Goal: Task Accomplishment & Management: Manage account settings

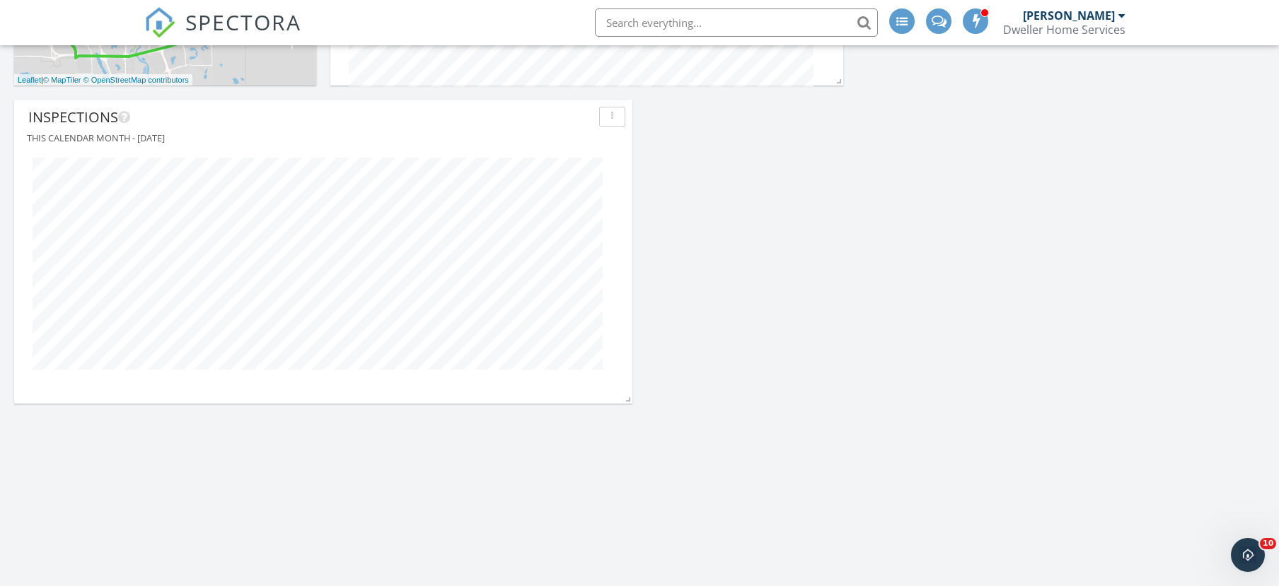
click at [239, 14] on span "SPECTORA" at bounding box center [243, 22] width 116 height 30
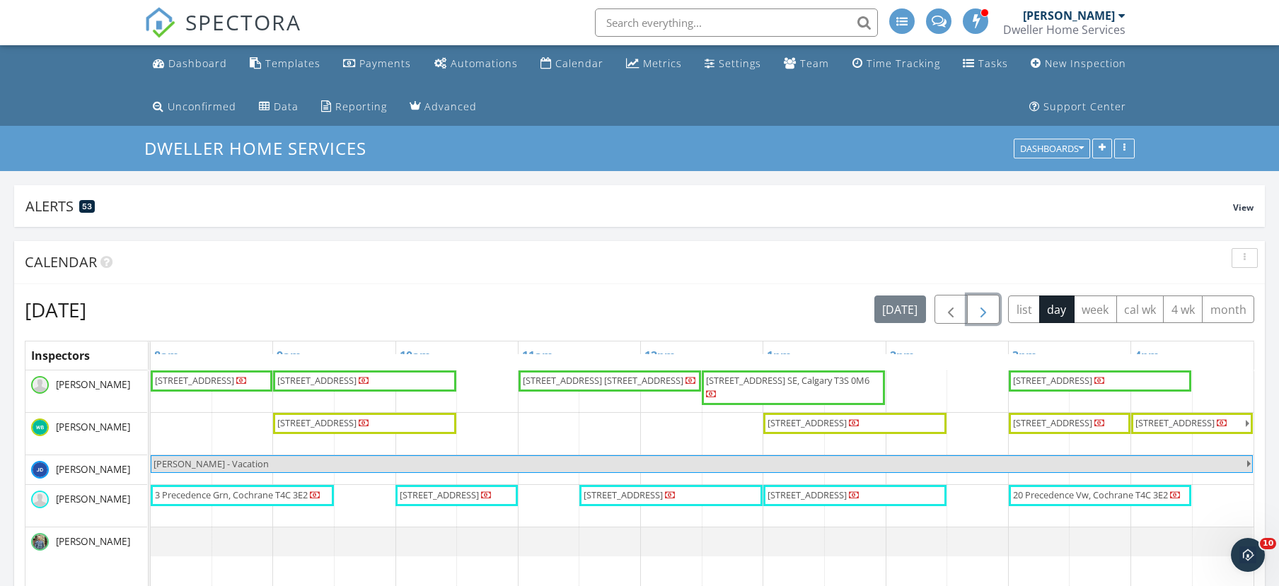
click at [981, 313] on span "button" at bounding box center [983, 309] width 17 height 17
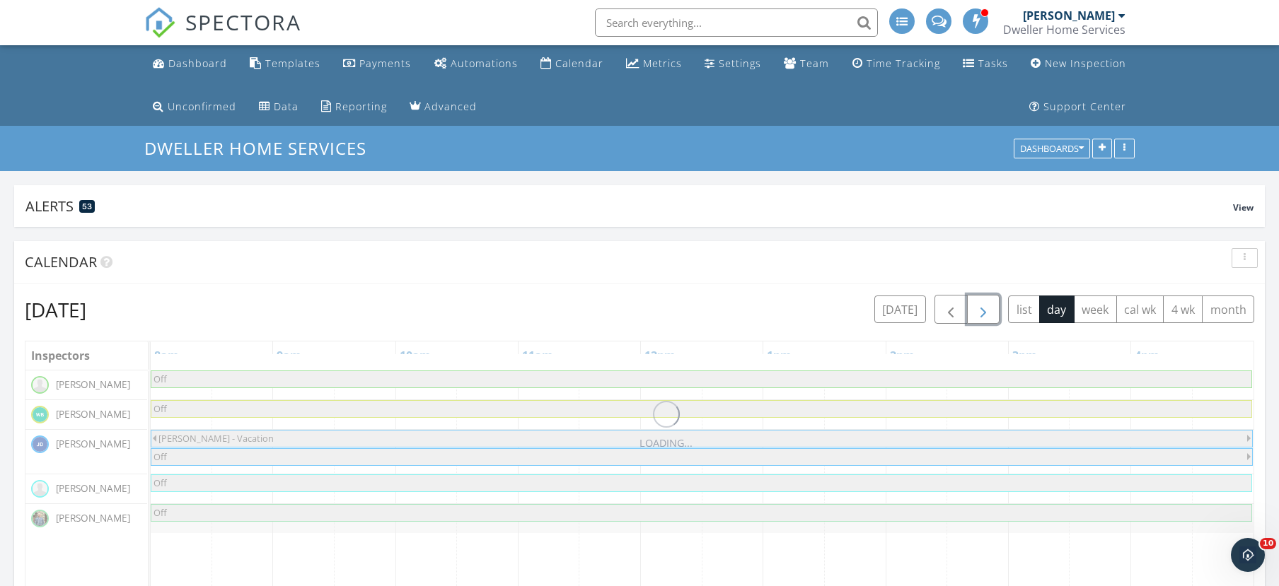
click at [981, 313] on span "button" at bounding box center [983, 309] width 17 height 17
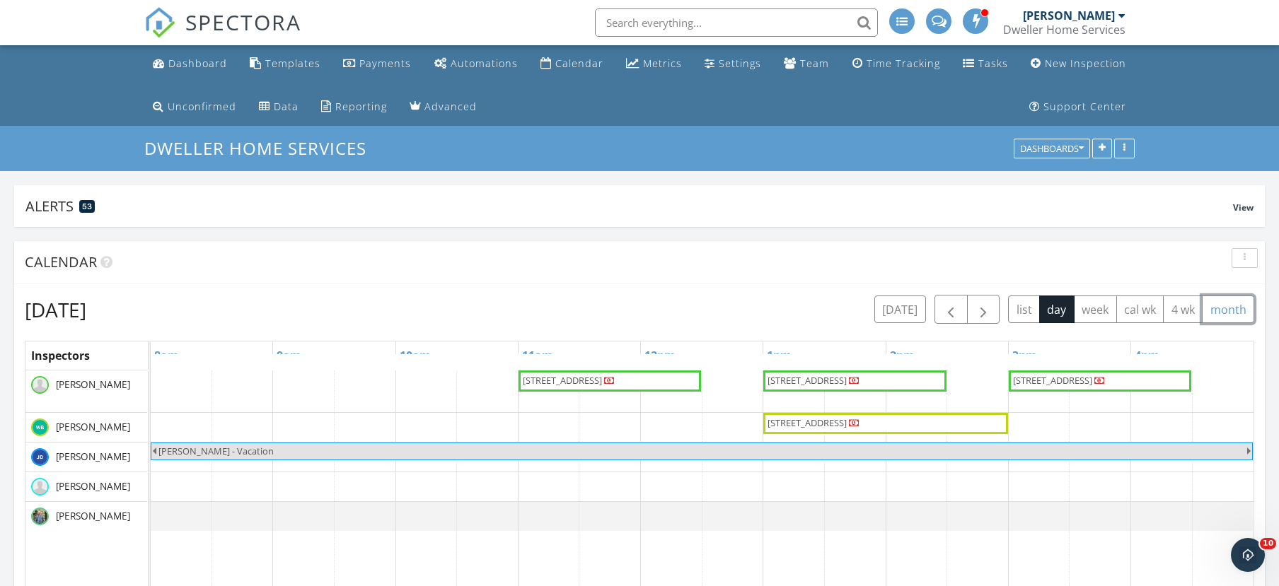
click at [1226, 308] on button "month" at bounding box center [1228, 310] width 52 height 28
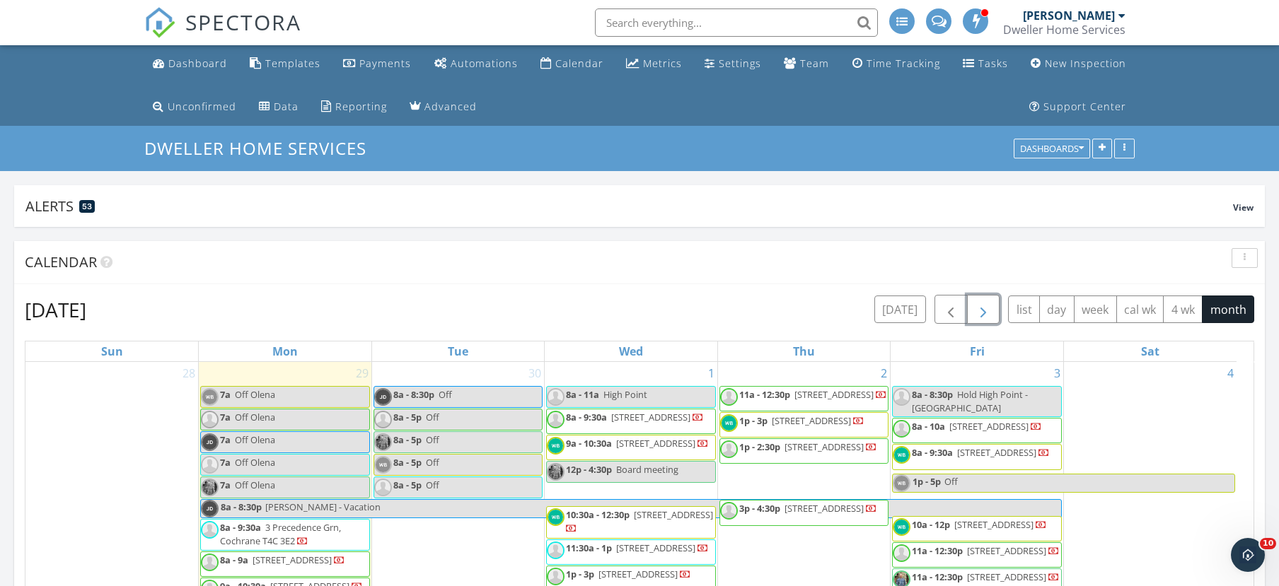
click at [982, 310] on span "button" at bounding box center [983, 309] width 17 height 17
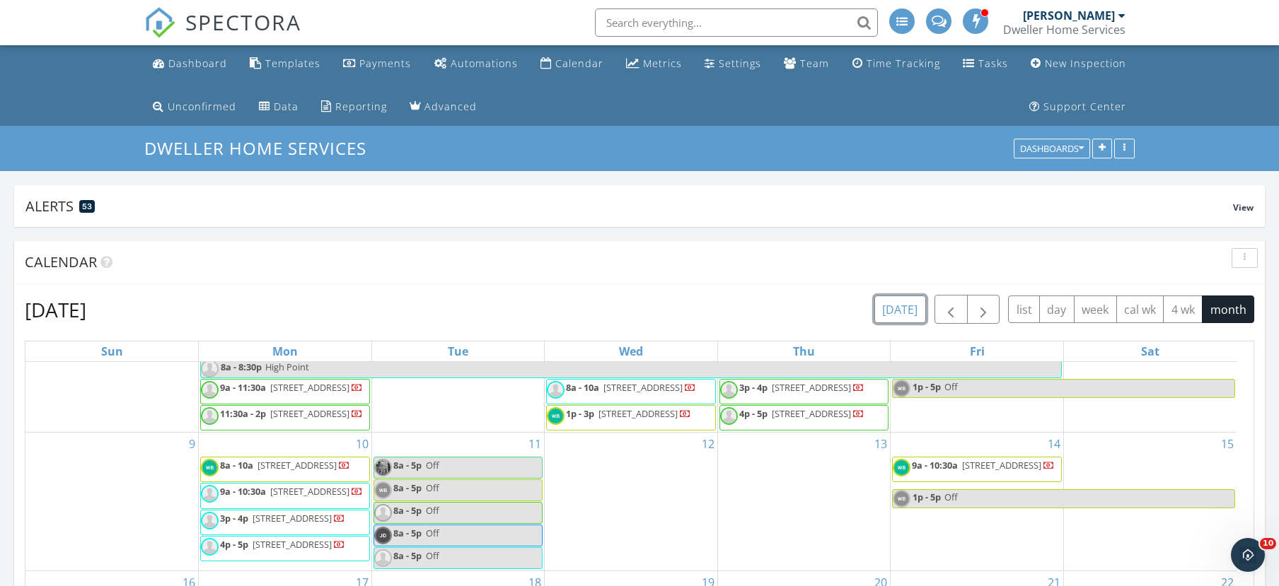
click at [902, 313] on button "today" at bounding box center [900, 310] width 52 height 28
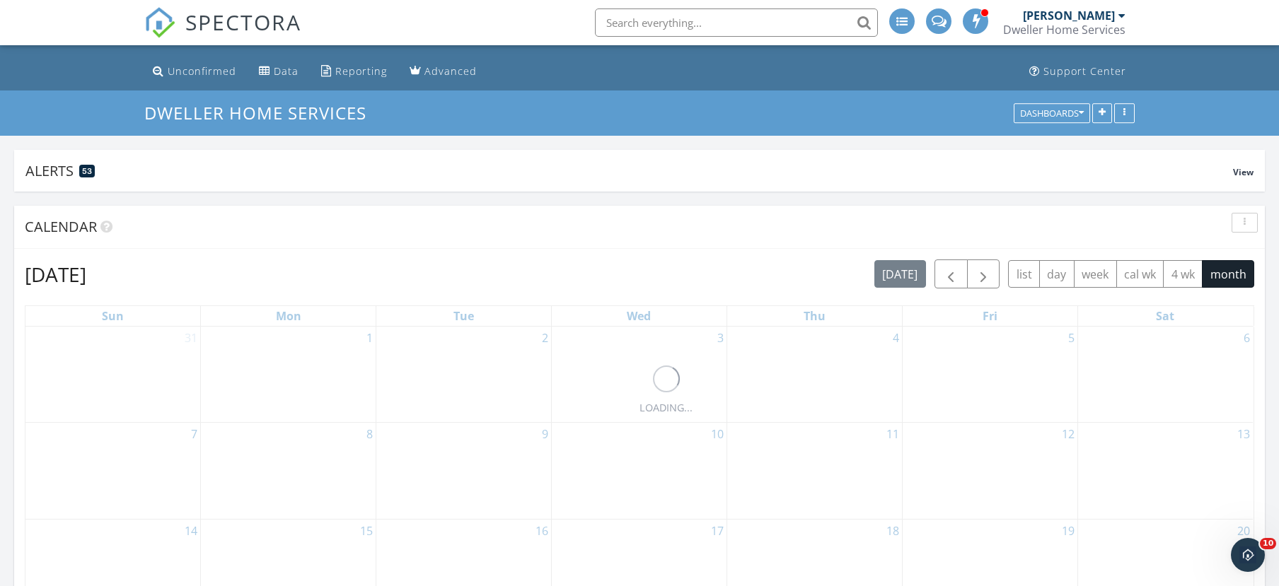
scroll to position [71, 0]
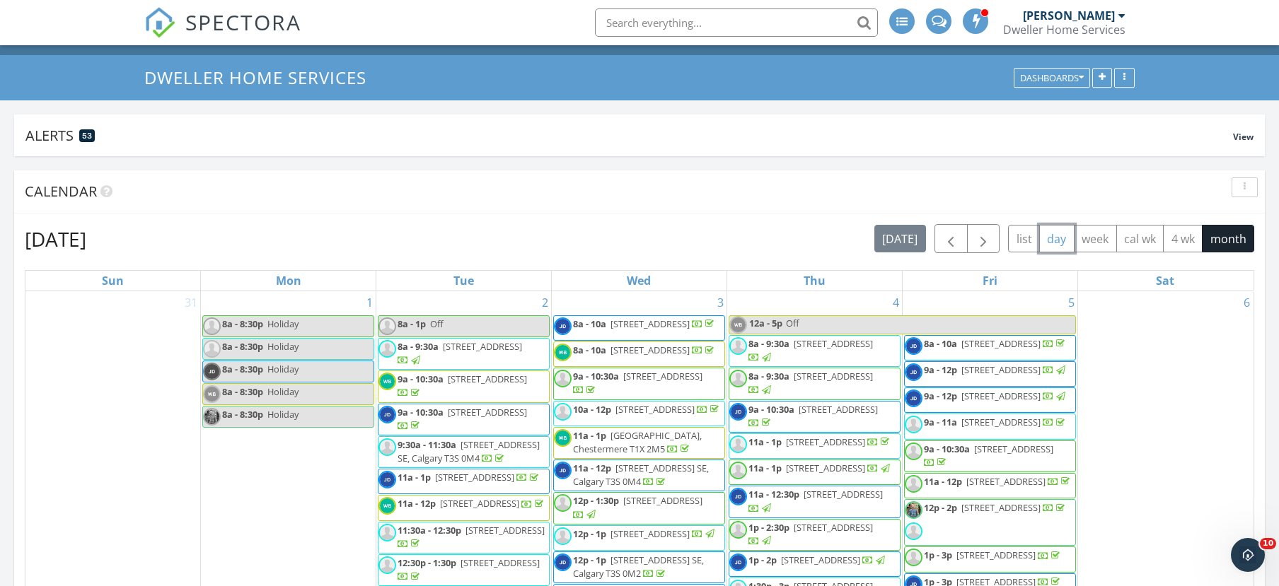
click at [1071, 241] on button "day" at bounding box center [1056, 239] width 35 height 28
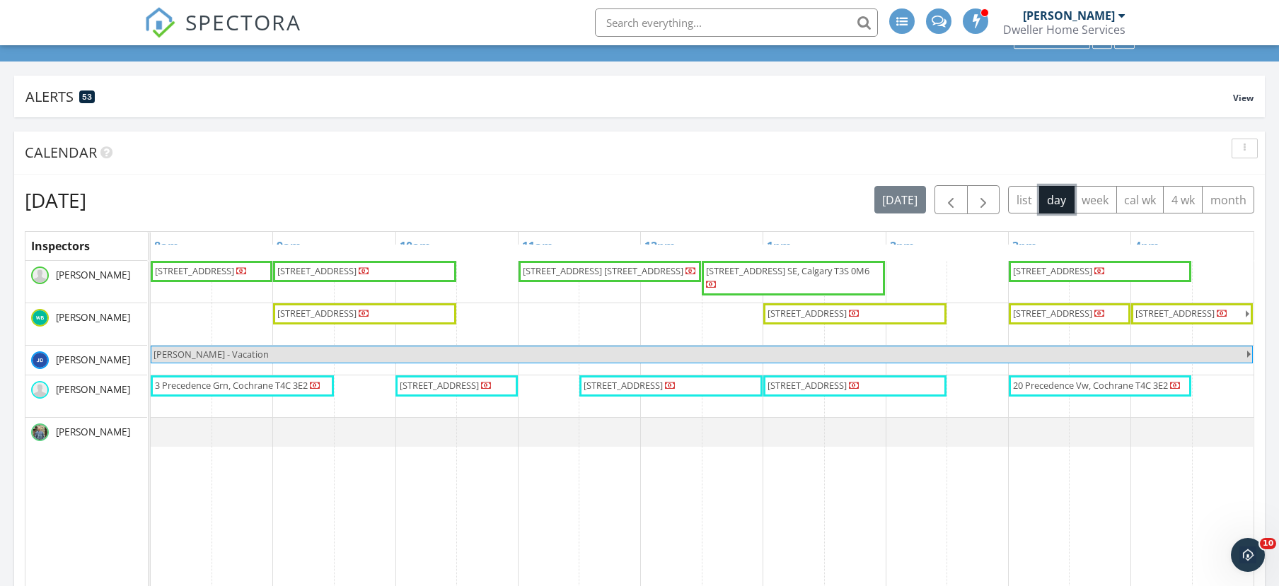
scroll to position [141, 0]
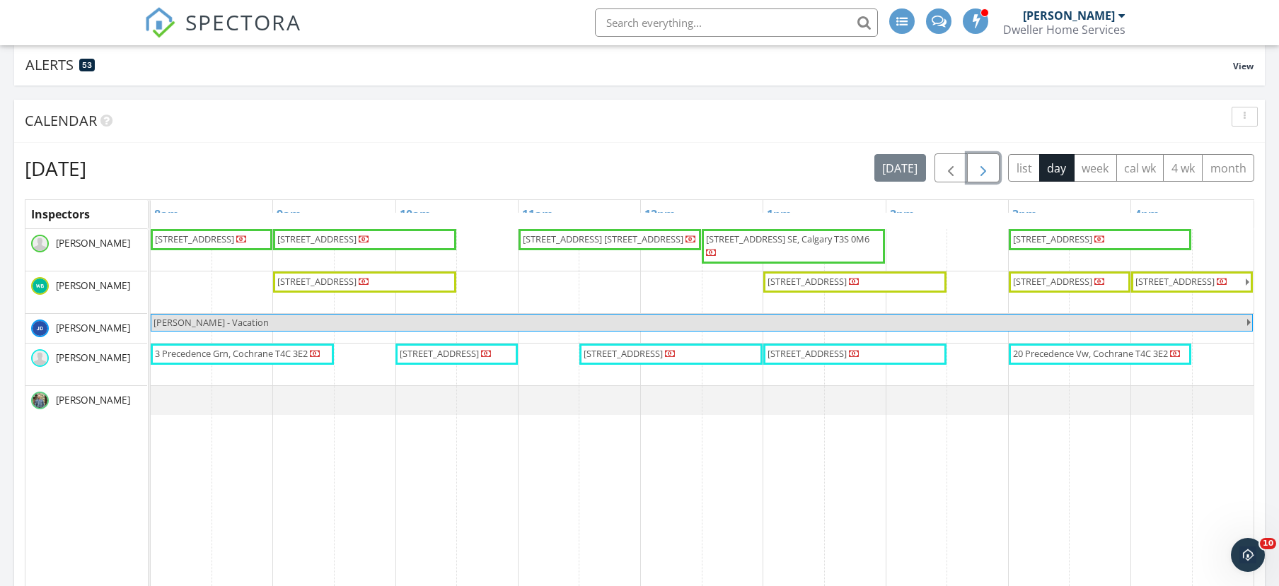
click at [979, 170] on span "button" at bounding box center [983, 168] width 17 height 17
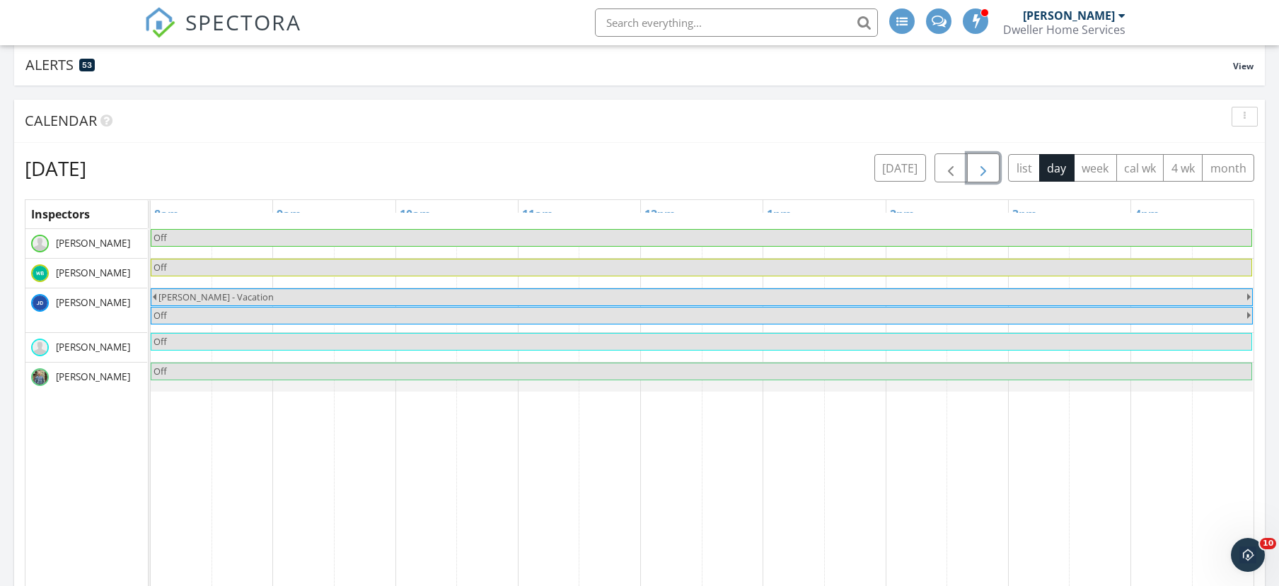
click at [979, 170] on span "button" at bounding box center [983, 168] width 17 height 17
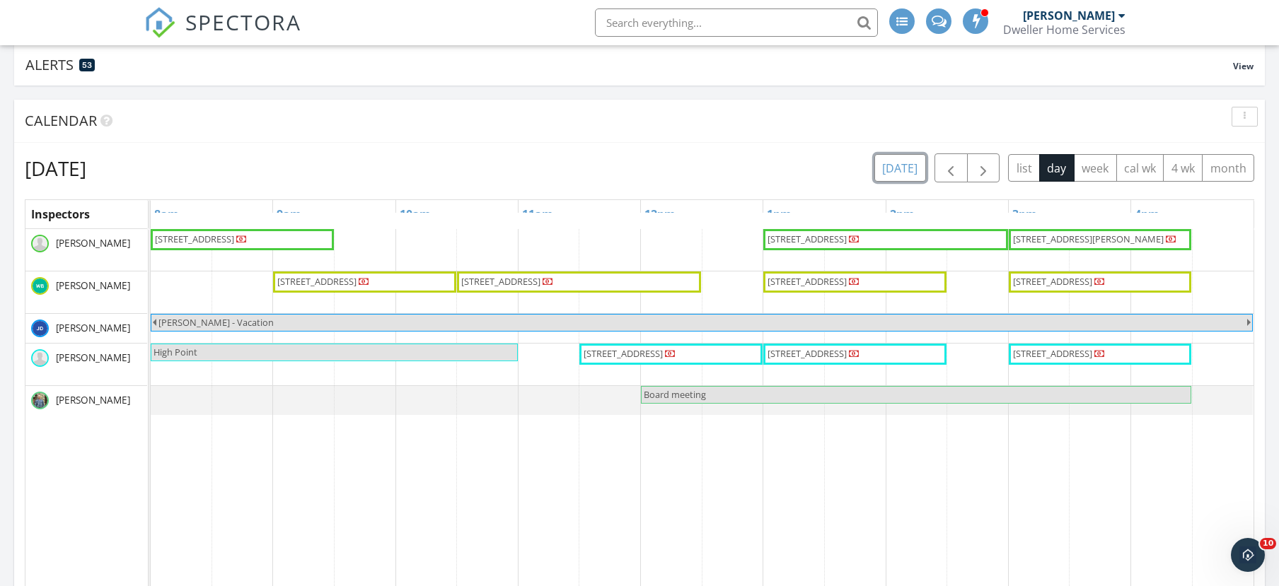
click at [900, 170] on button "today" at bounding box center [900, 168] width 52 height 28
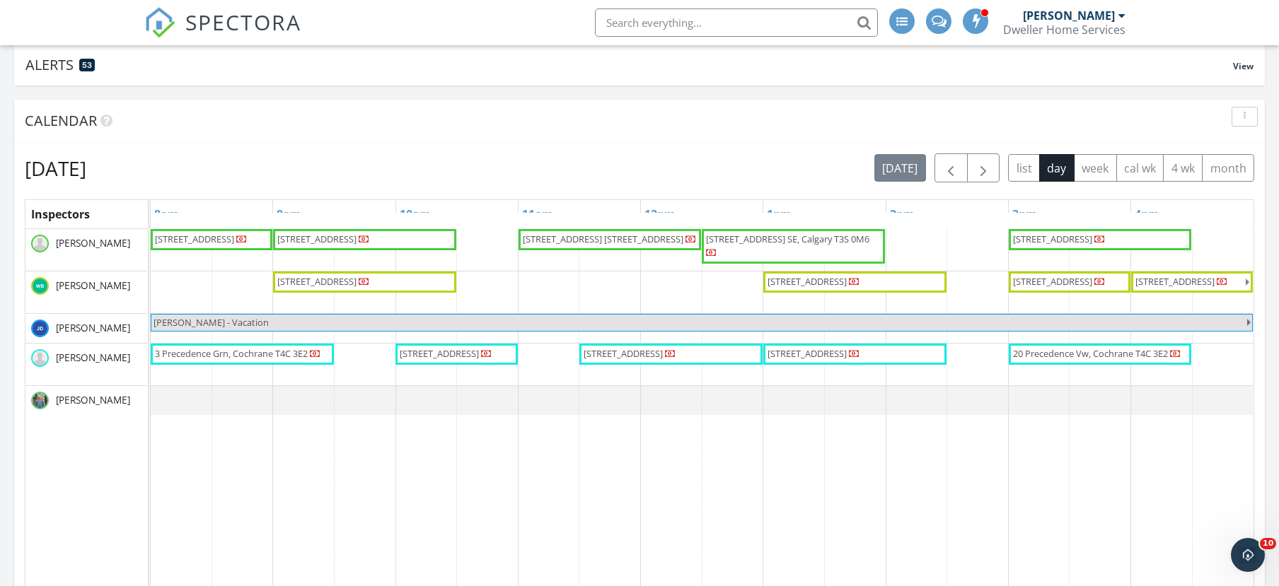
click at [1215, 242] on div "384 Waterford Blvd, Chestermere T1X 3B8 245 Waterford Wy, Chestermere T1X 2Z9 3…" at bounding box center [702, 466] width 1103 height 475
click at [1221, 201] on link "Event" at bounding box center [1220, 203] width 73 height 23
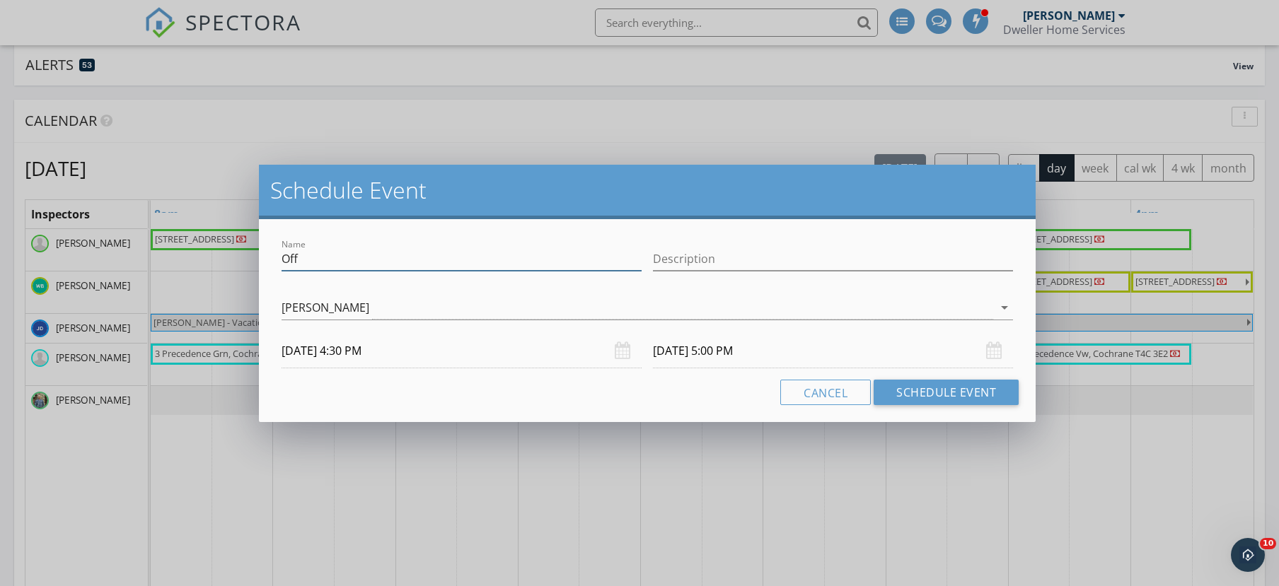
click at [465, 265] on input "Off" at bounding box center [461, 259] width 360 height 23
type input "Team Meeting"
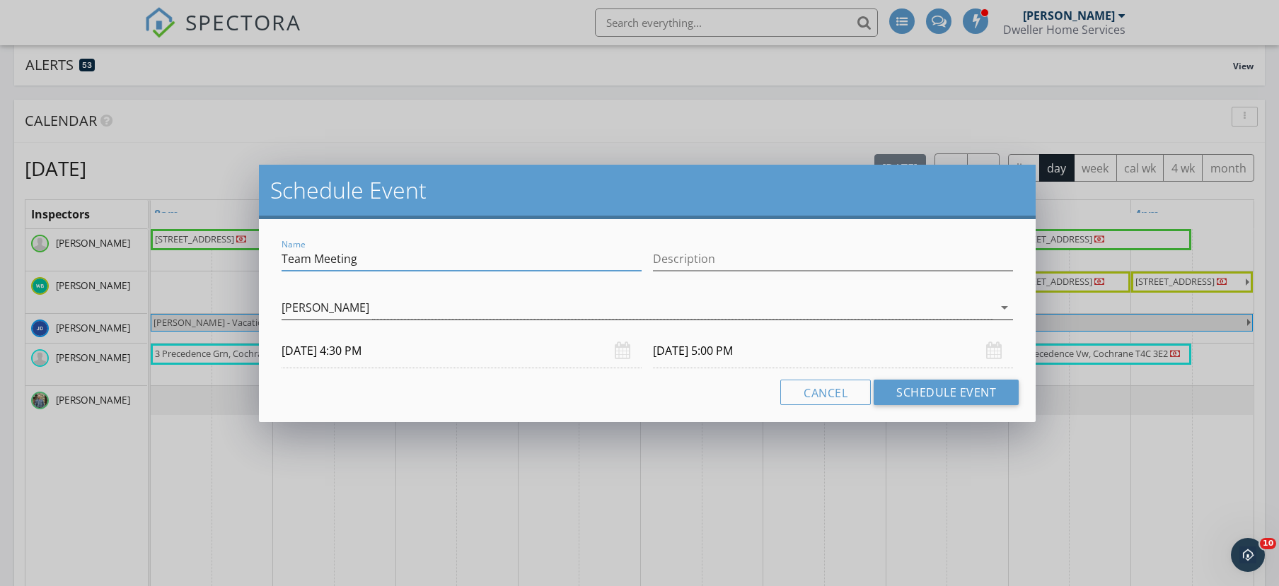
click at [618, 303] on div "[PERSON_NAME]" at bounding box center [636, 307] width 711 height 23
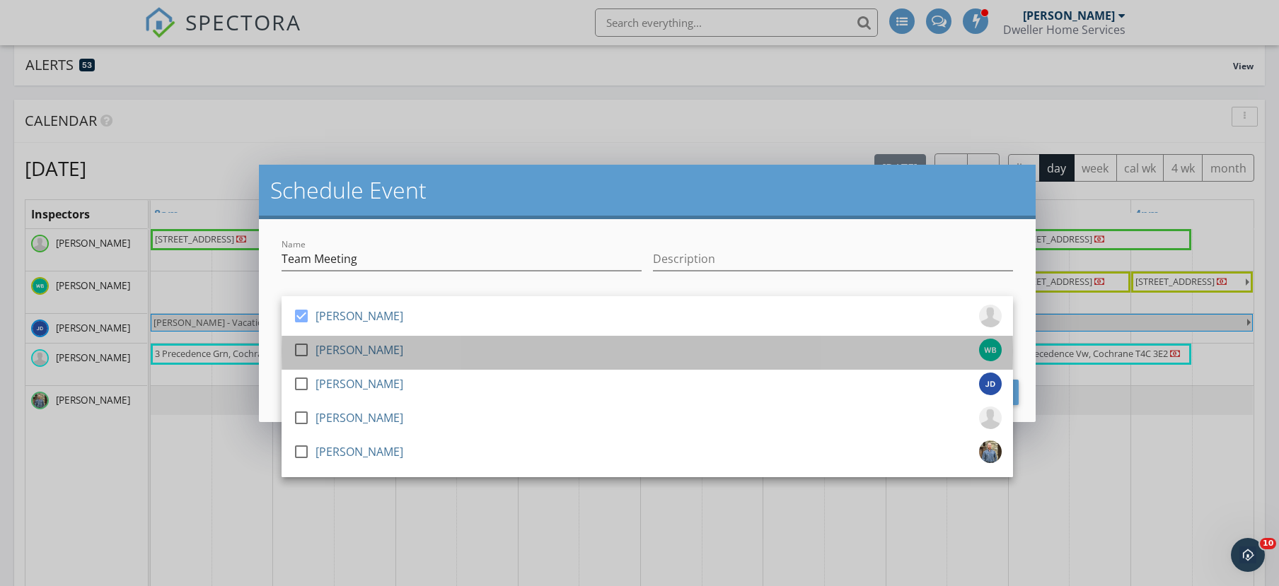
click at [366, 352] on div "[PERSON_NAME]" at bounding box center [359, 350] width 88 height 23
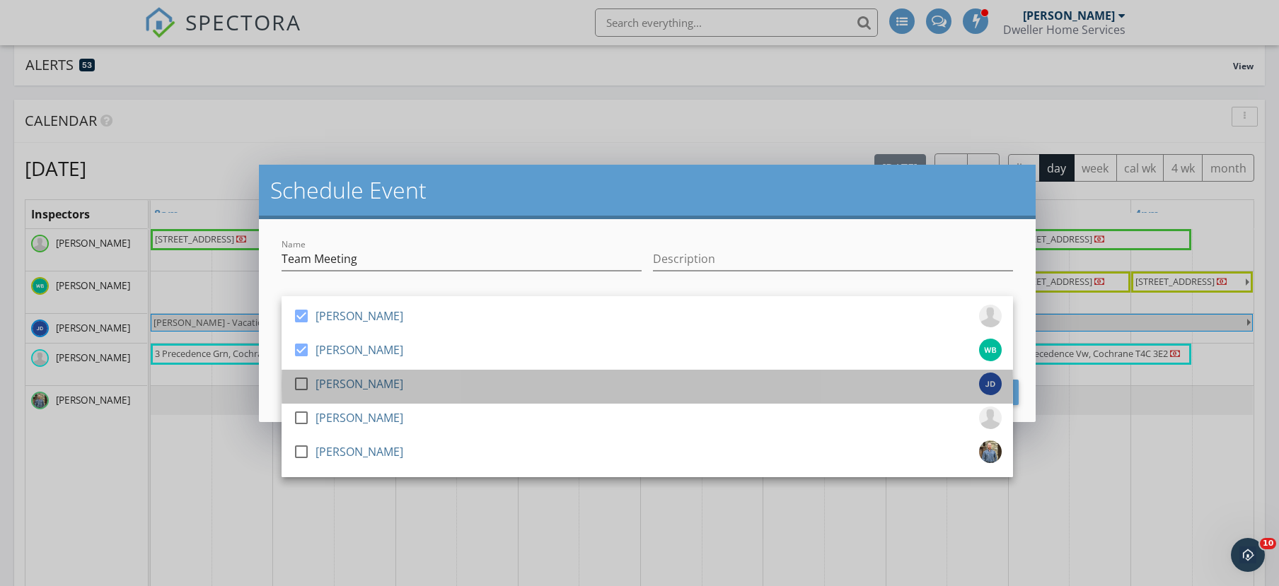
click at [370, 384] on div "[PERSON_NAME]" at bounding box center [359, 384] width 88 height 23
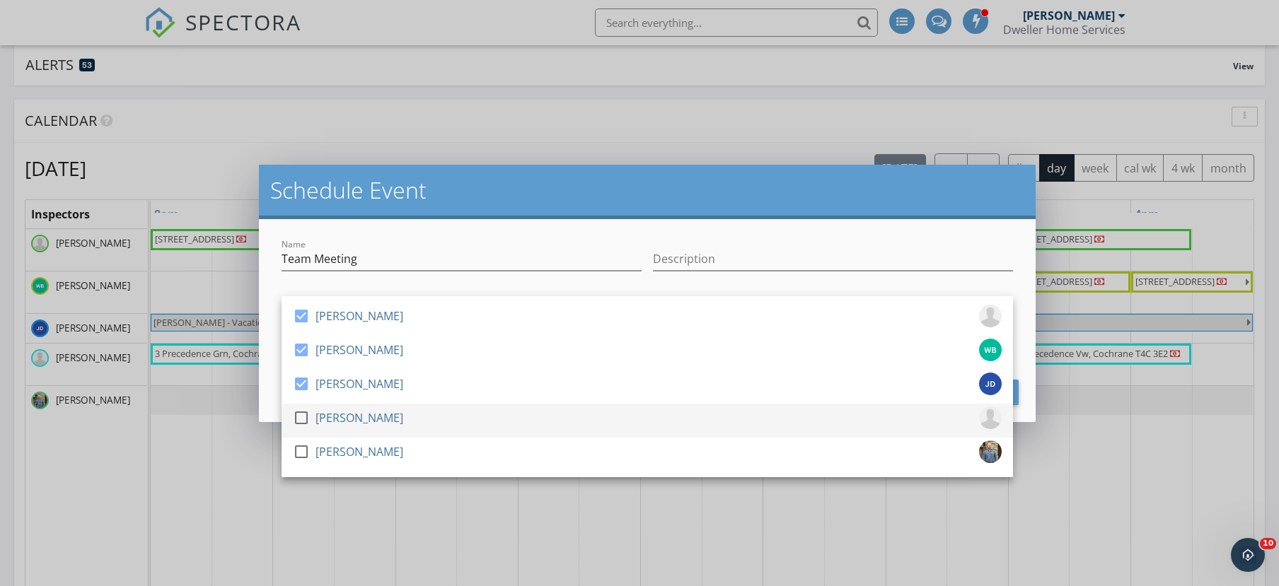
click at [366, 420] on div "[PERSON_NAME]" at bounding box center [359, 418] width 88 height 23
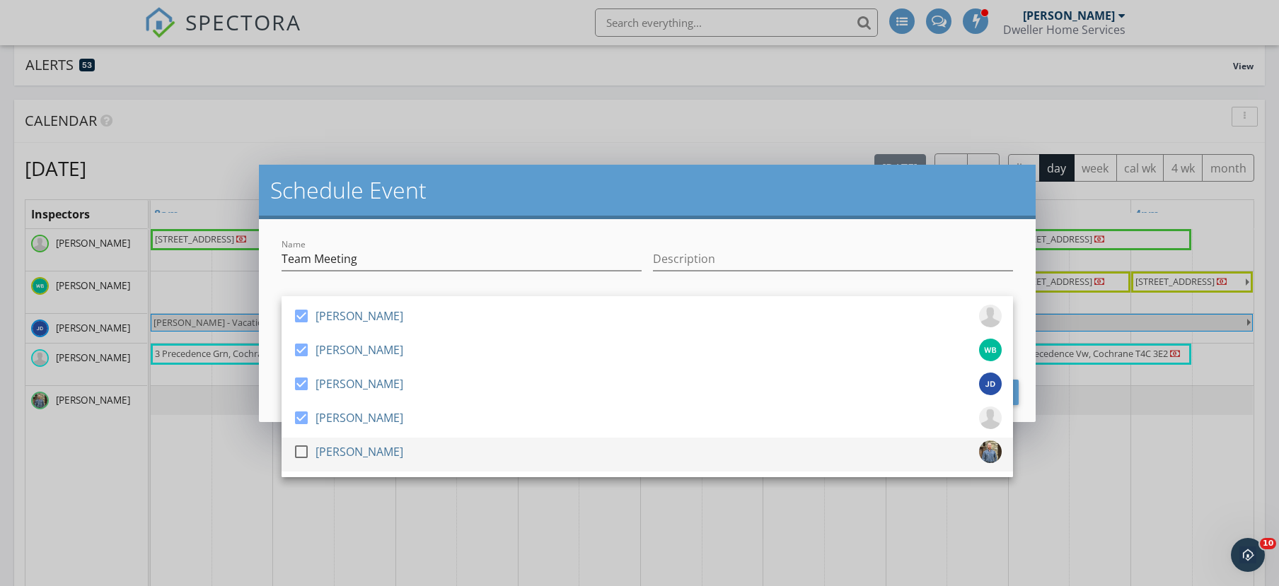
click at [369, 448] on div "[PERSON_NAME]" at bounding box center [359, 452] width 88 height 23
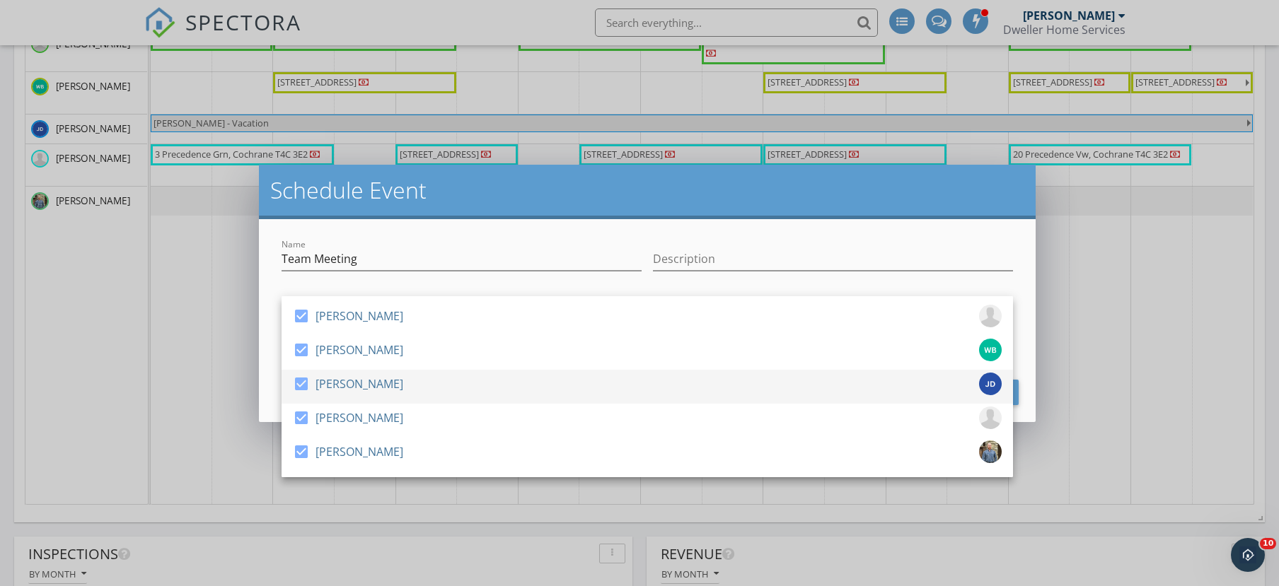
scroll to position [354, 0]
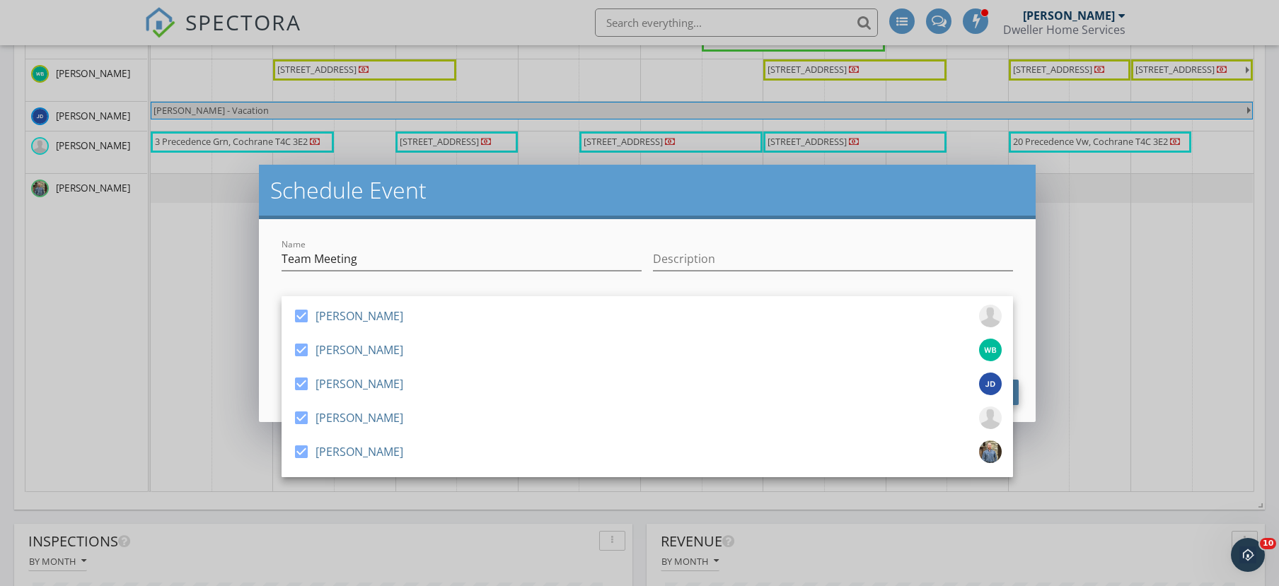
click at [1017, 393] on button "Schedule Event" at bounding box center [945, 392] width 145 height 25
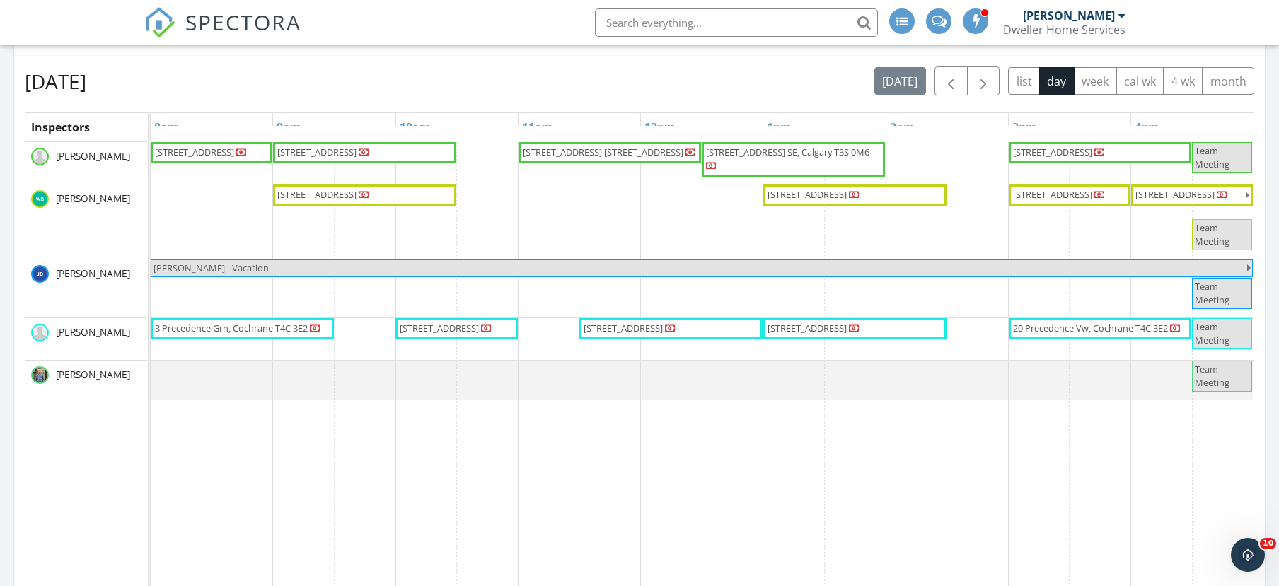
scroll to position [141, 0]
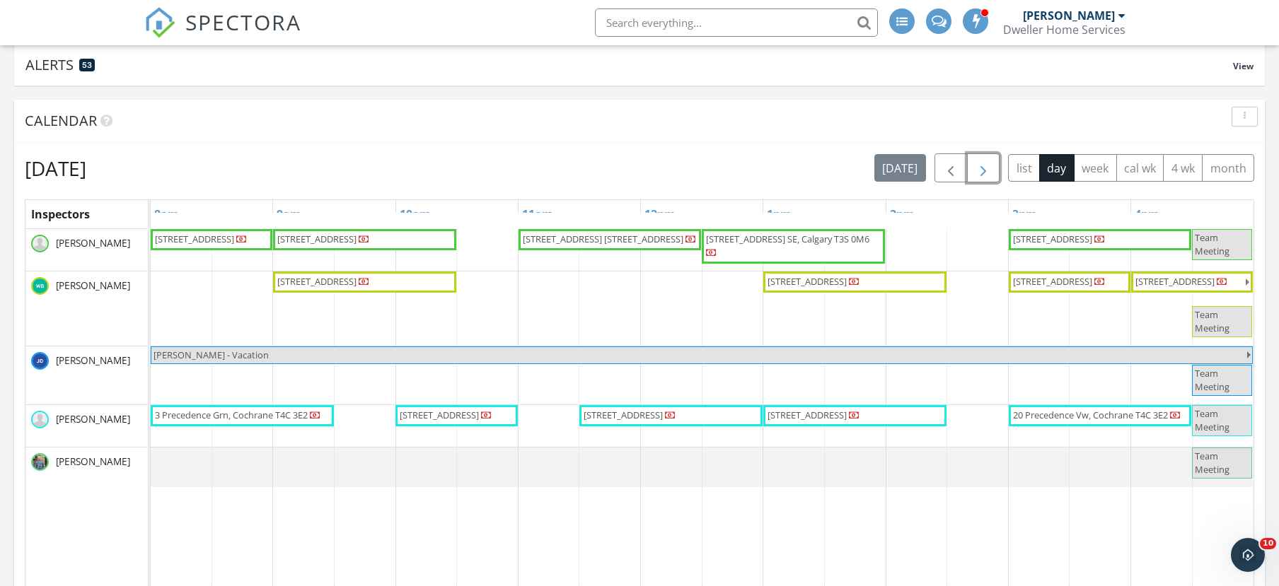
click at [971, 168] on button "button" at bounding box center [983, 167] width 33 height 29
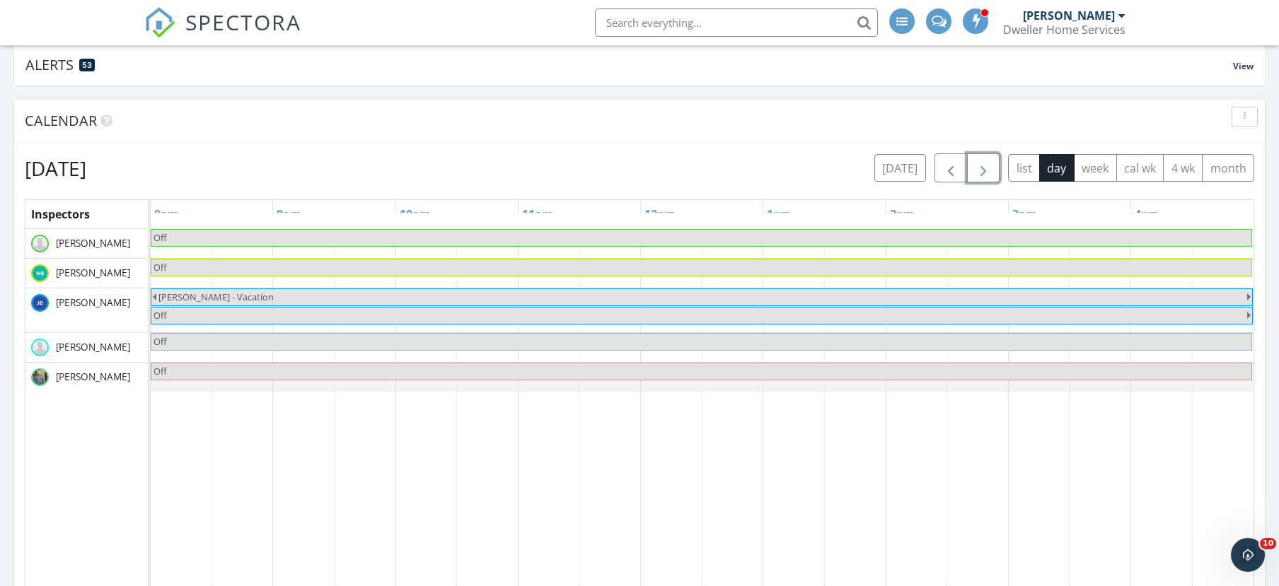
click at [975, 168] on span "button" at bounding box center [983, 168] width 17 height 17
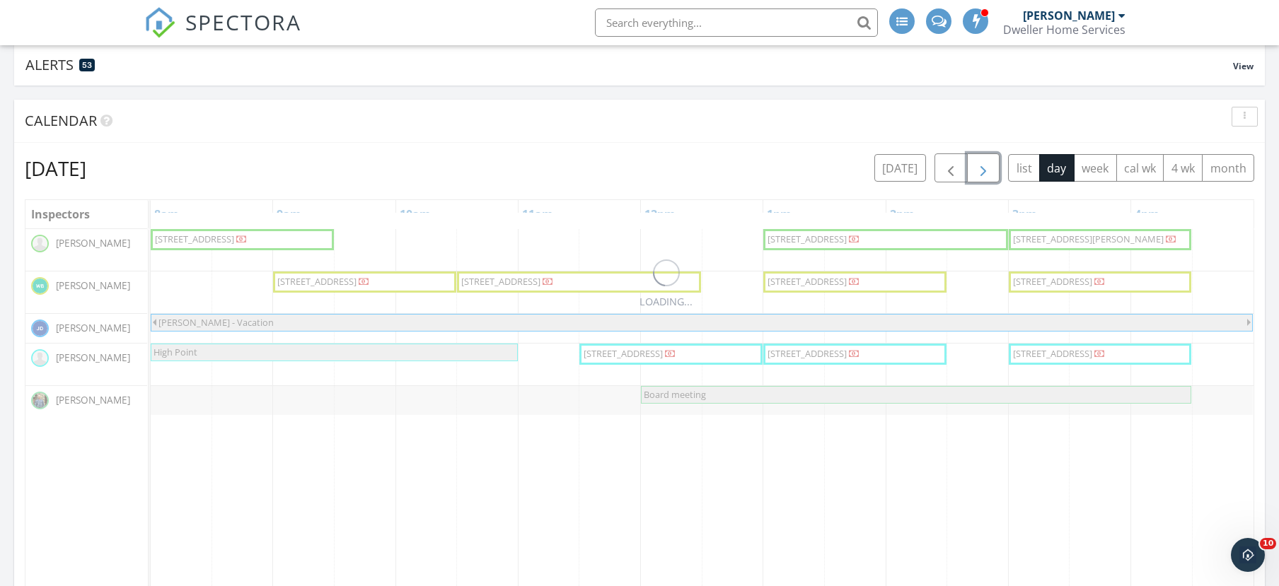
click at [975, 168] on span "button" at bounding box center [983, 168] width 17 height 17
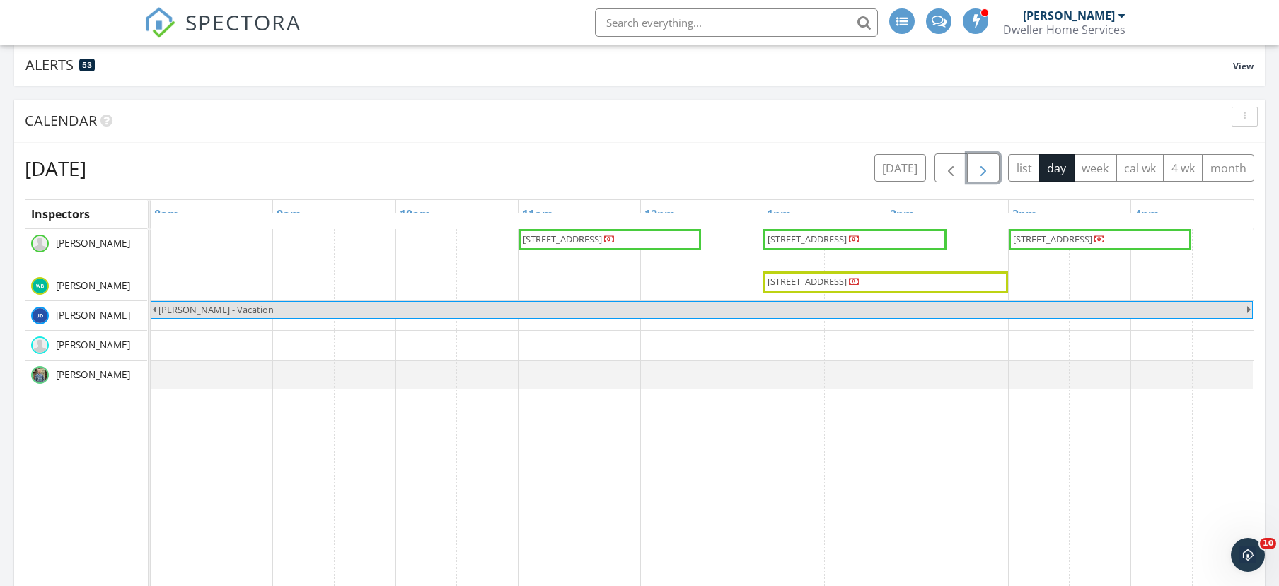
click at [977, 168] on span "button" at bounding box center [983, 168] width 17 height 17
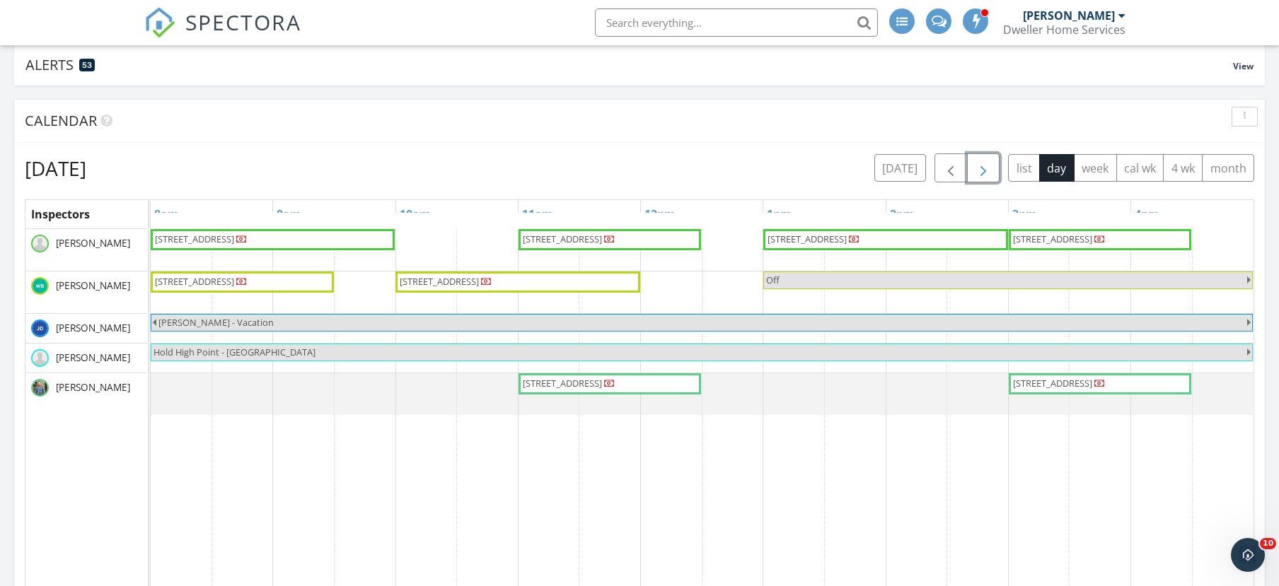
click at [977, 168] on span "button" at bounding box center [983, 168] width 17 height 17
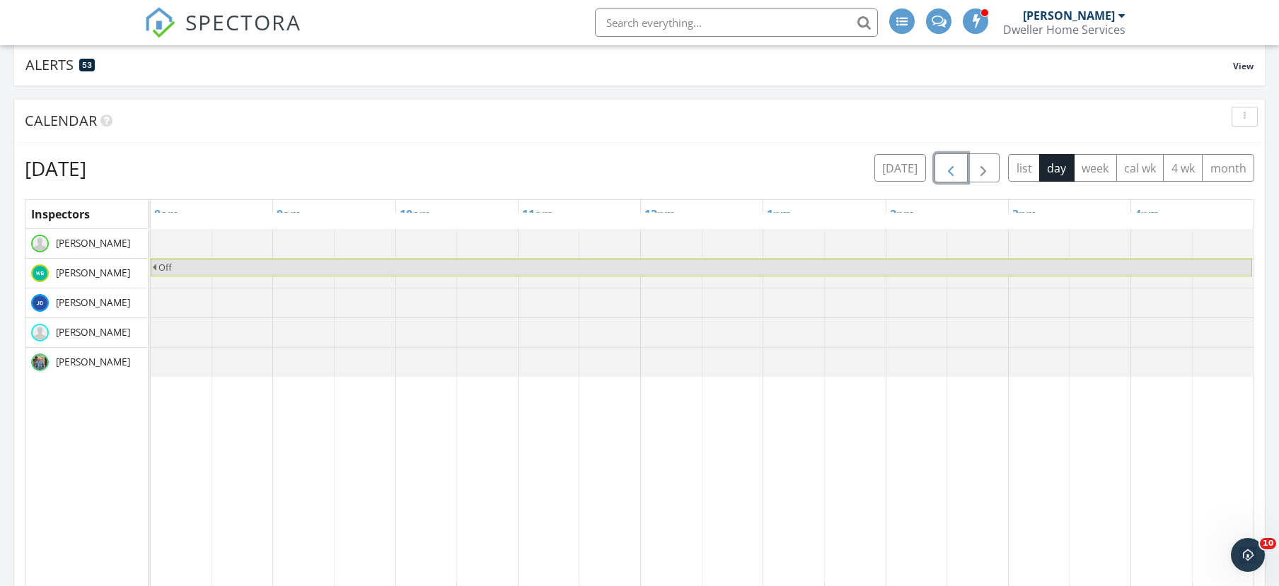
click at [942, 168] on span "button" at bounding box center [950, 168] width 17 height 17
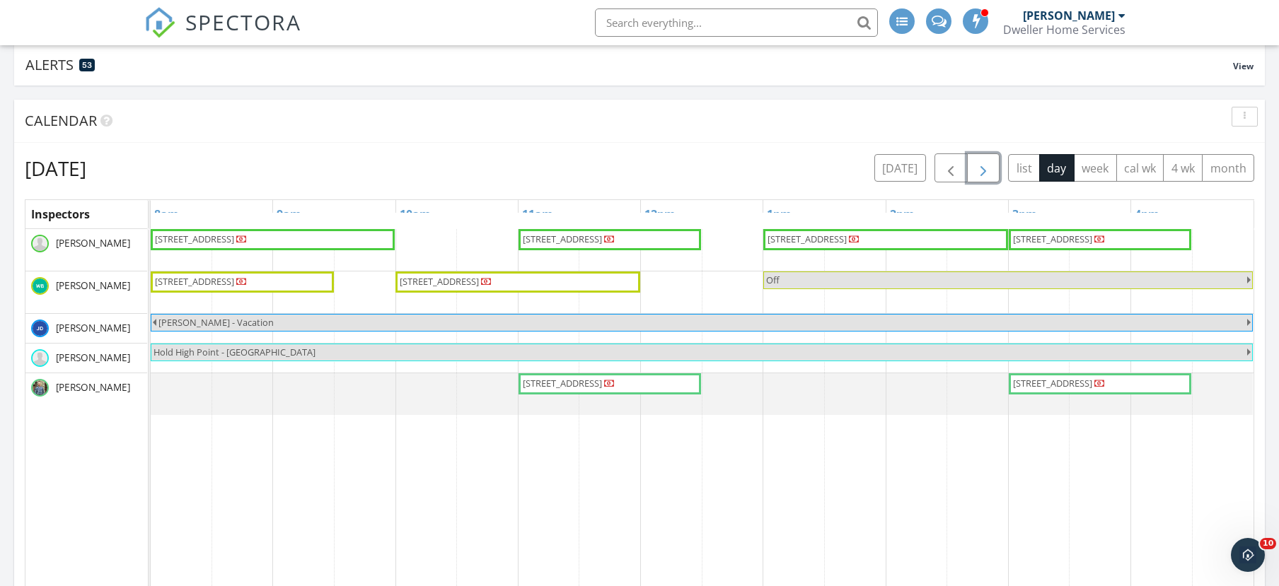
click at [982, 168] on span "button" at bounding box center [983, 168] width 17 height 17
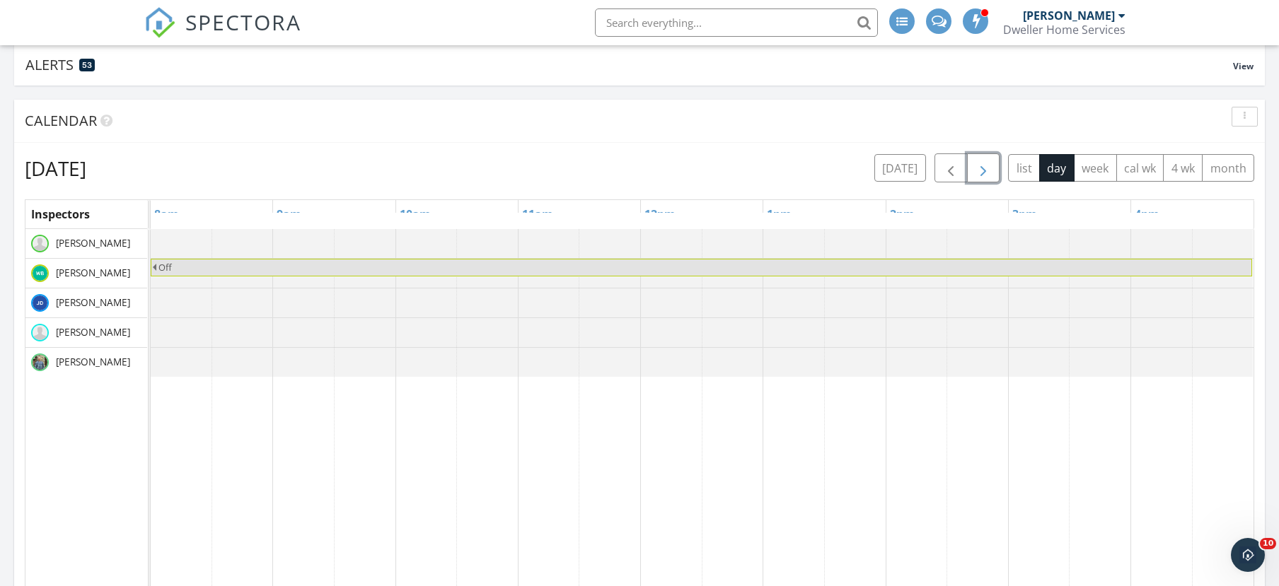
click at [982, 168] on span "button" at bounding box center [983, 168] width 17 height 17
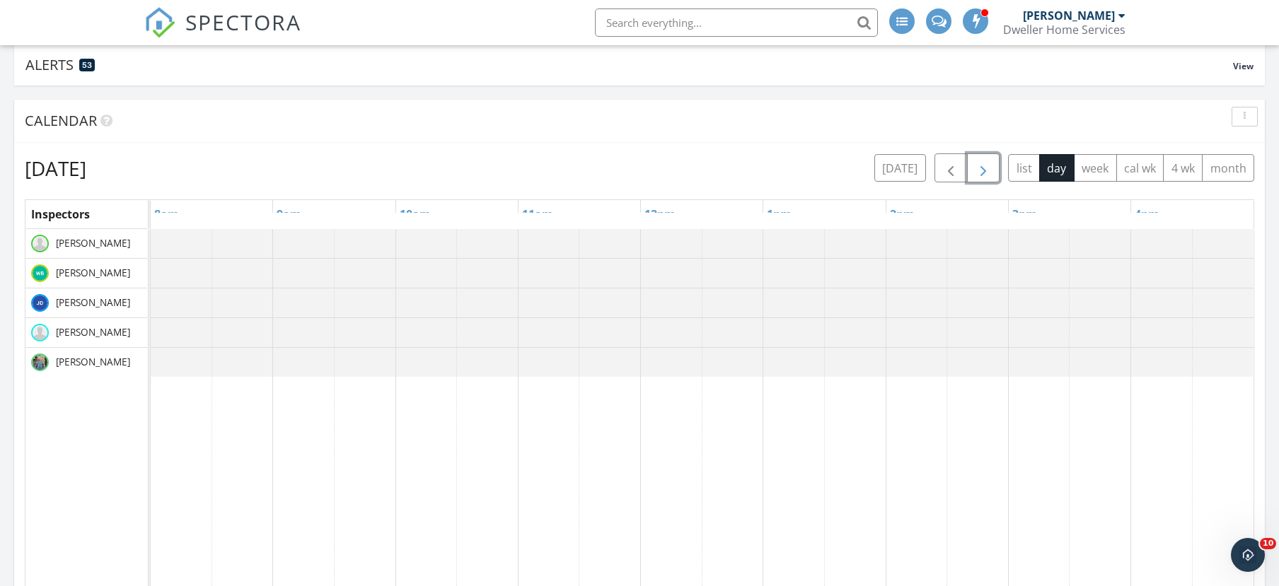
click at [982, 168] on span "button" at bounding box center [983, 168] width 17 height 17
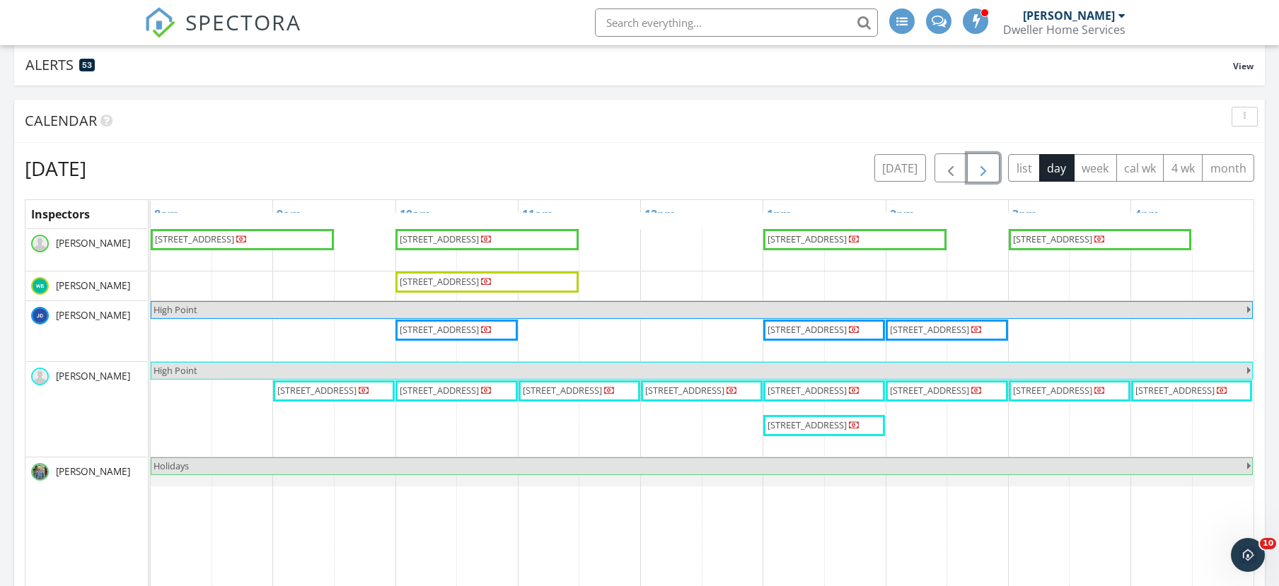
click at [982, 168] on span "button" at bounding box center [983, 168] width 17 height 17
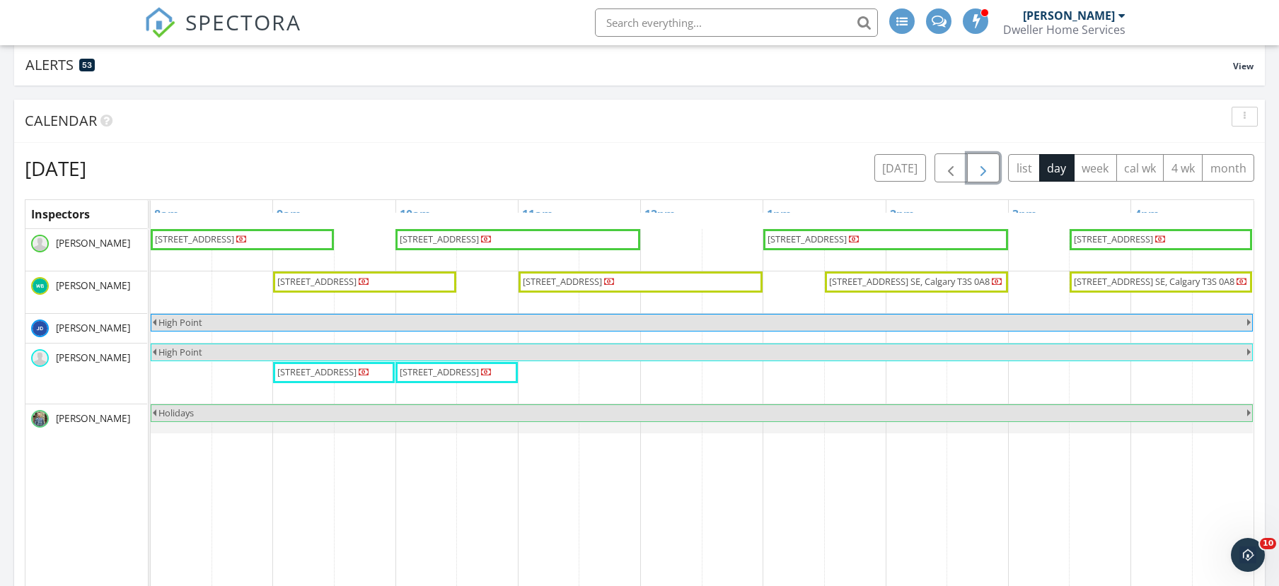
click at [982, 168] on span "button" at bounding box center [983, 168] width 17 height 17
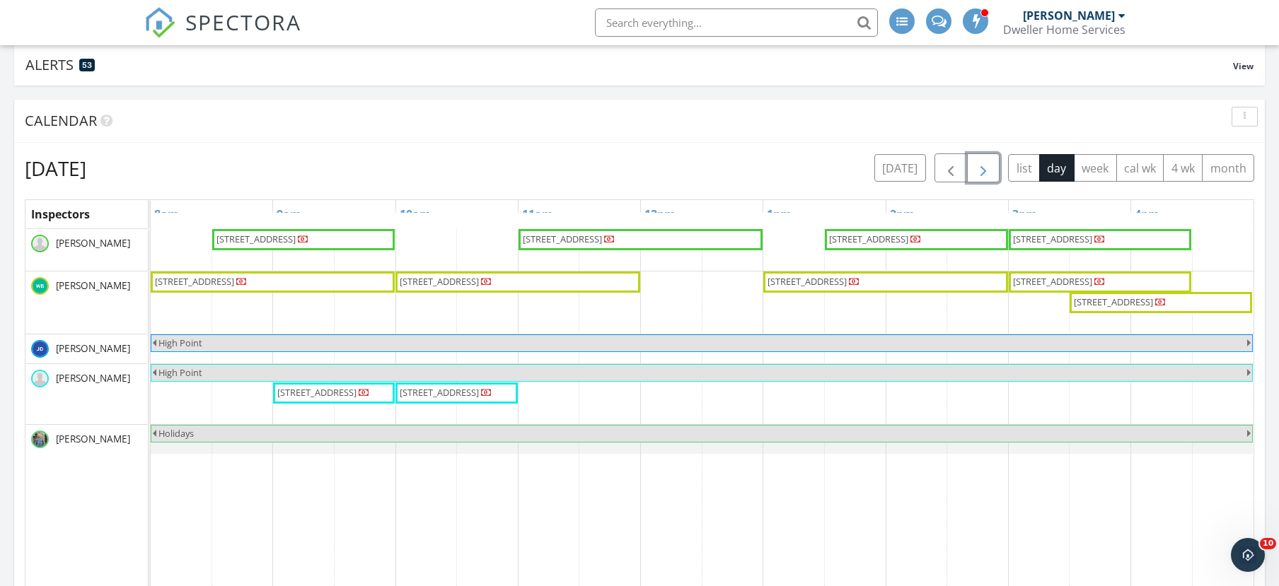
click at [982, 168] on span "button" at bounding box center [983, 168] width 17 height 17
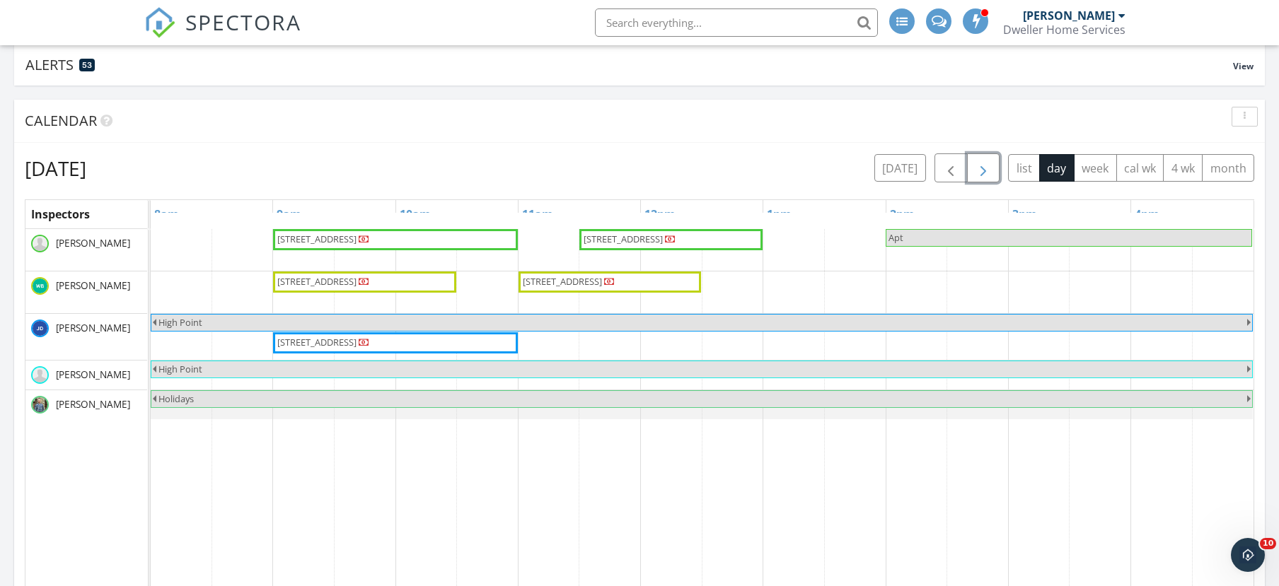
click at [982, 168] on span "button" at bounding box center [983, 168] width 17 height 17
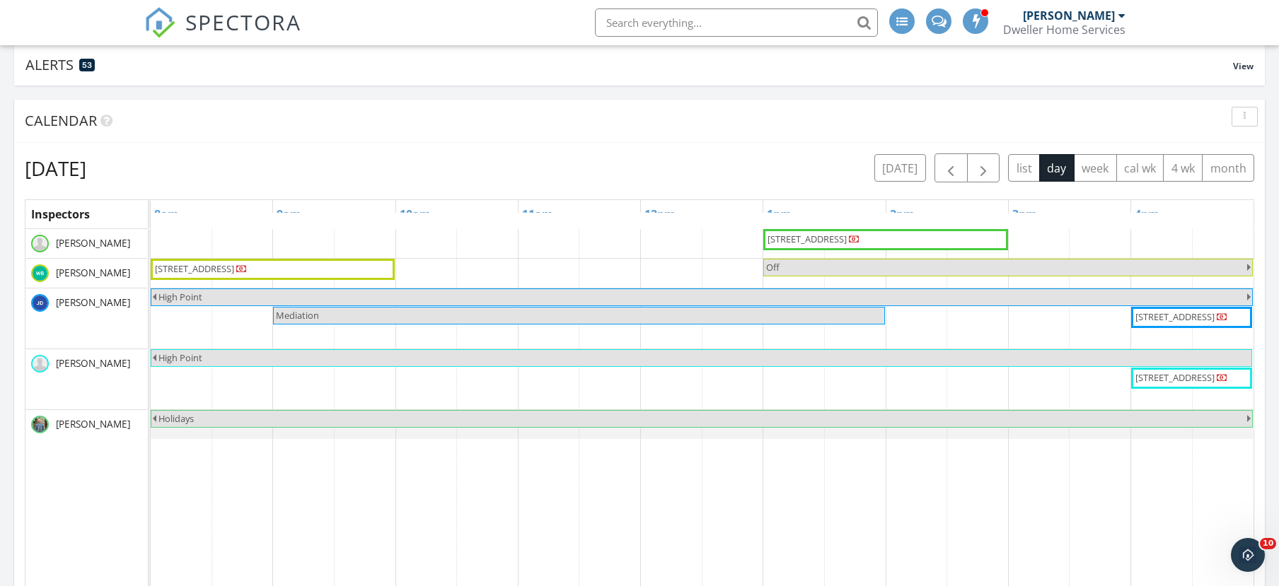
click at [986, 130] on div "Calendar" at bounding box center [629, 120] width 1208 height 21
click at [979, 132] on div "Calendar" at bounding box center [629, 120] width 1208 height 21
click at [986, 161] on button "button" at bounding box center [983, 167] width 33 height 29
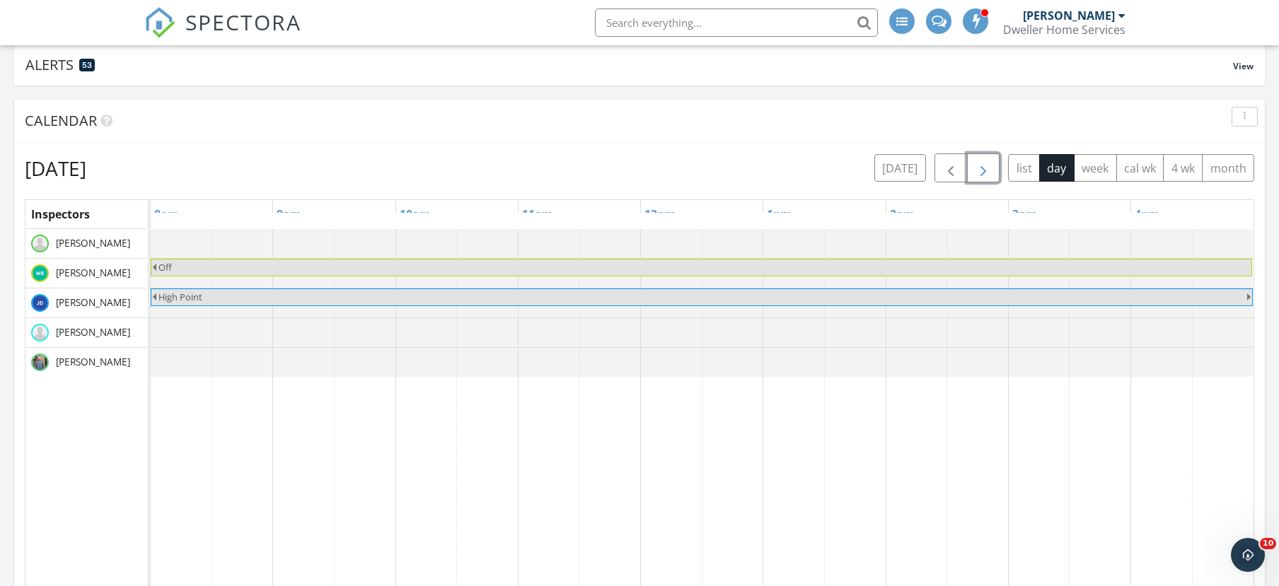
click at [986, 161] on button "button" at bounding box center [983, 167] width 33 height 29
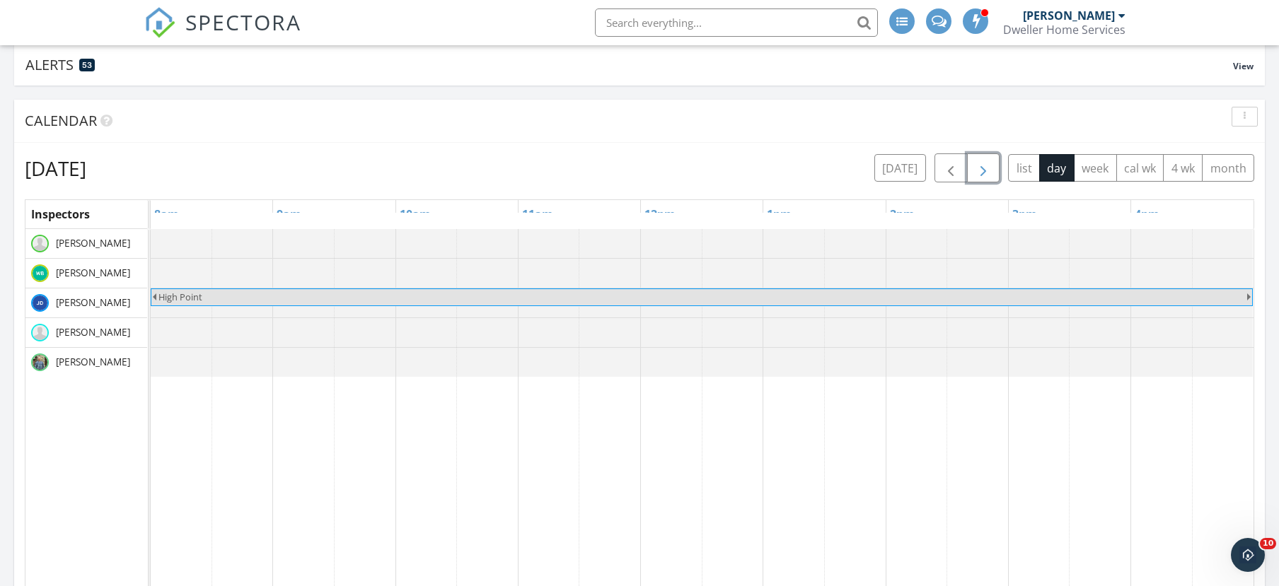
click at [986, 161] on button "button" at bounding box center [983, 167] width 33 height 29
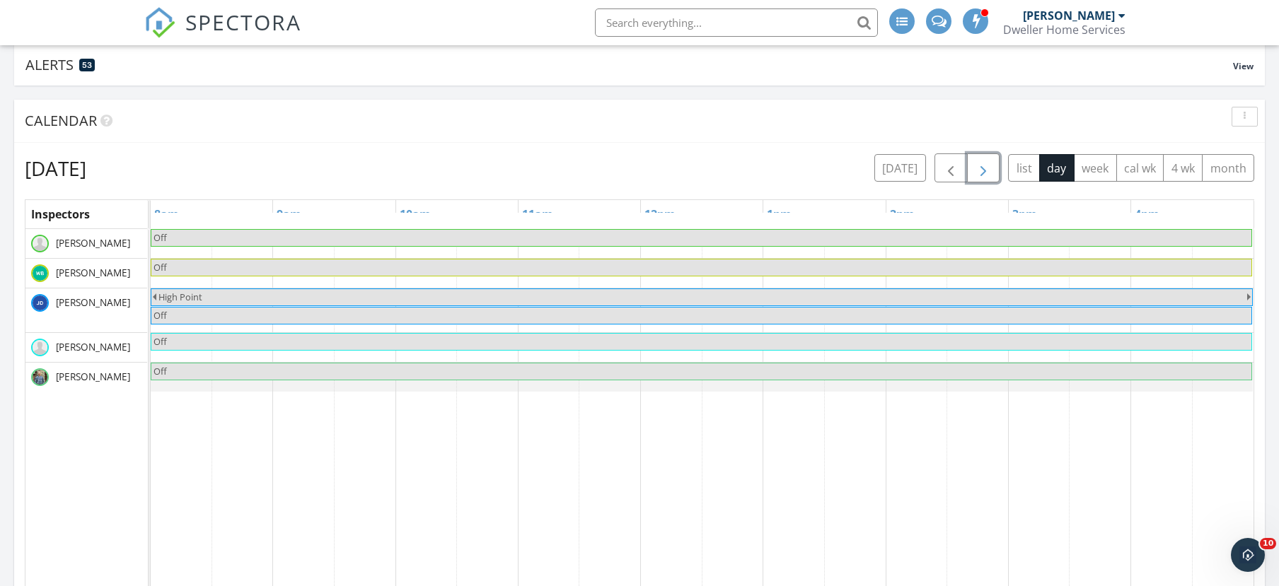
click at [986, 161] on button "button" at bounding box center [983, 167] width 33 height 29
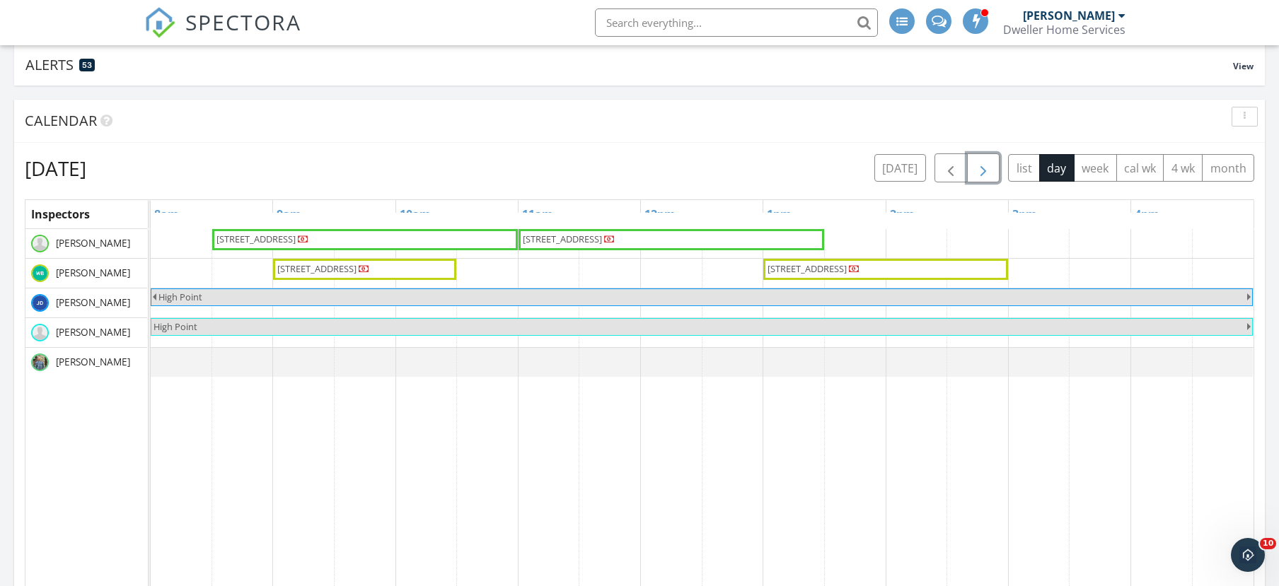
click at [980, 161] on button "button" at bounding box center [983, 167] width 33 height 29
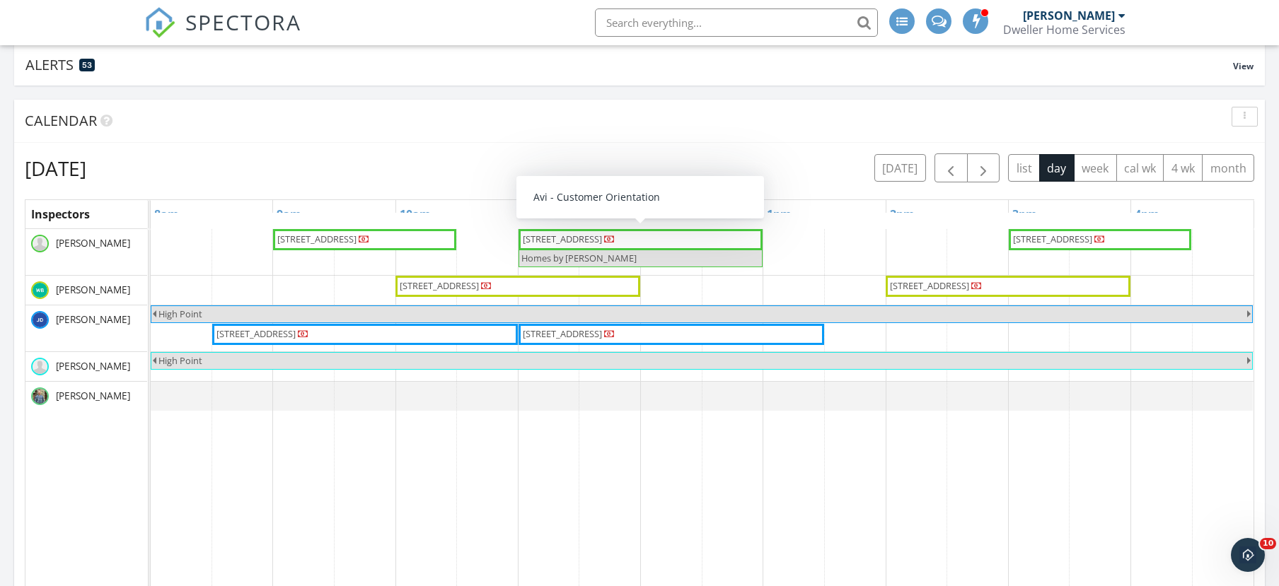
click at [949, 126] on div "Calendar" at bounding box center [629, 120] width 1208 height 21
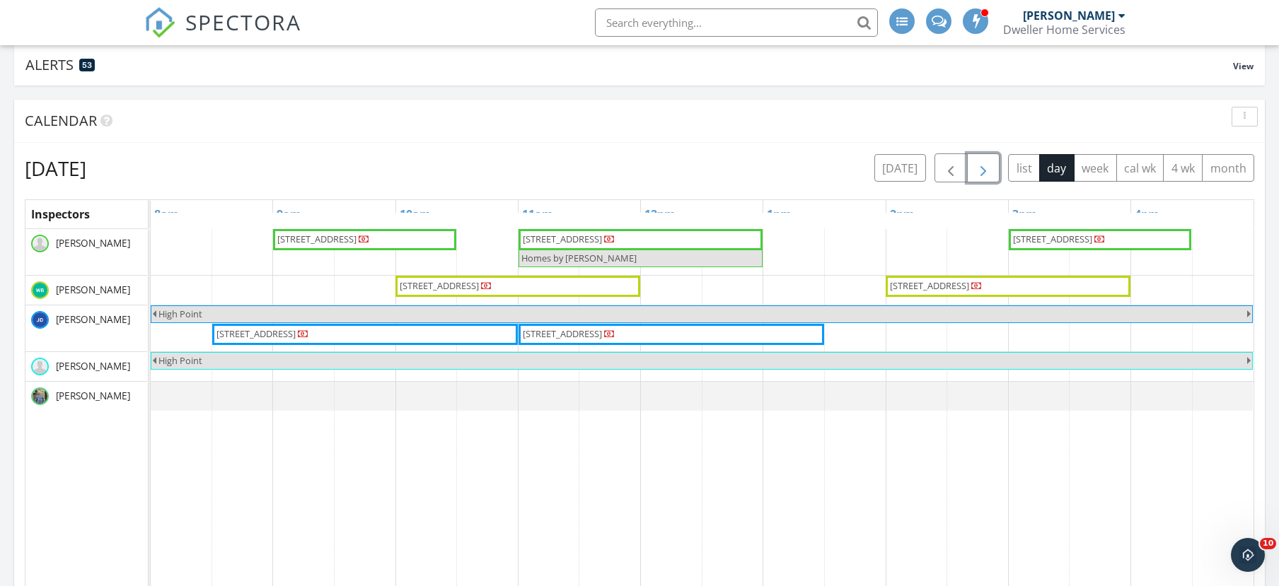
click at [987, 165] on span "button" at bounding box center [983, 168] width 17 height 17
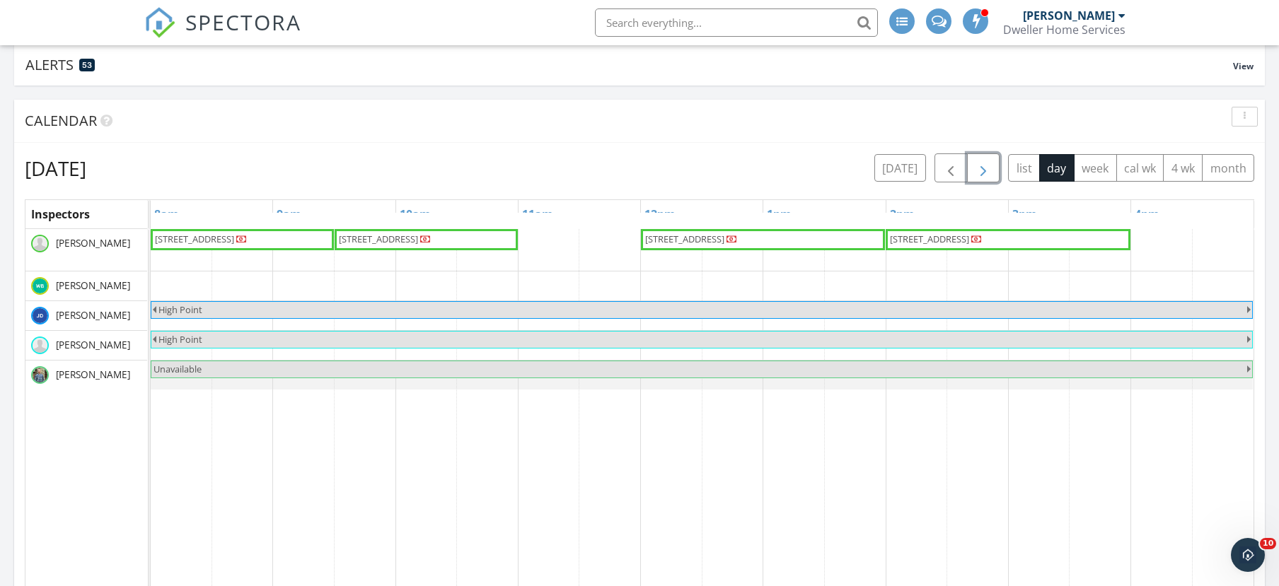
click at [987, 165] on span "button" at bounding box center [983, 168] width 17 height 17
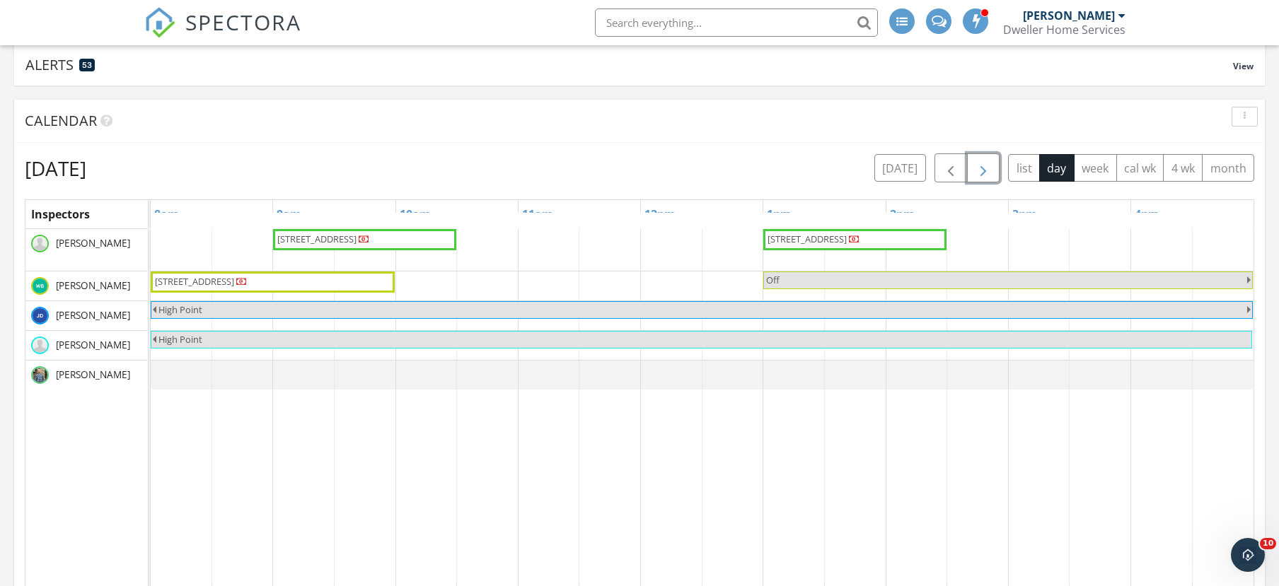
click at [987, 165] on span "button" at bounding box center [983, 168] width 17 height 17
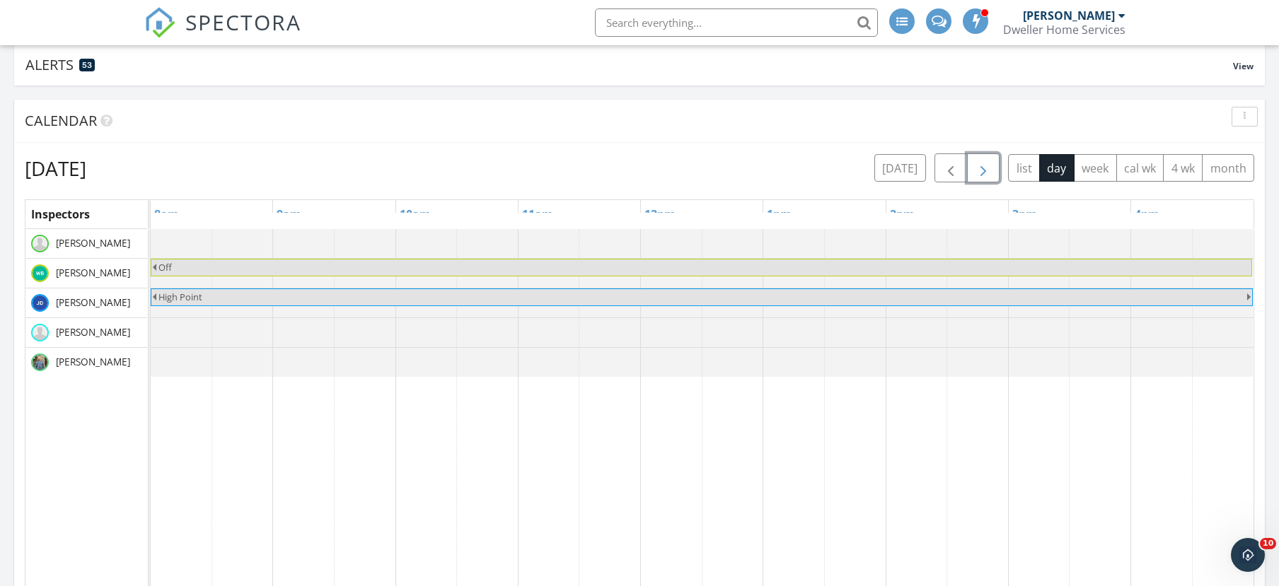
click at [987, 165] on span "button" at bounding box center [983, 168] width 17 height 17
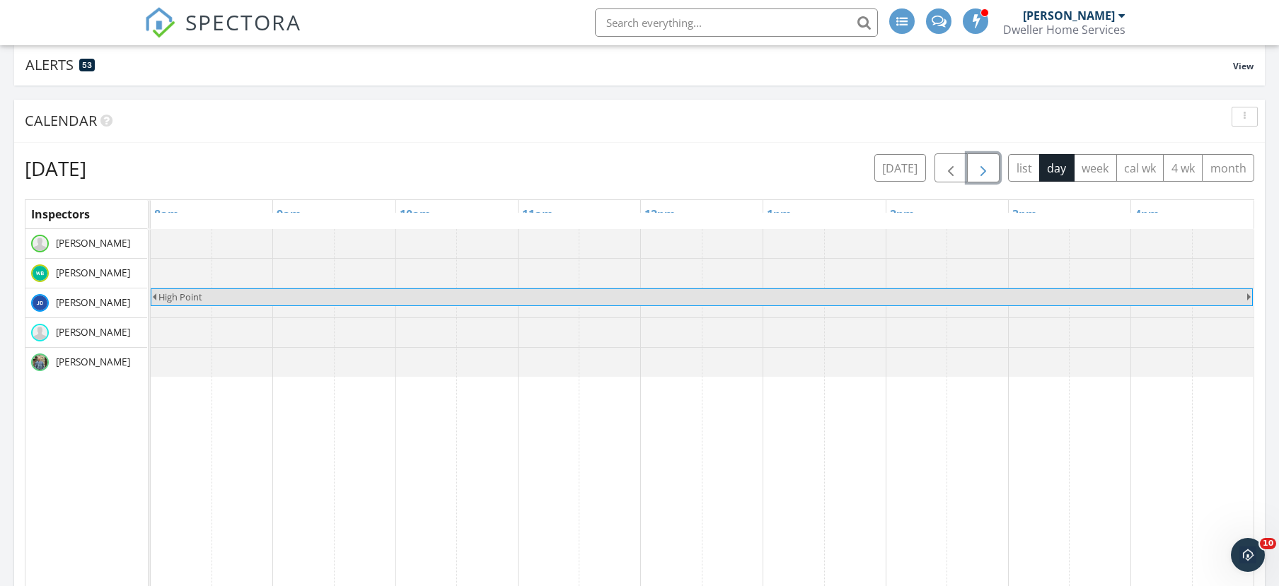
click at [987, 165] on span "button" at bounding box center [983, 168] width 17 height 17
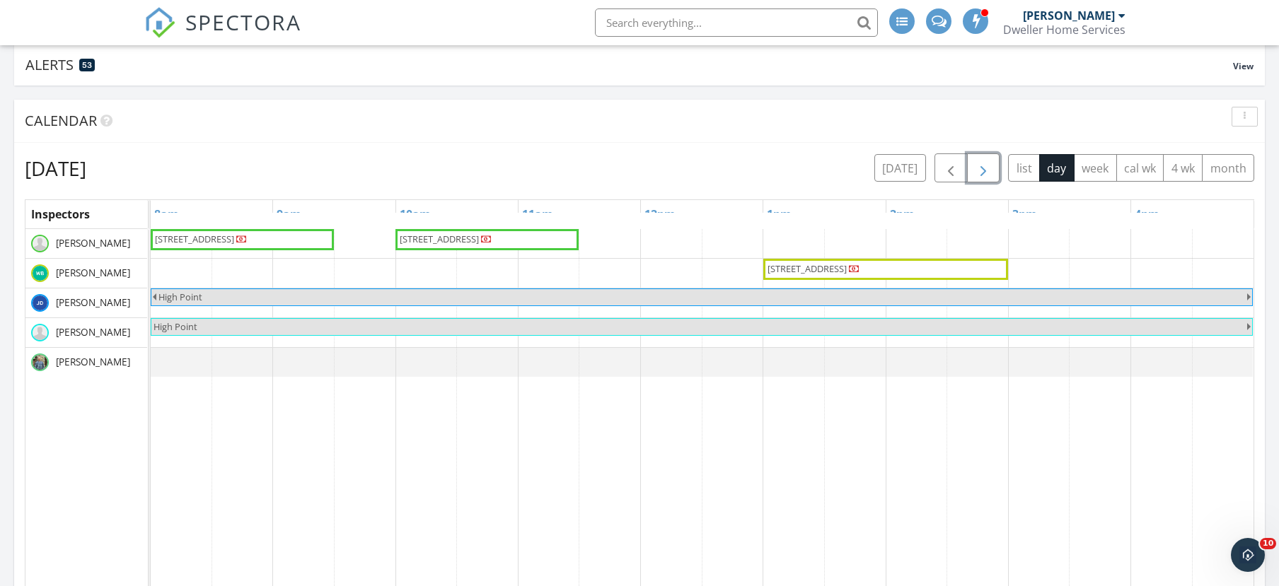
click at [987, 165] on span "button" at bounding box center [983, 168] width 17 height 17
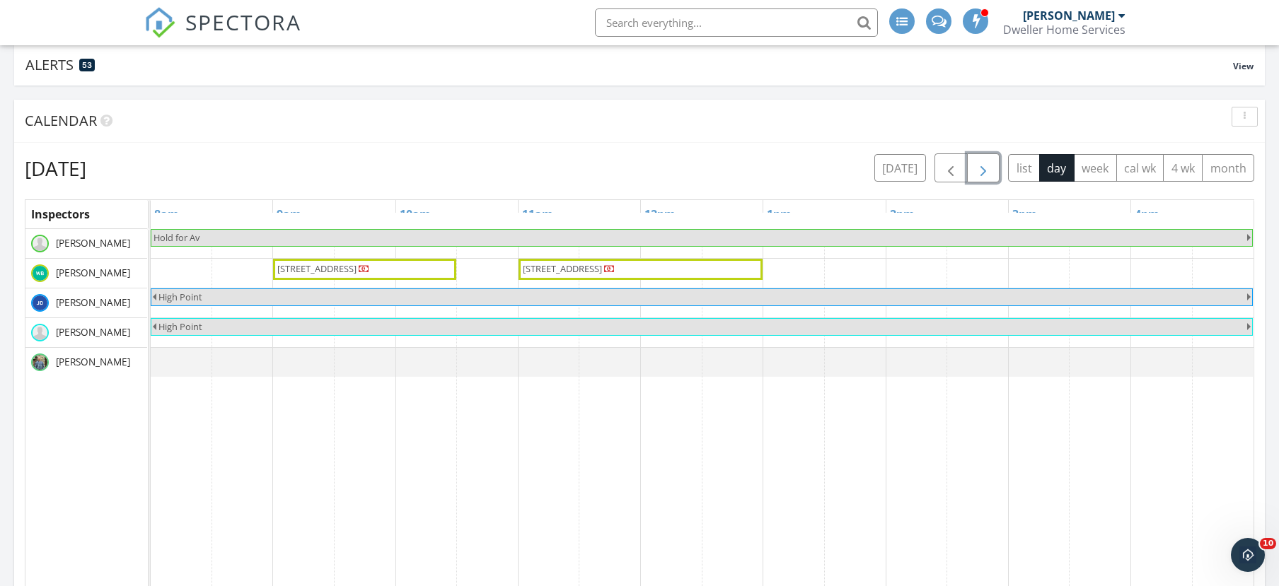
click at [987, 165] on span "button" at bounding box center [983, 168] width 17 height 17
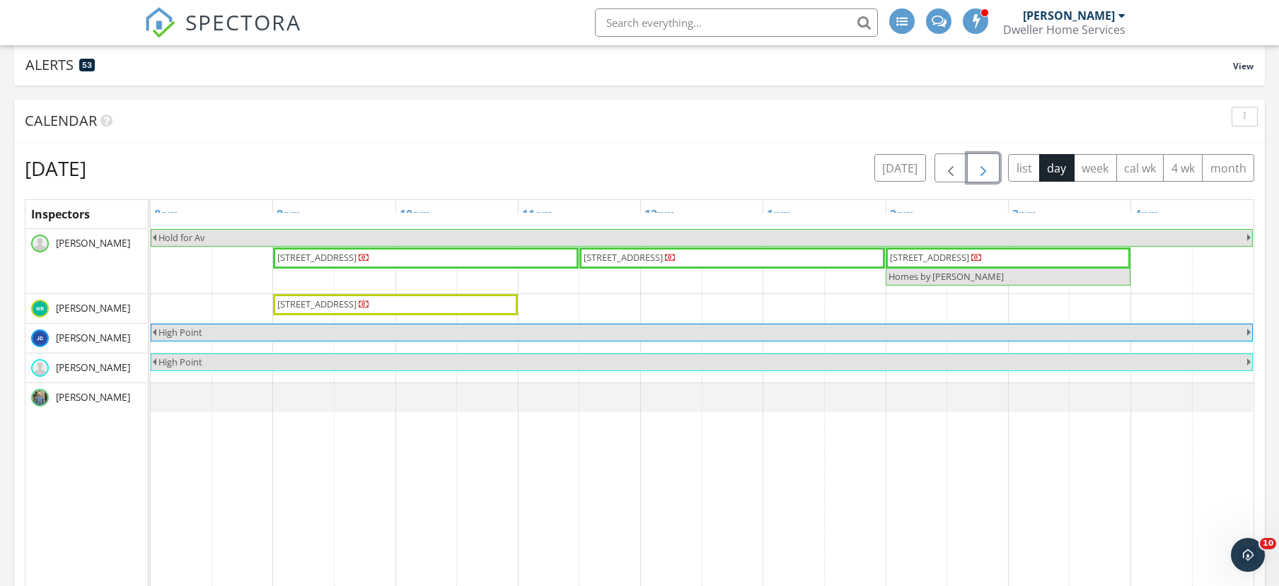
click at [987, 165] on span "button" at bounding box center [983, 168] width 17 height 17
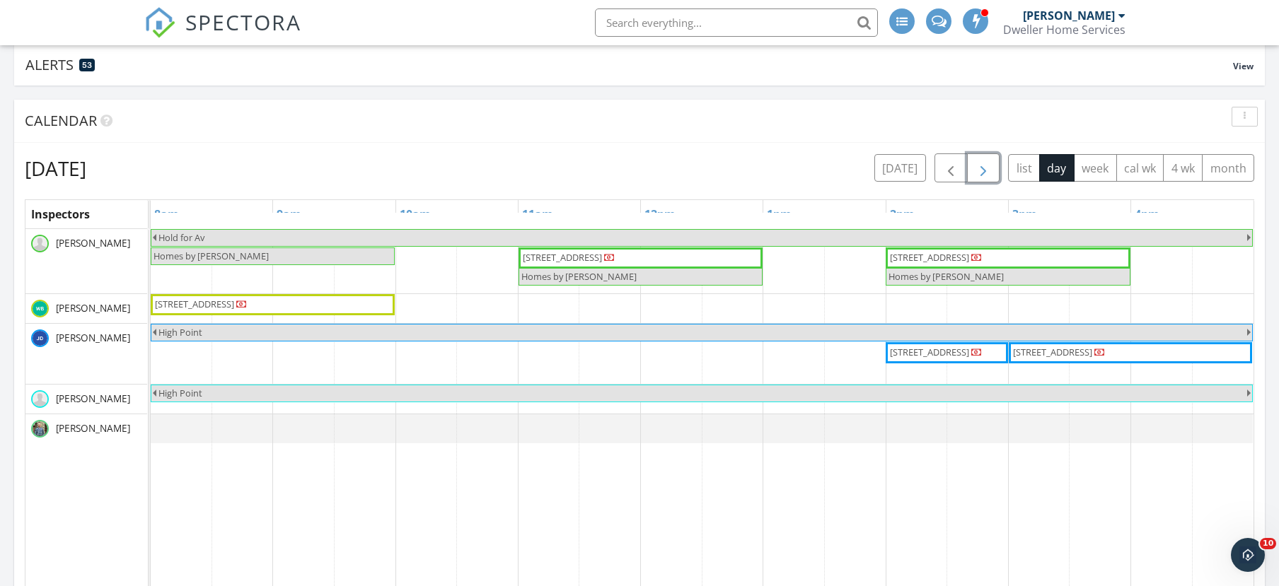
click at [987, 165] on span "button" at bounding box center [983, 168] width 17 height 17
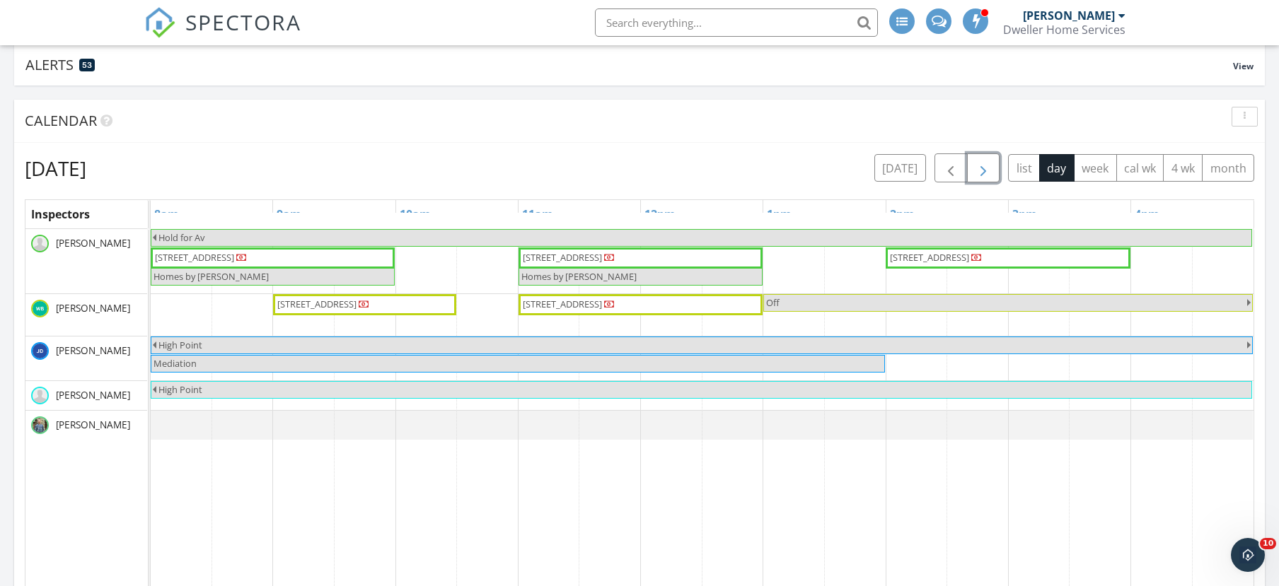
click at [987, 165] on span "button" at bounding box center [983, 168] width 17 height 17
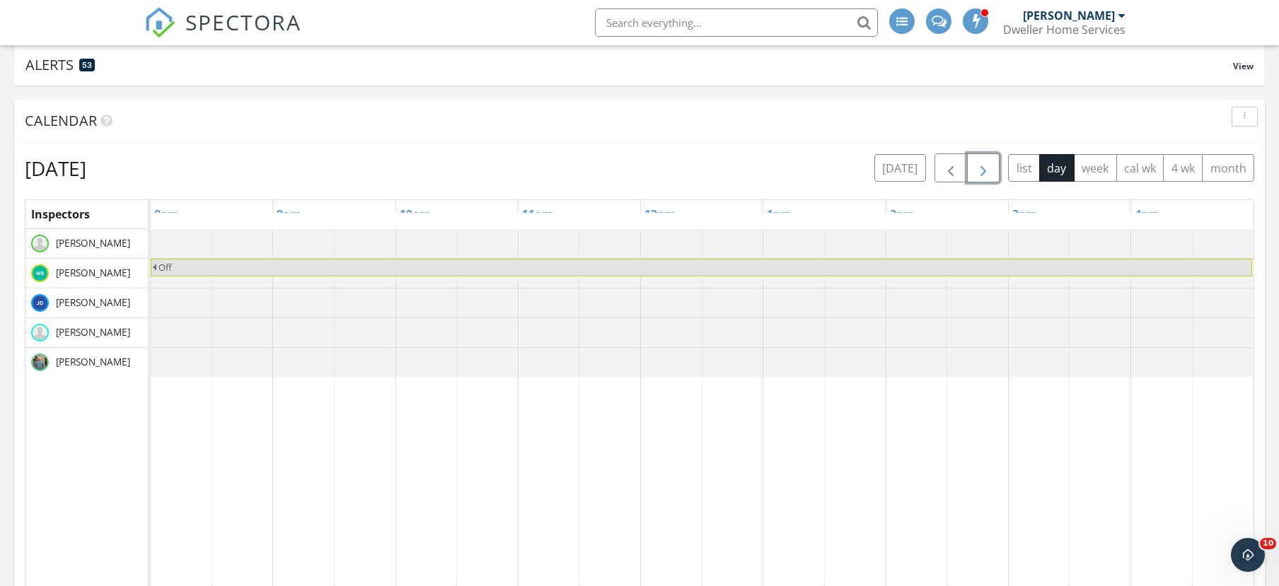
click at [987, 165] on span "button" at bounding box center [983, 168] width 17 height 17
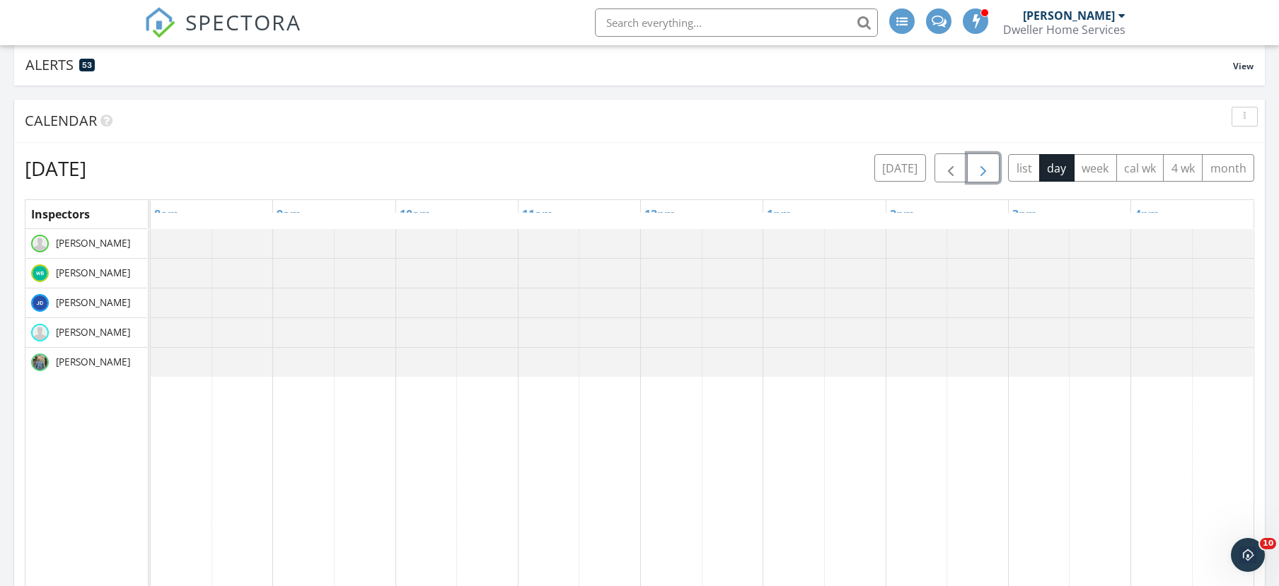
click at [987, 165] on span "button" at bounding box center [983, 168] width 17 height 17
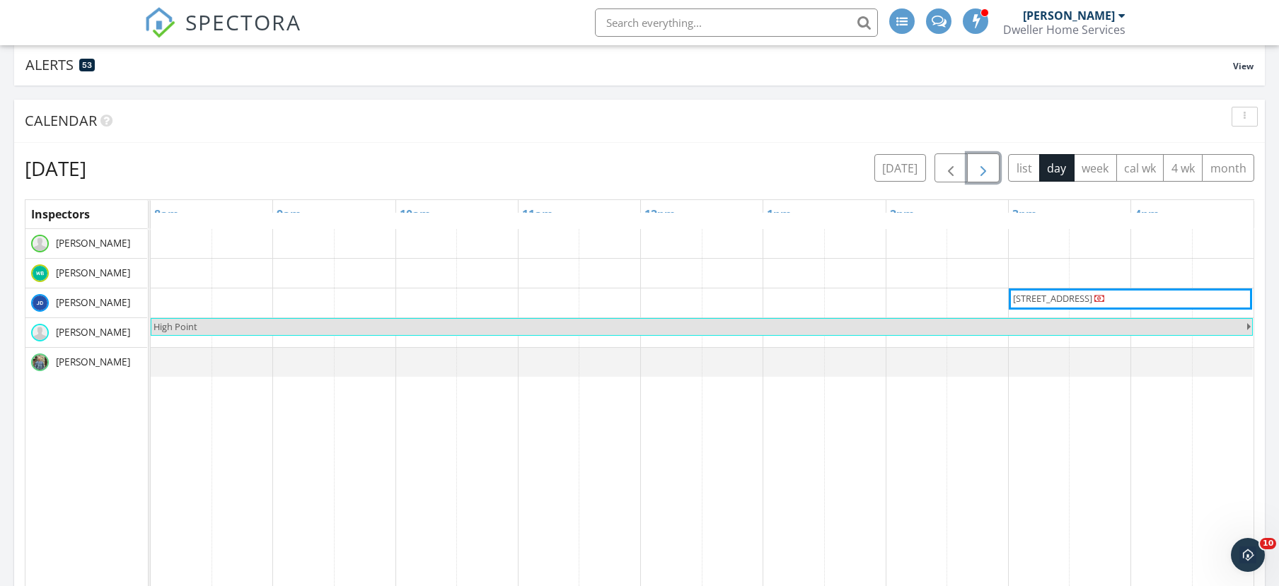
click at [987, 165] on span "button" at bounding box center [983, 168] width 17 height 17
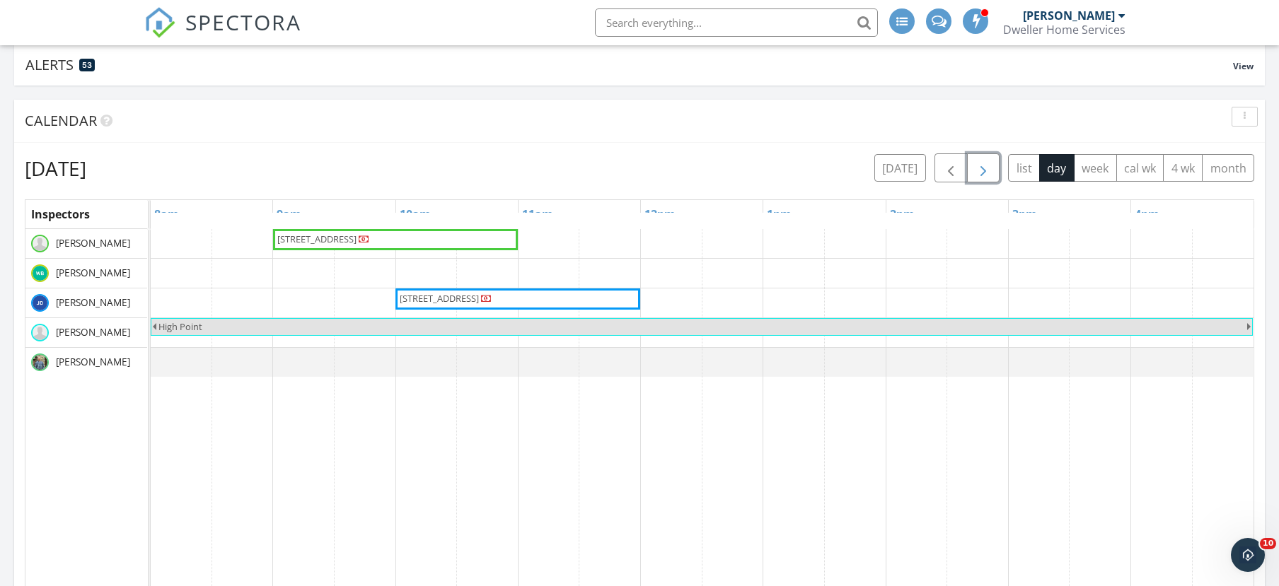
click at [987, 165] on span "button" at bounding box center [983, 168] width 17 height 17
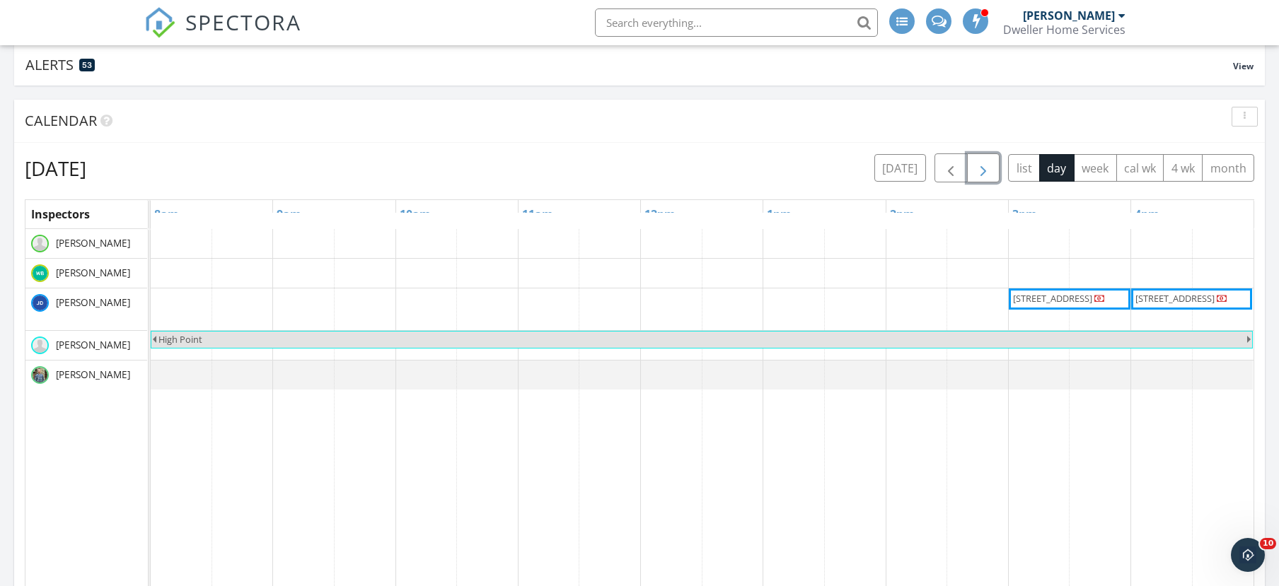
click at [987, 165] on span "button" at bounding box center [983, 168] width 17 height 17
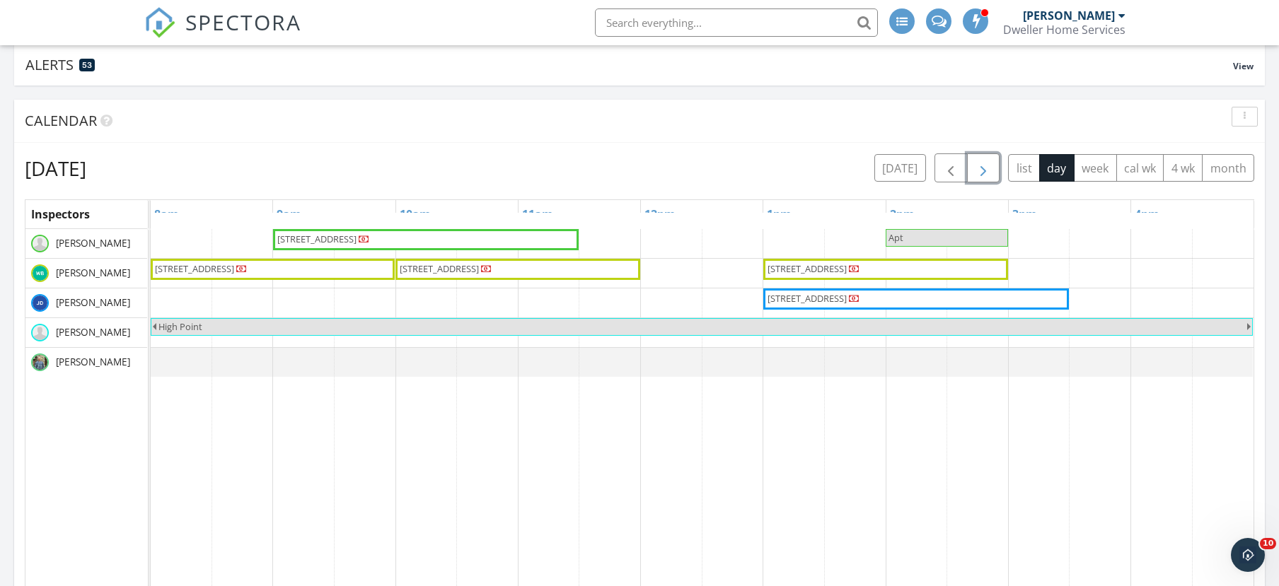
click at [987, 165] on span "button" at bounding box center [983, 168] width 17 height 17
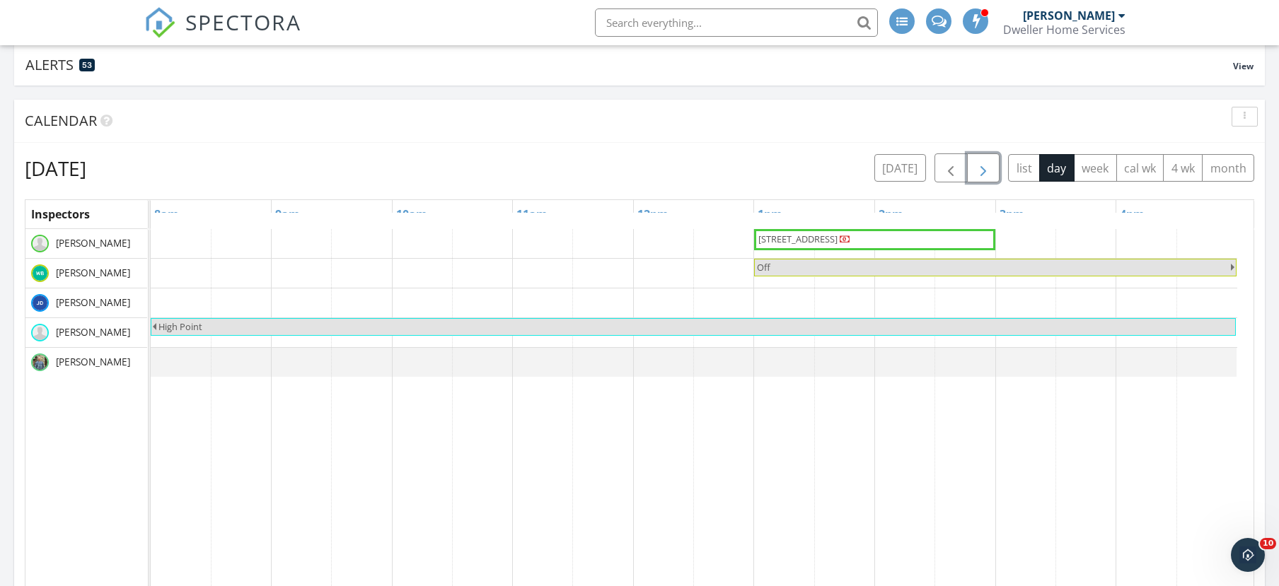
click at [979, 167] on span "button" at bounding box center [983, 168] width 17 height 17
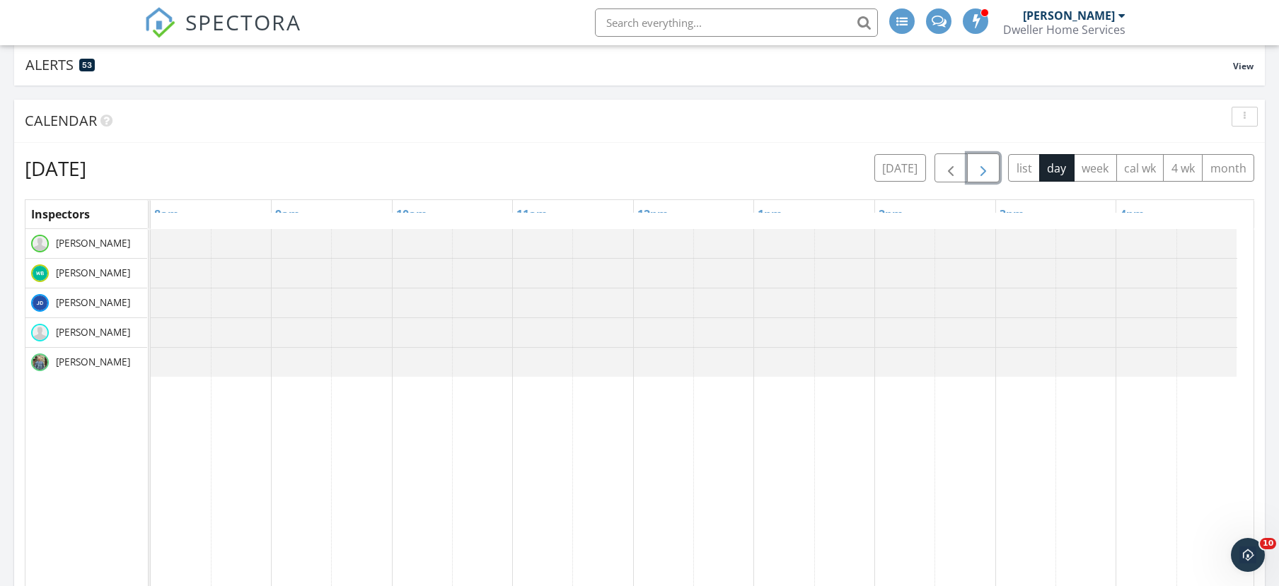
click at [979, 167] on span "button" at bounding box center [983, 168] width 17 height 17
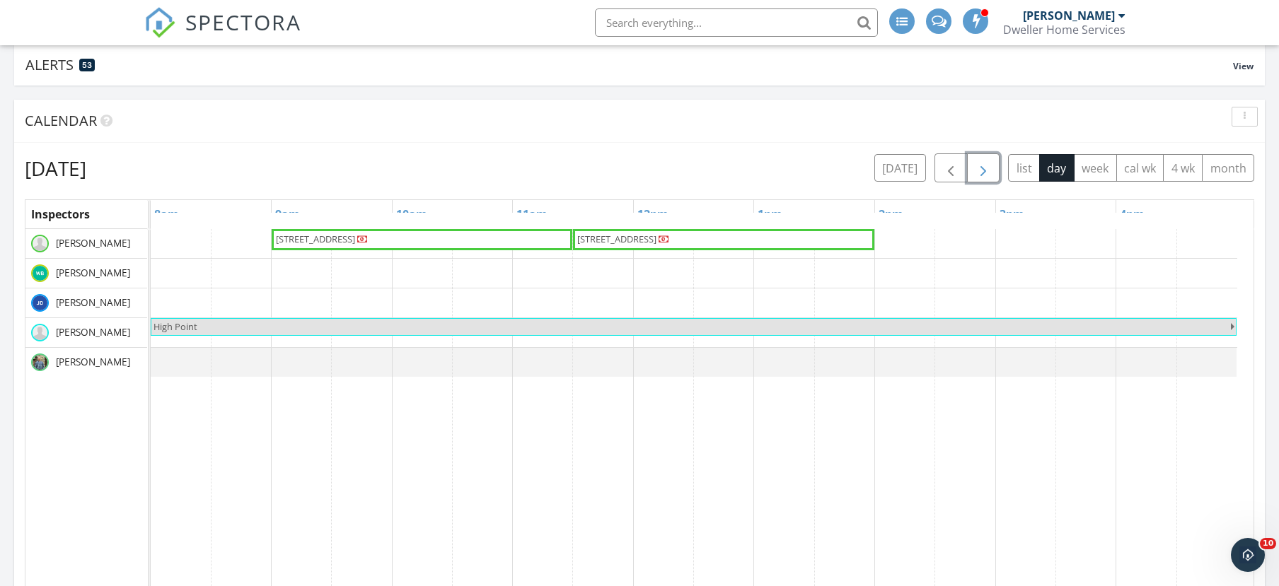
click at [979, 167] on span "button" at bounding box center [983, 168] width 17 height 17
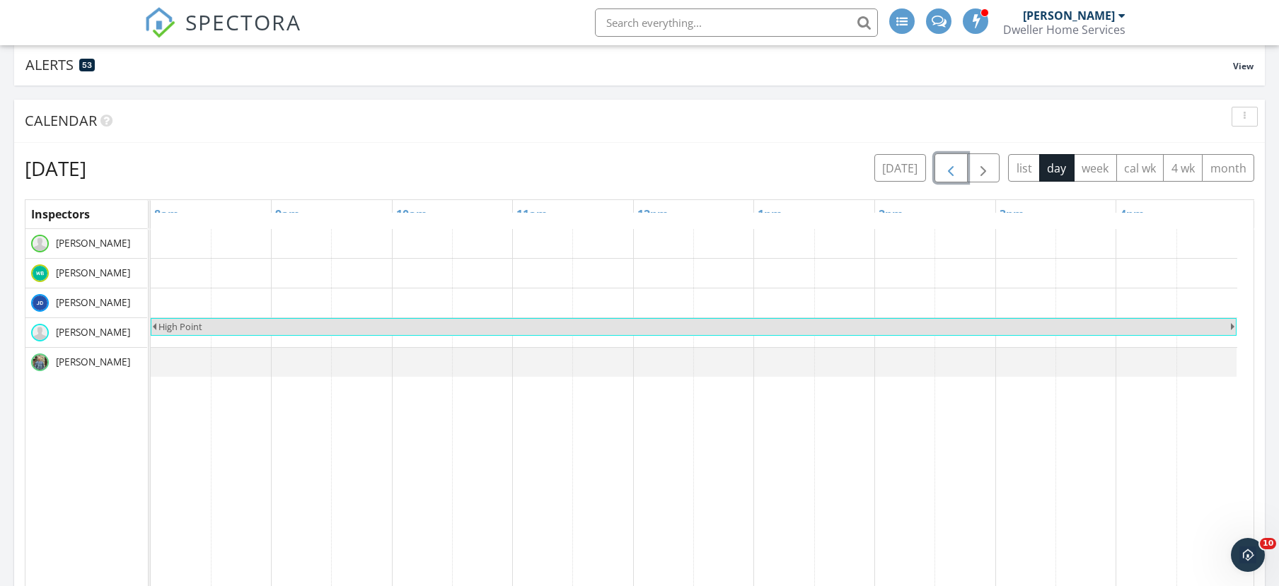
click at [955, 170] on span "button" at bounding box center [950, 168] width 17 height 17
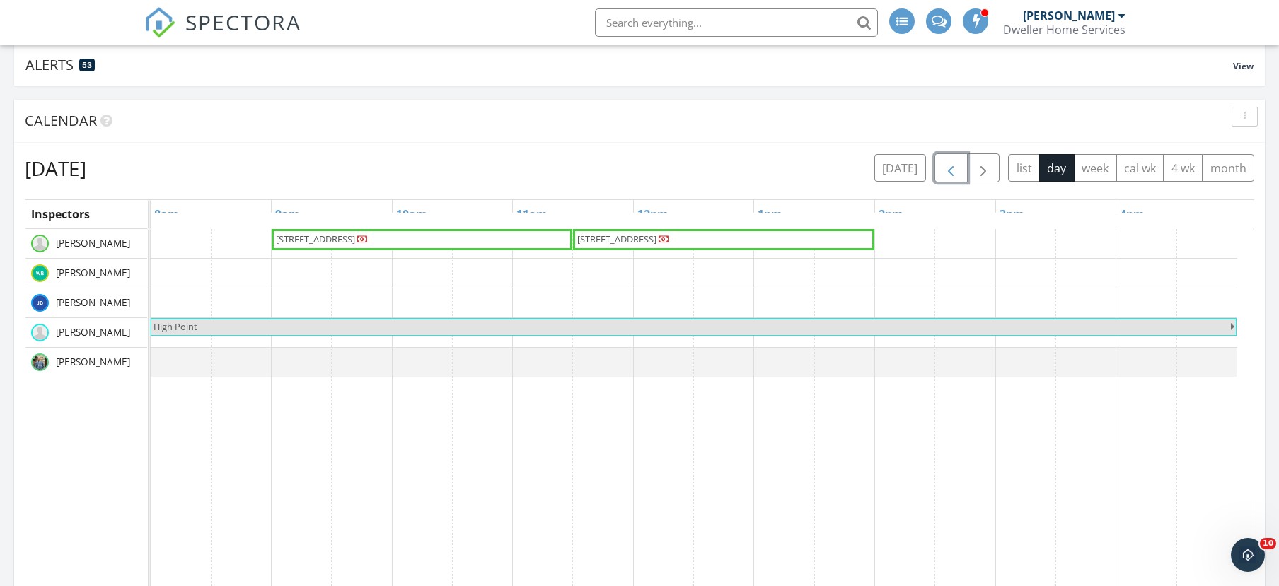
click at [955, 170] on span "button" at bounding box center [950, 168] width 17 height 17
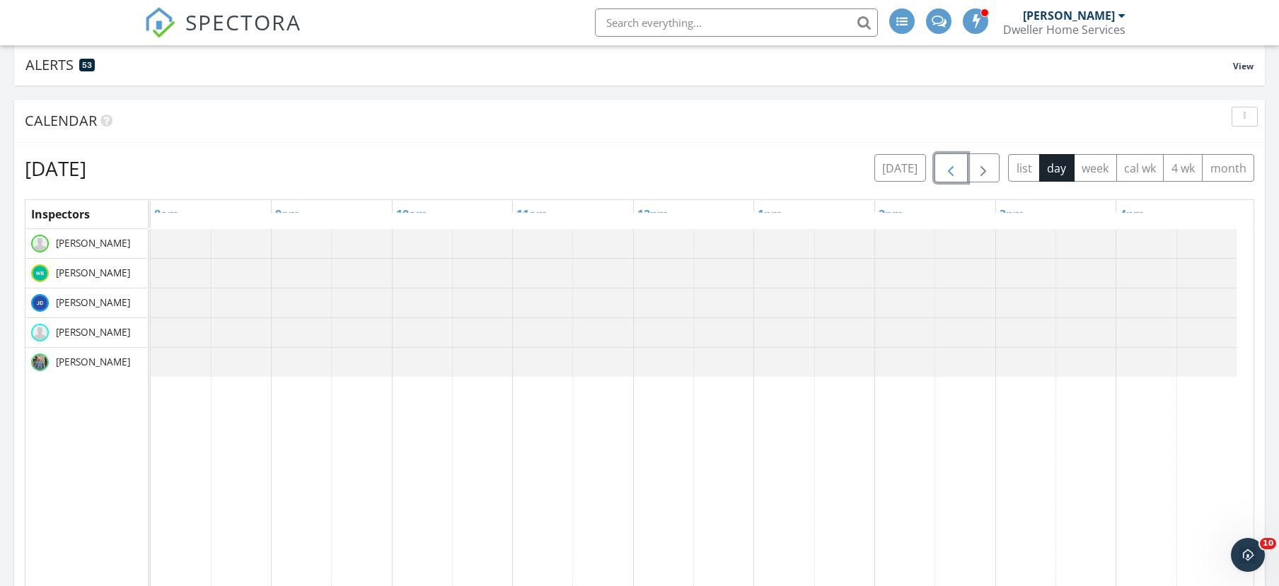
click at [955, 170] on span "button" at bounding box center [950, 168] width 17 height 17
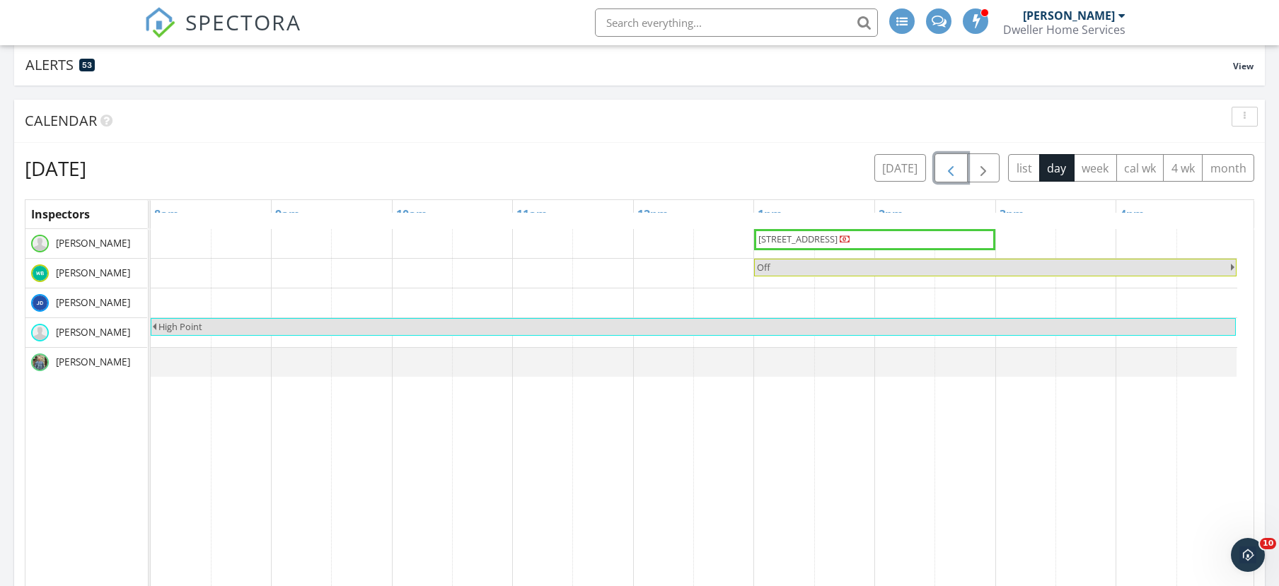
click at [955, 170] on span "button" at bounding box center [950, 168] width 17 height 17
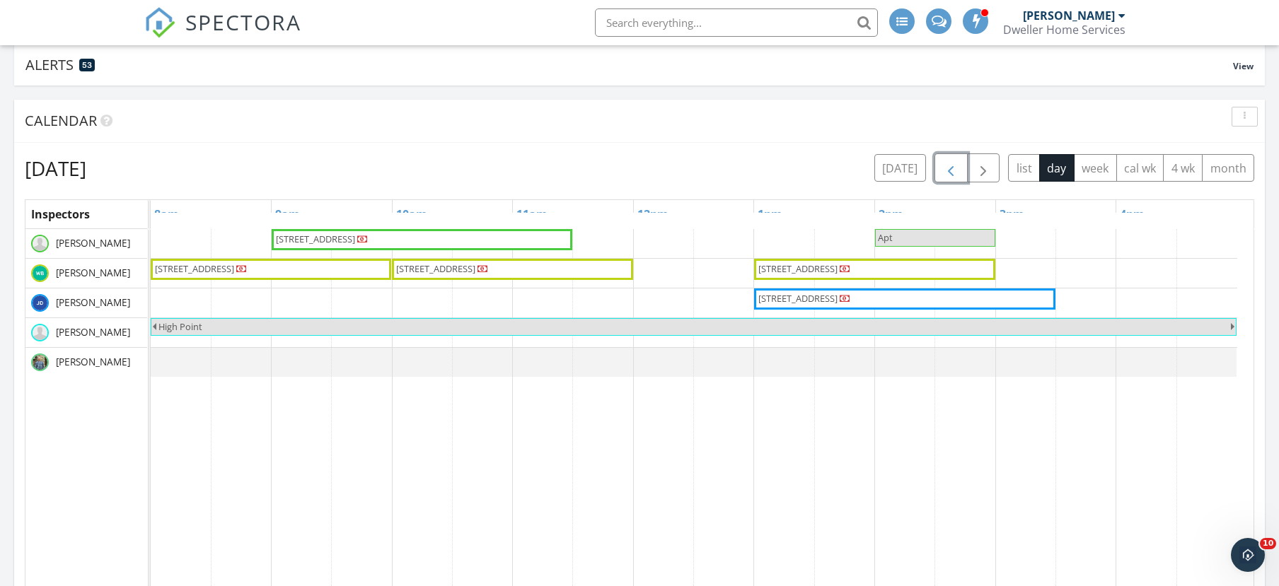
click at [955, 170] on span "button" at bounding box center [950, 168] width 17 height 17
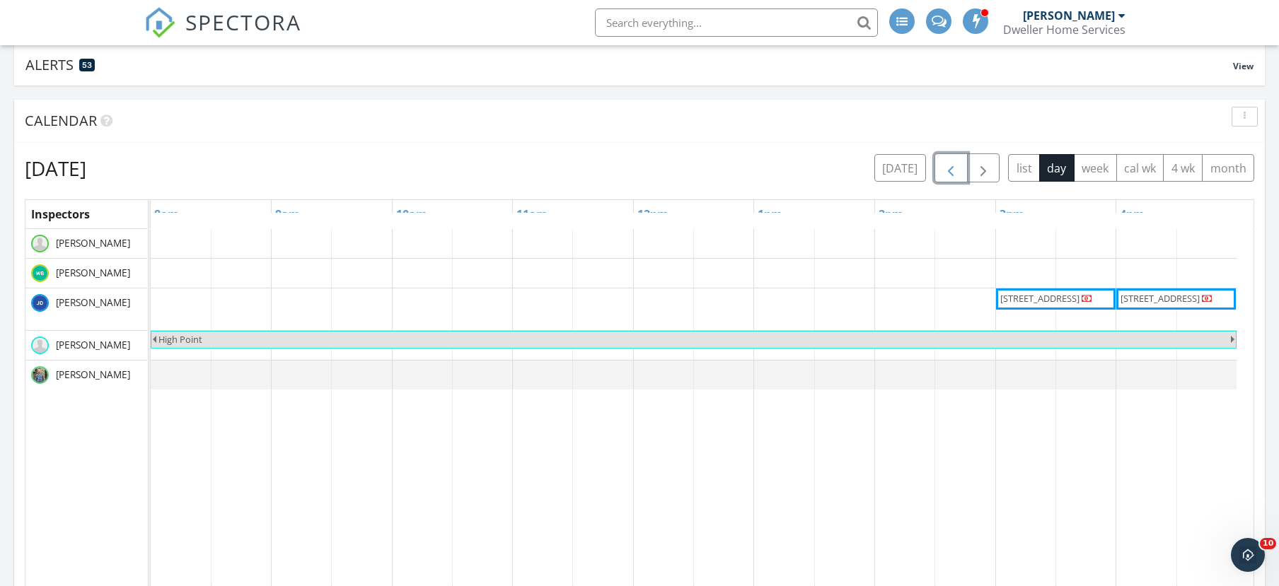
click at [955, 170] on span "button" at bounding box center [950, 168] width 17 height 17
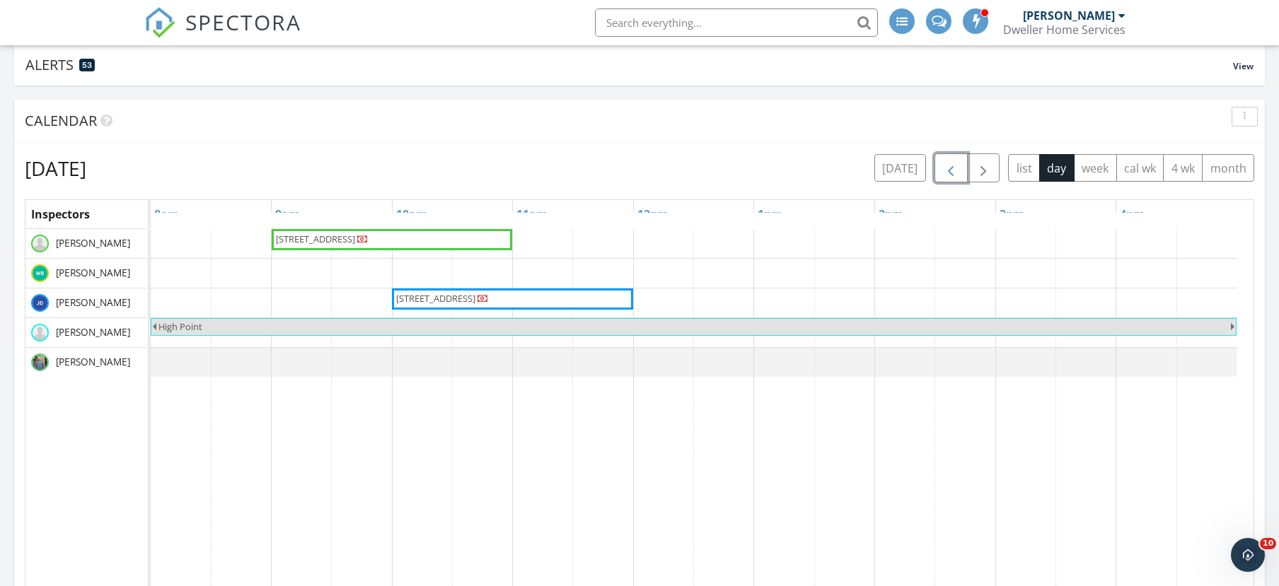
click at [955, 170] on span "button" at bounding box center [950, 168] width 17 height 17
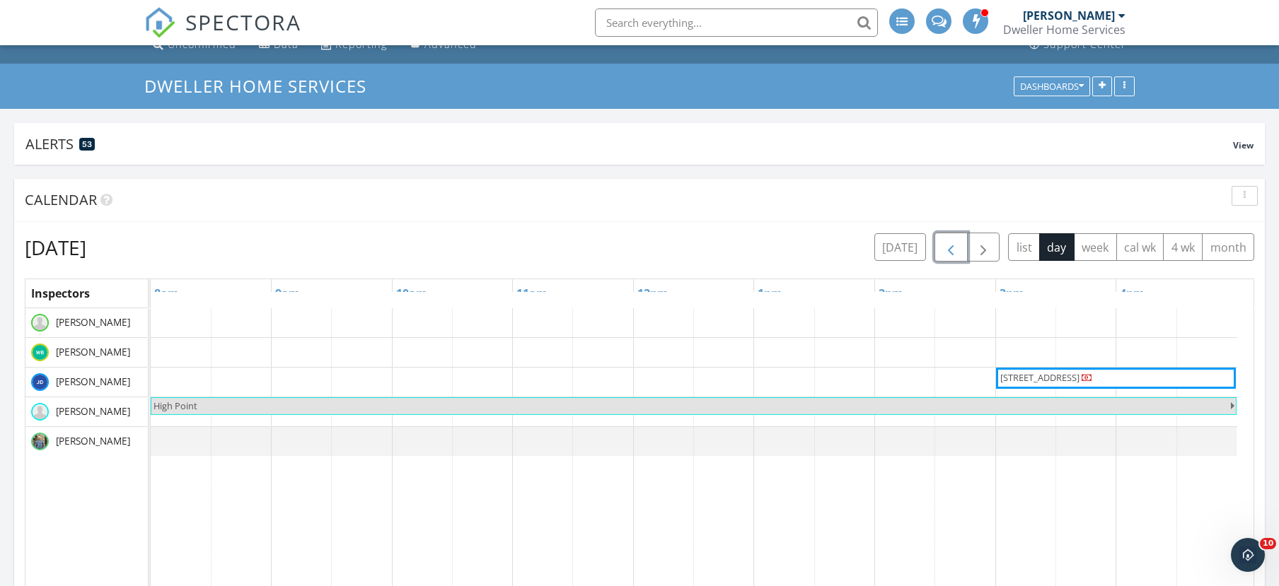
scroll to position [0, 0]
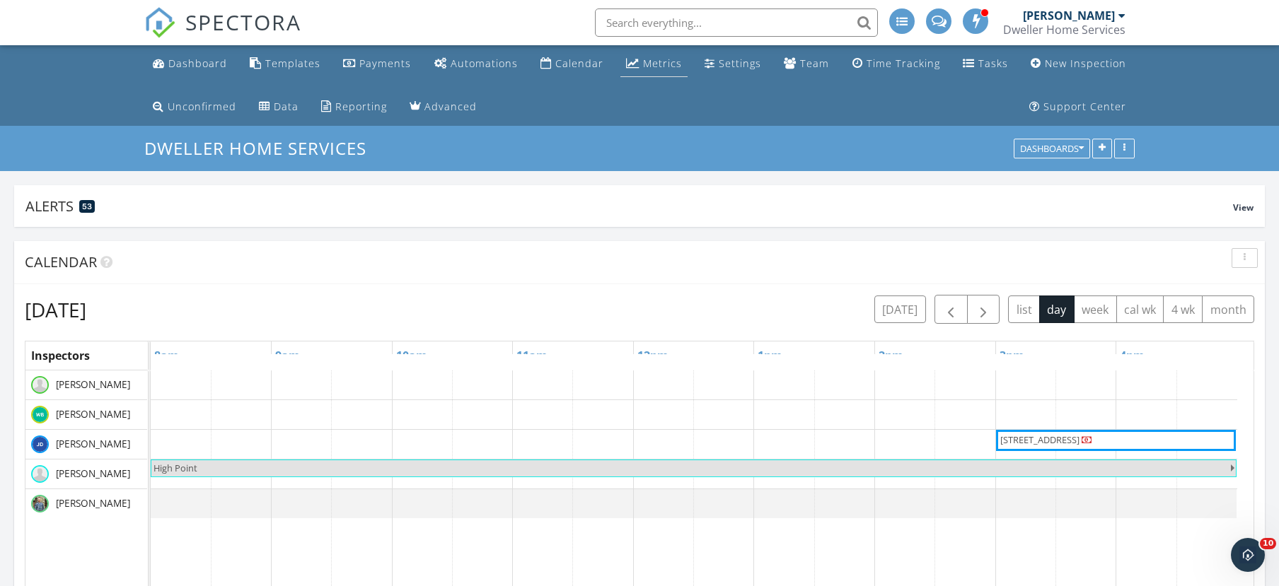
click at [646, 62] on div "Metrics" at bounding box center [662, 63] width 39 height 13
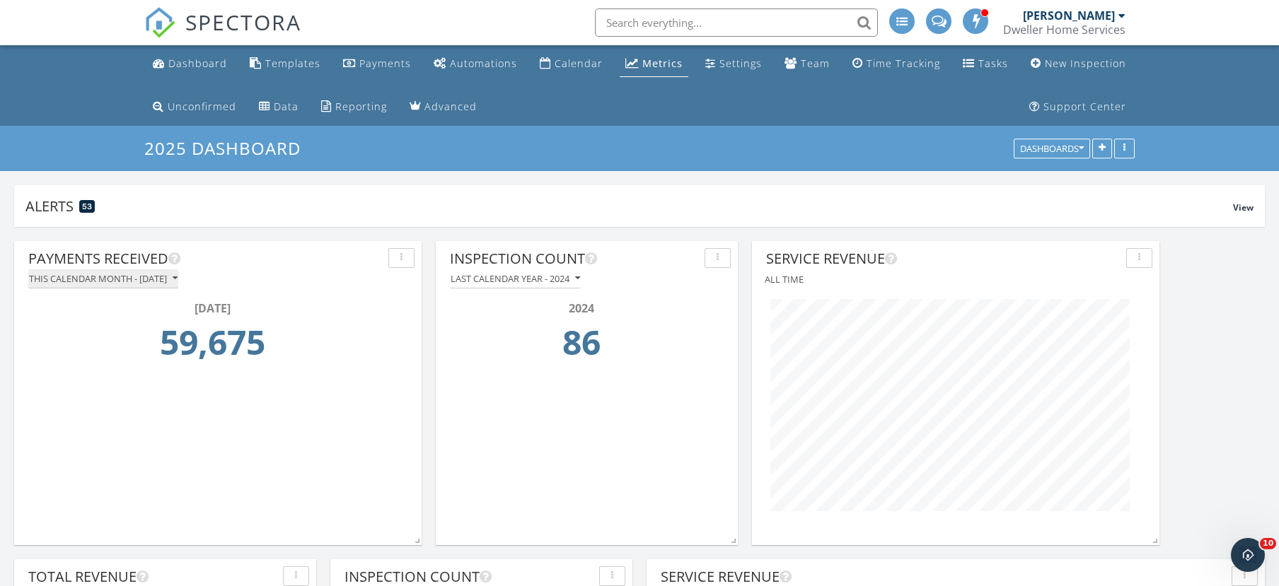
click at [178, 277] on div "This calendar month - September 2025" at bounding box center [103, 279] width 149 height 10
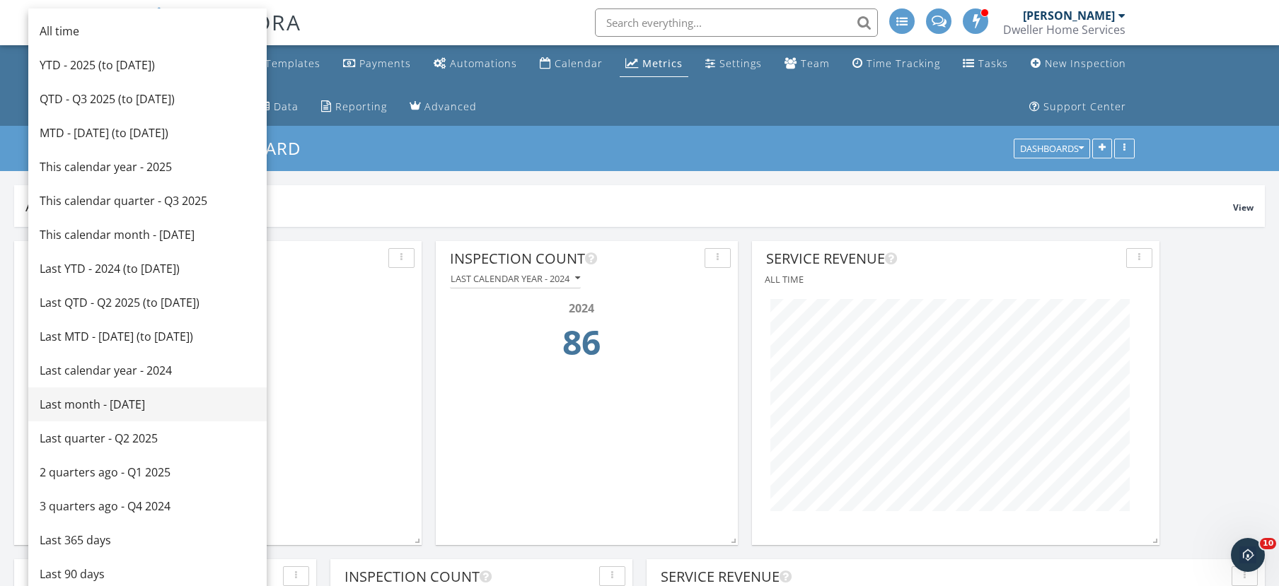
click at [164, 417] on link "Last month - August 2025" at bounding box center [147, 405] width 238 height 34
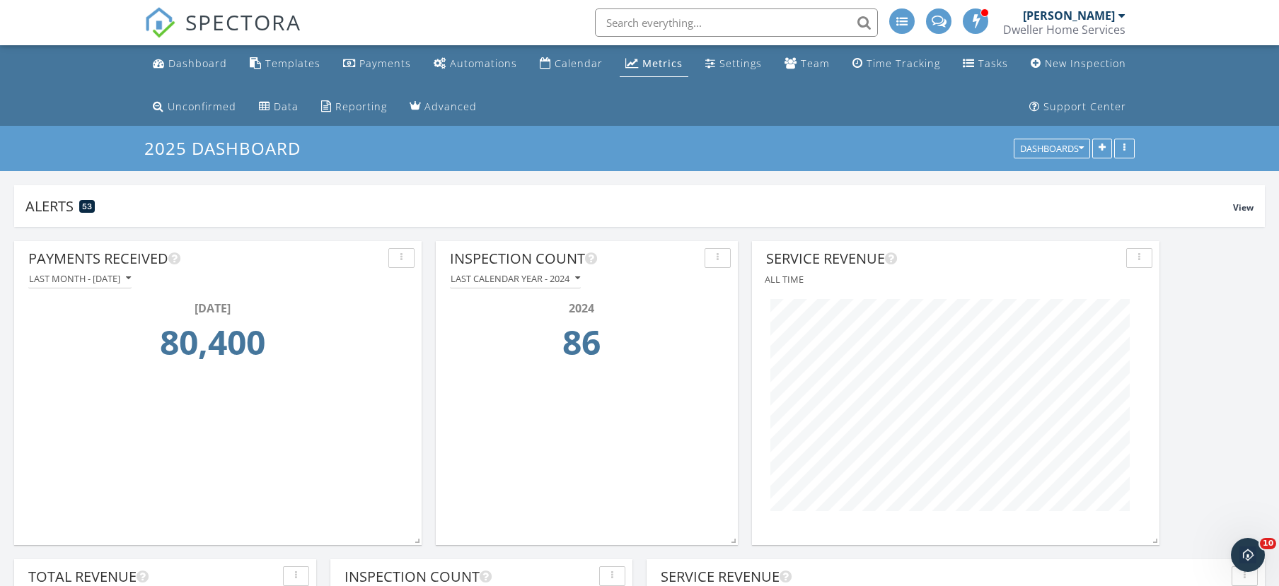
click at [399, 257] on div "button" at bounding box center [401, 258] width 13 height 10
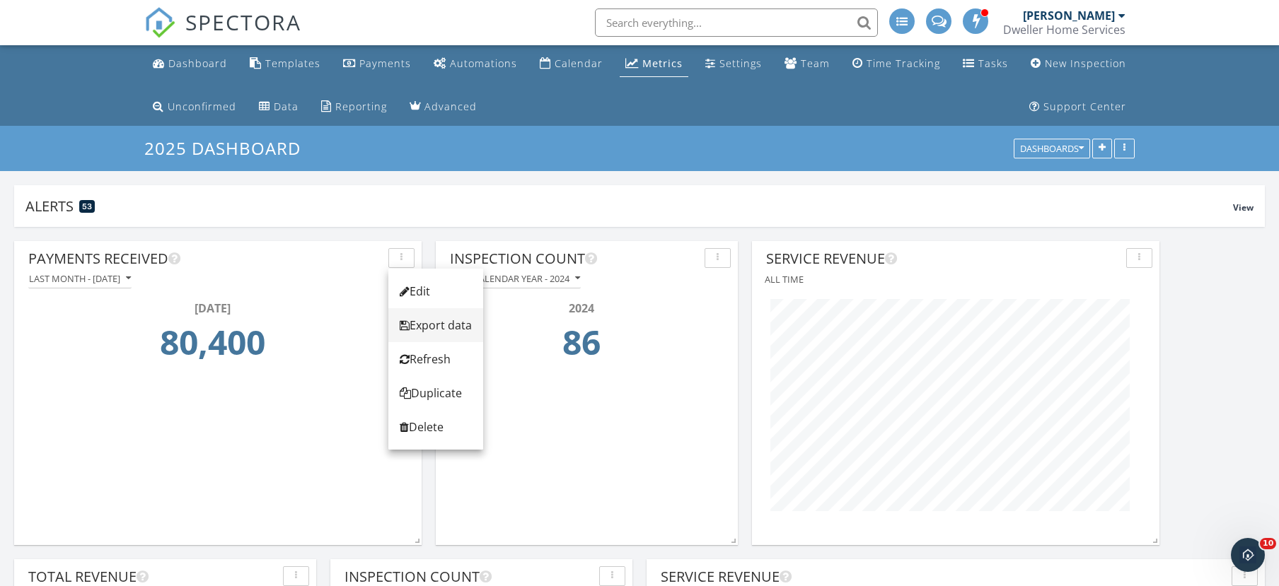
click at [404, 321] on div at bounding box center [405, 325] width 10 height 11
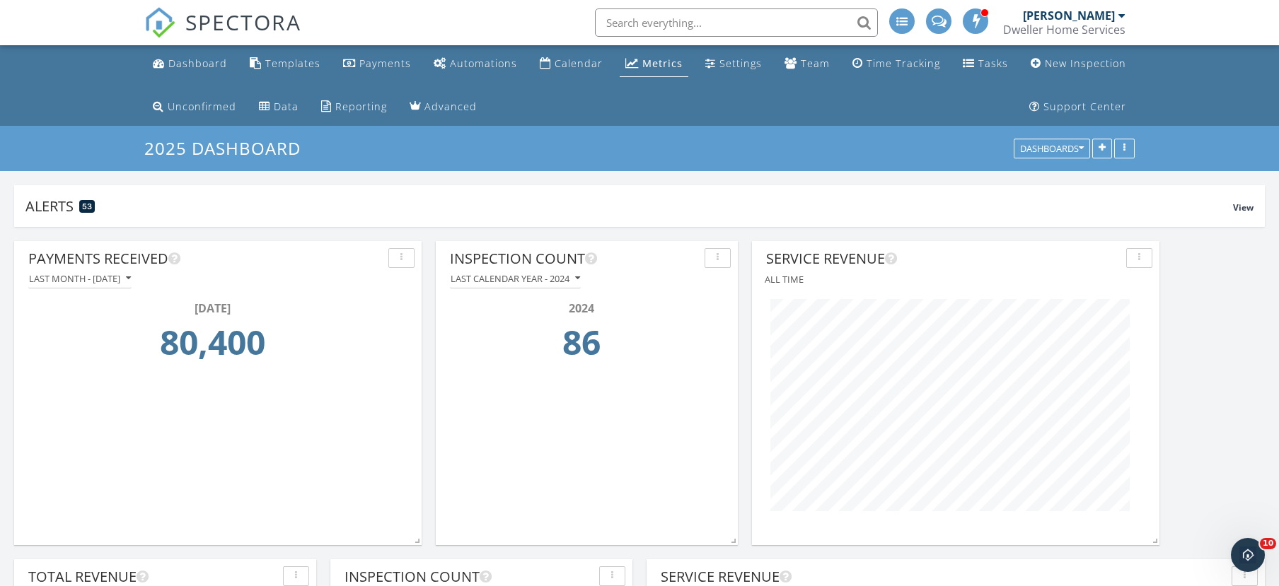
click at [393, 269] on div "Payments Received" at bounding box center [217, 258] width 393 height 21
click at [393, 262] on button "button" at bounding box center [401, 258] width 26 height 20
click at [455, 194] on div "Alerts 53 View" at bounding box center [639, 206] width 1250 height 42
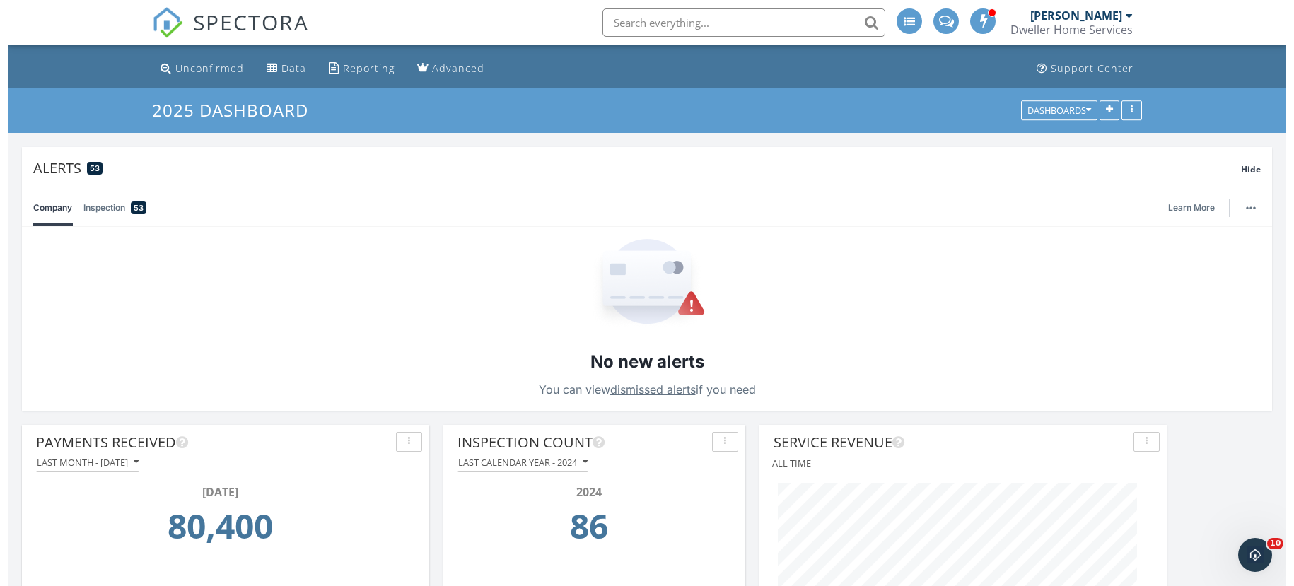
scroll to position [71, 0]
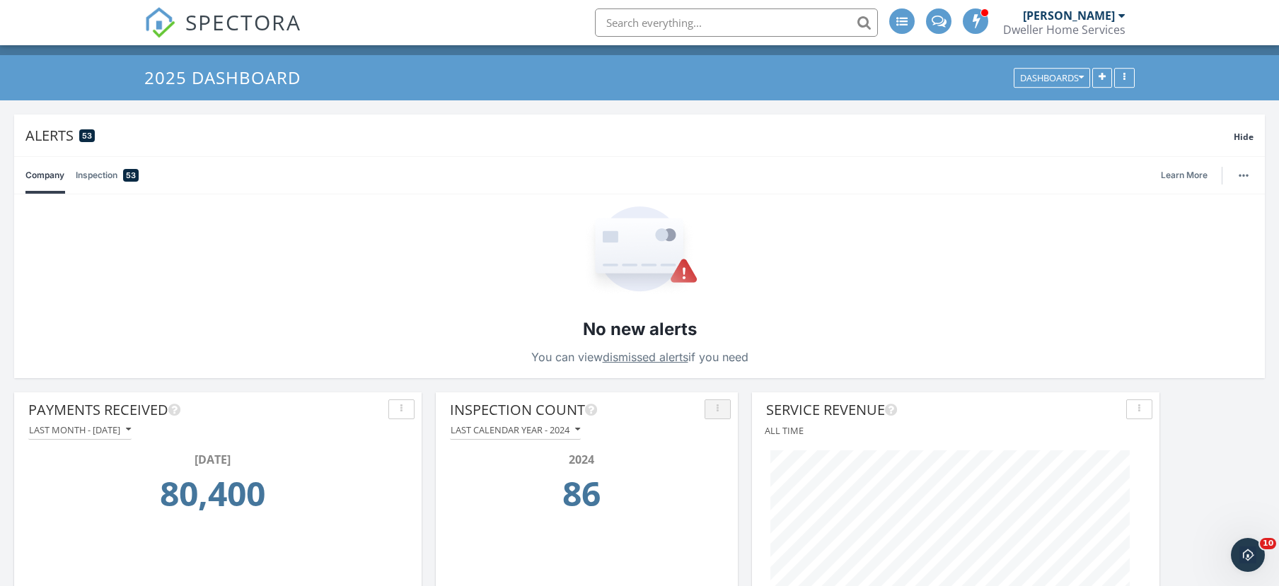
click at [720, 411] on div "button" at bounding box center [717, 410] width 13 height 10
click at [738, 385] on div "Edit" at bounding box center [752, 386] width 72 height 17
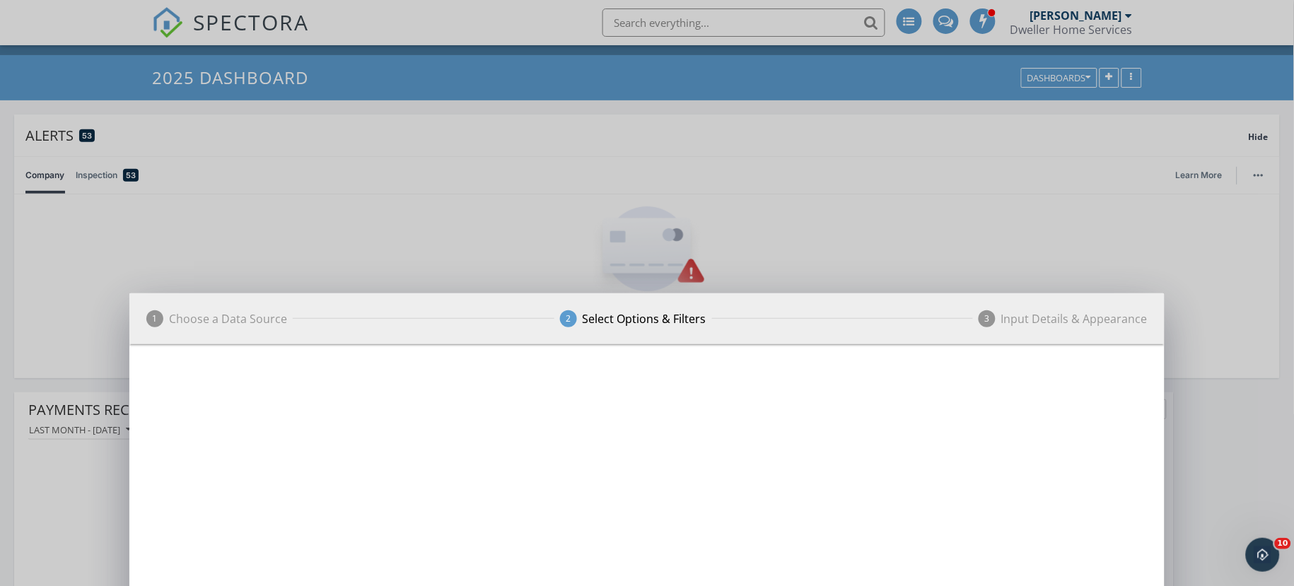
scroll to position [304, 413]
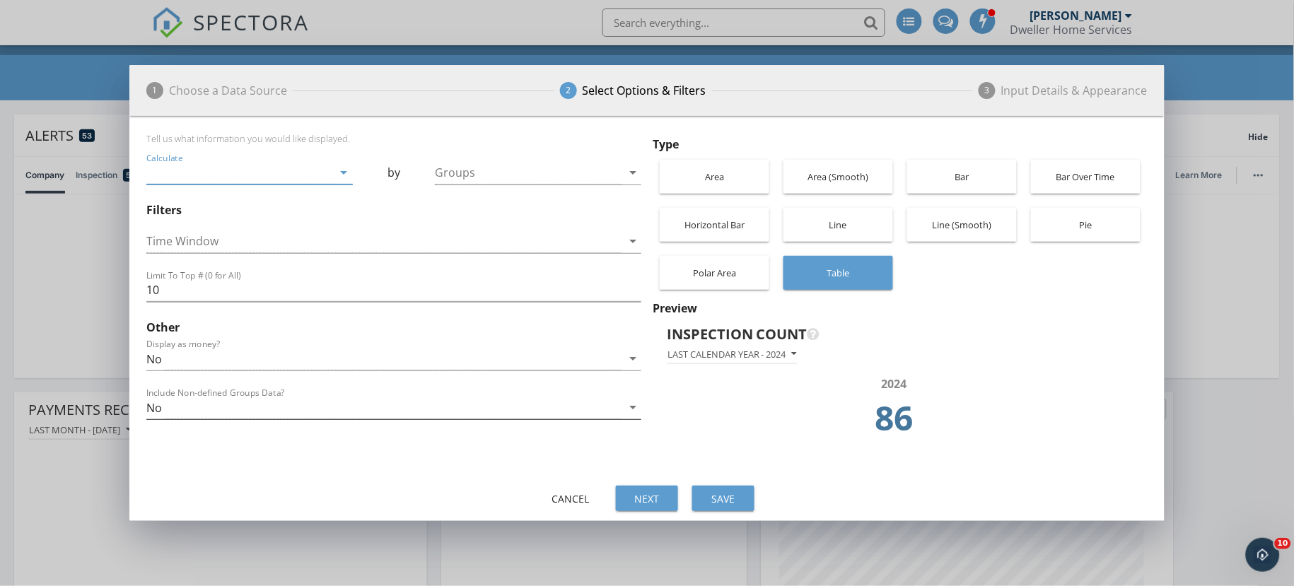
click at [569, 419] on div "No" at bounding box center [383, 407] width 475 height 23
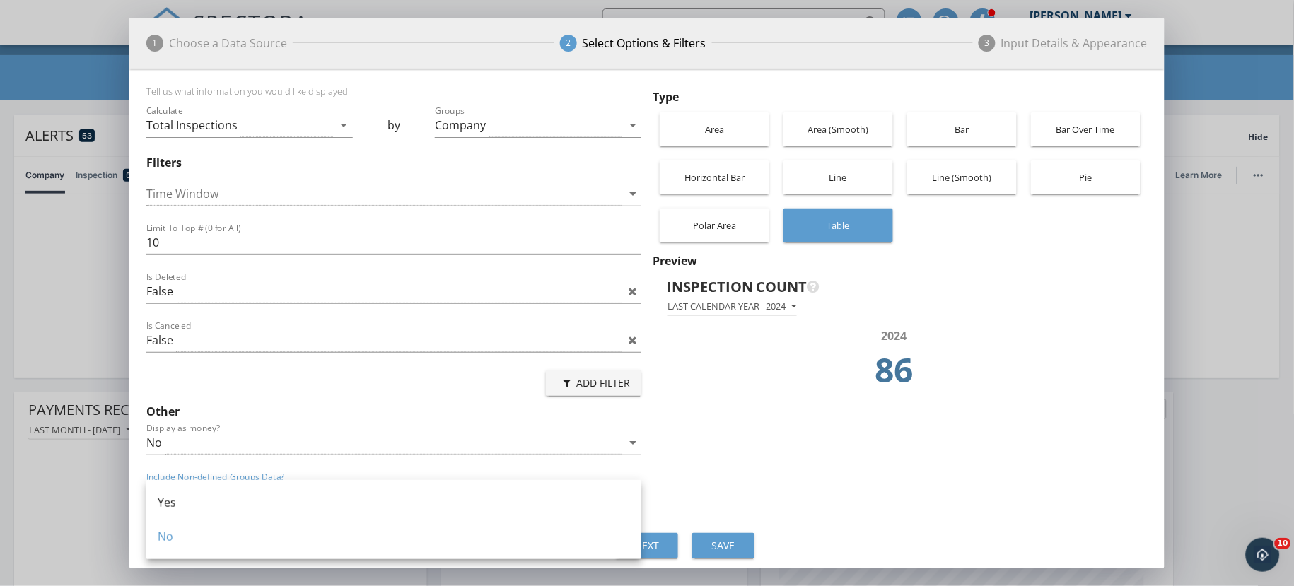
click at [702, 499] on div "Type Area Area (Smooth) Bar Bar Over Time Horizontal Bar Line Line (Smooth) Pie…" at bounding box center [897, 302] width 501 height 432
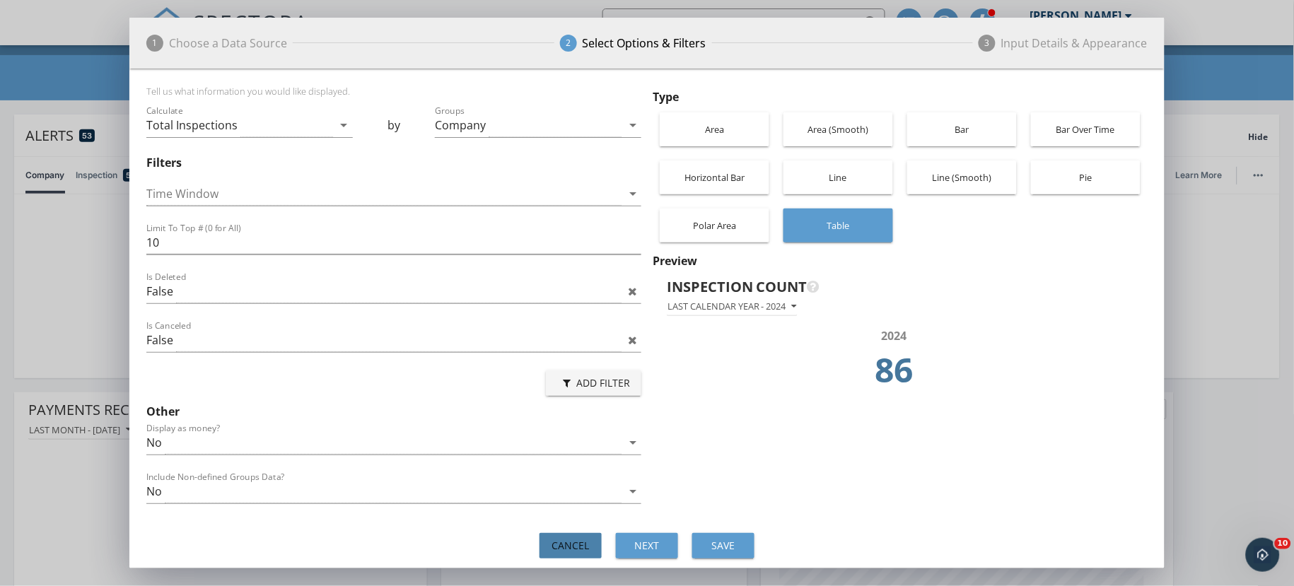
click at [570, 548] on div "Cancel" at bounding box center [571, 545] width 40 height 15
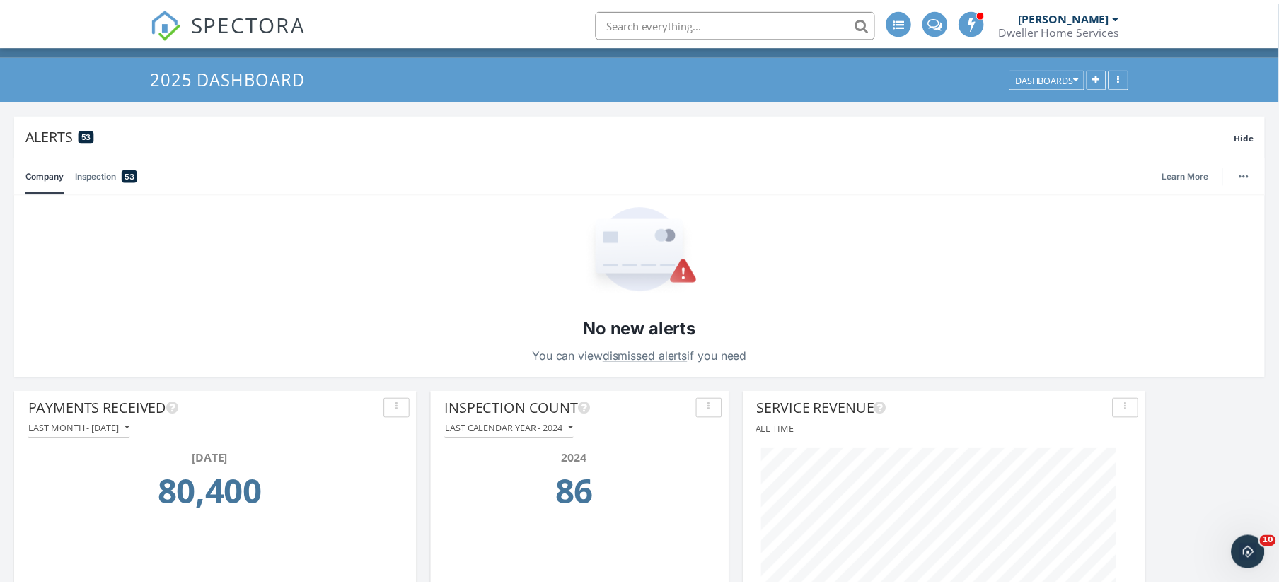
scroll to position [706942, 706804]
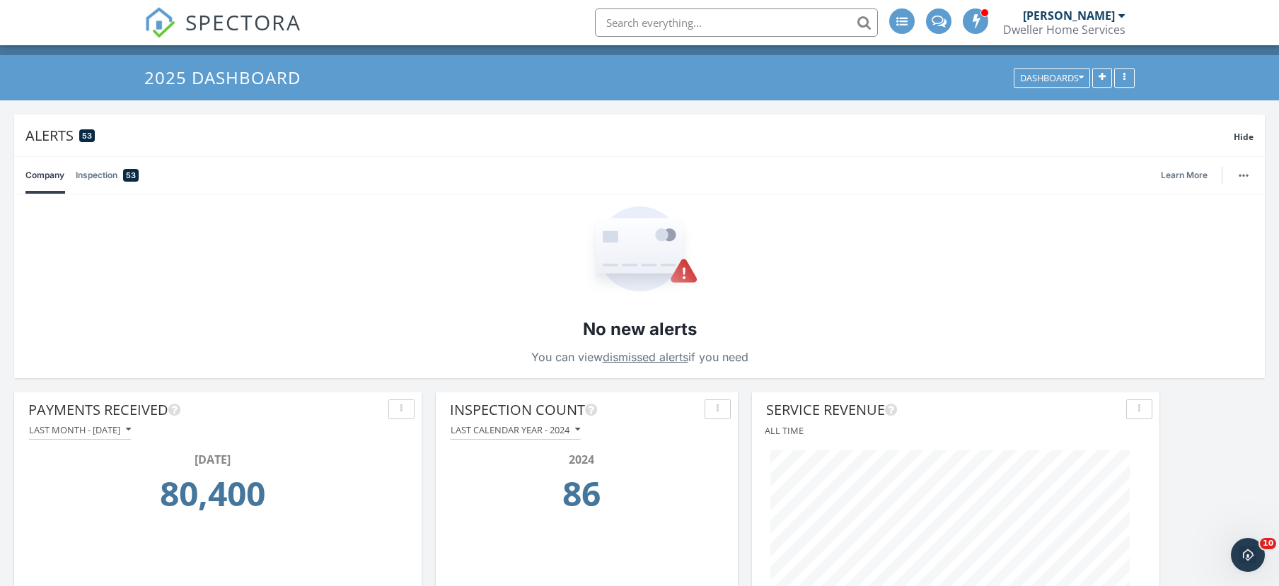
click at [721, 417] on button "button" at bounding box center [717, 410] width 26 height 20
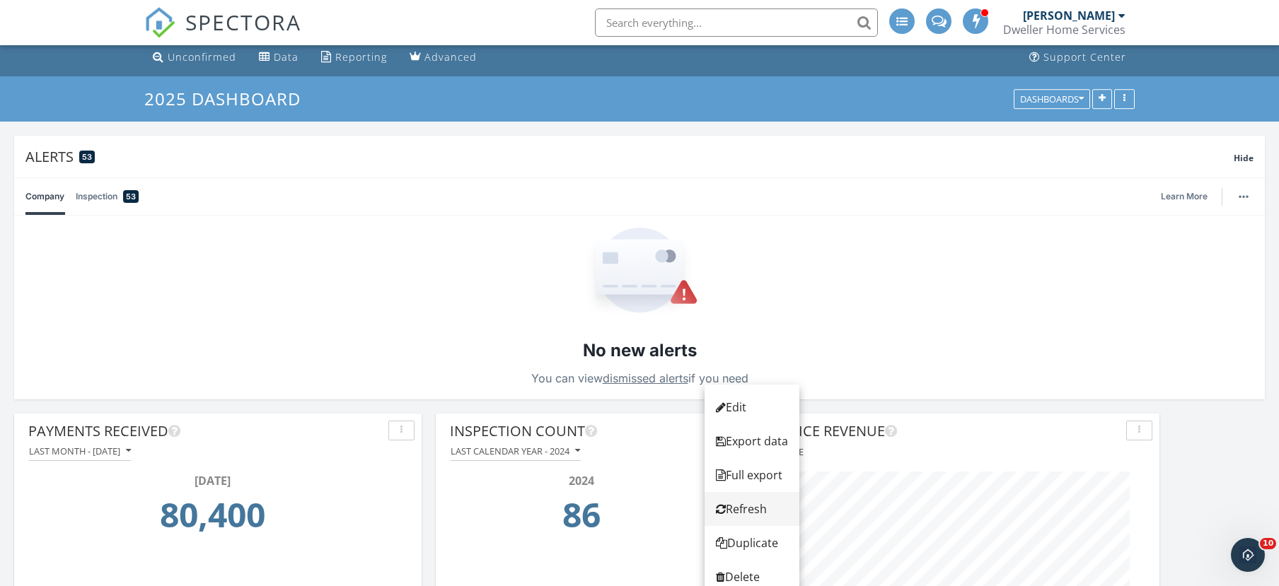
scroll to position [0, 0]
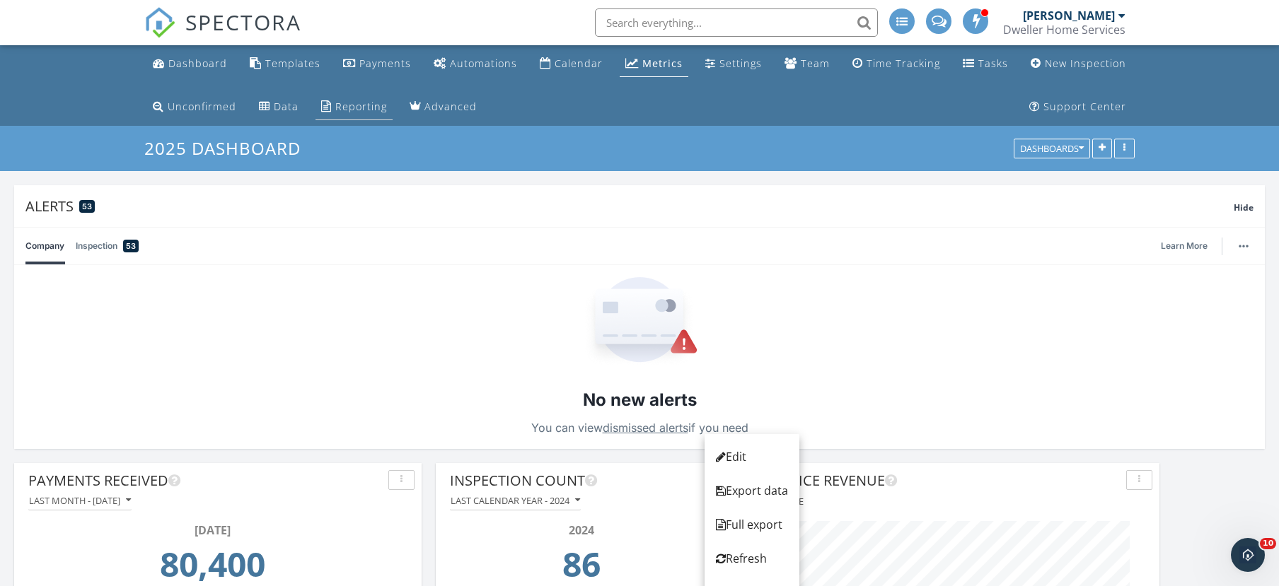
click at [354, 111] on div "Reporting" at bounding box center [361, 106] width 52 height 13
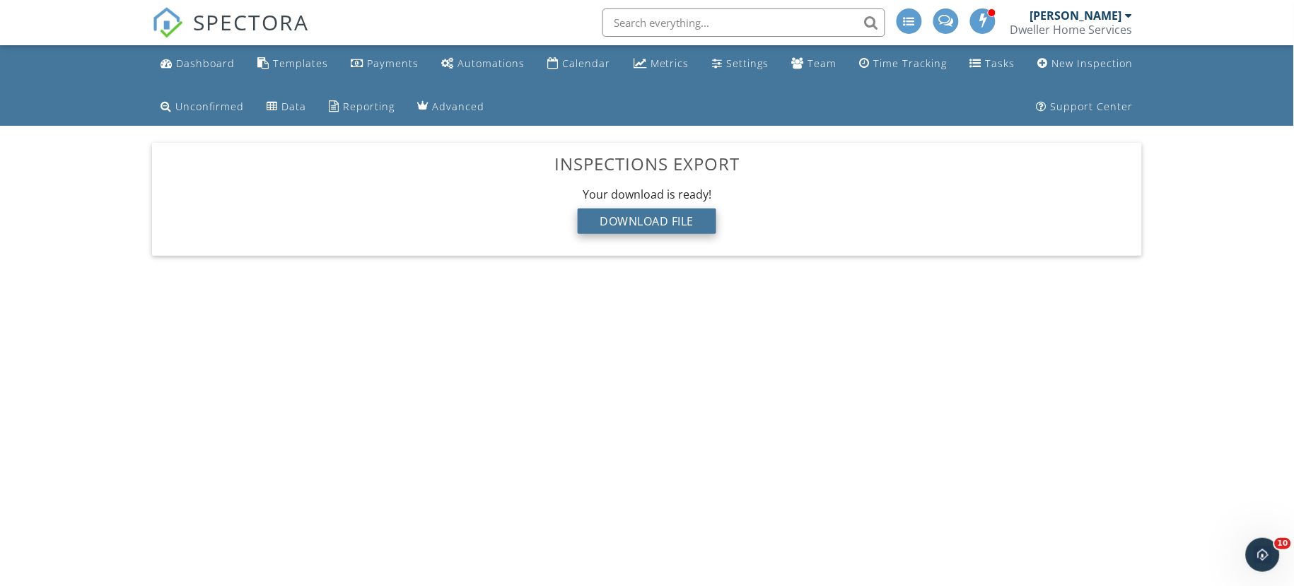
click at [623, 221] on div "Download File" at bounding box center [647, 221] width 139 height 25
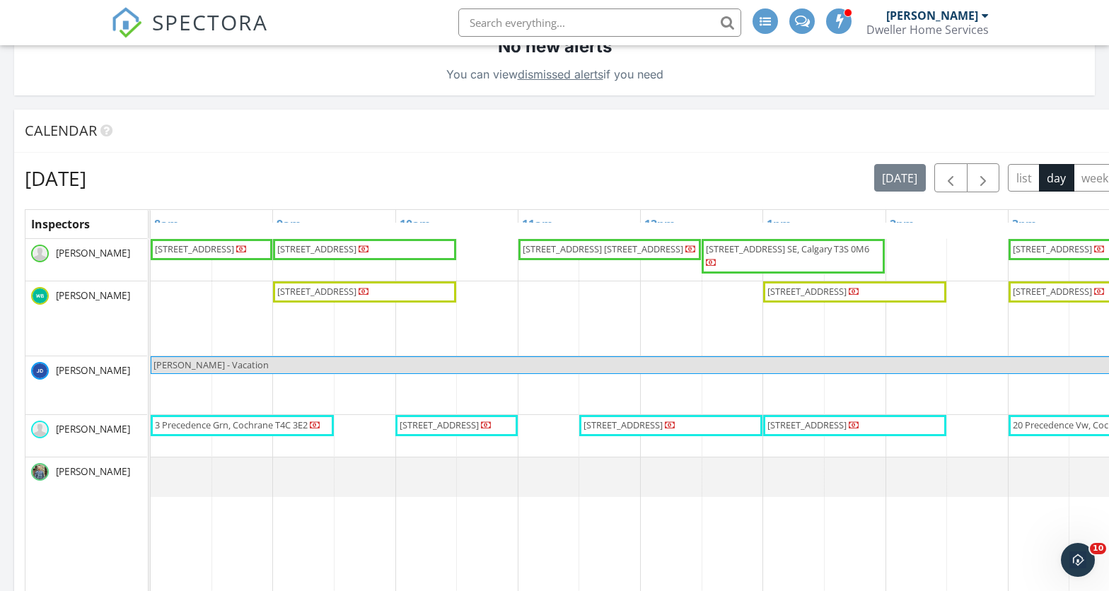
scroll to position [304, 533]
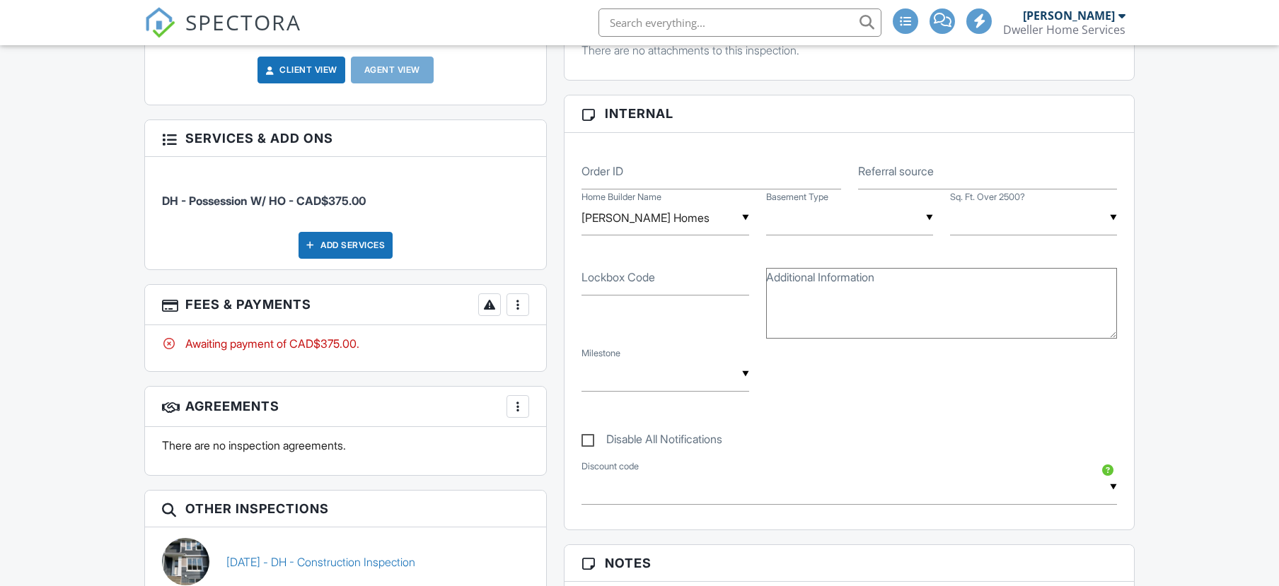
scroll to position [707, 0]
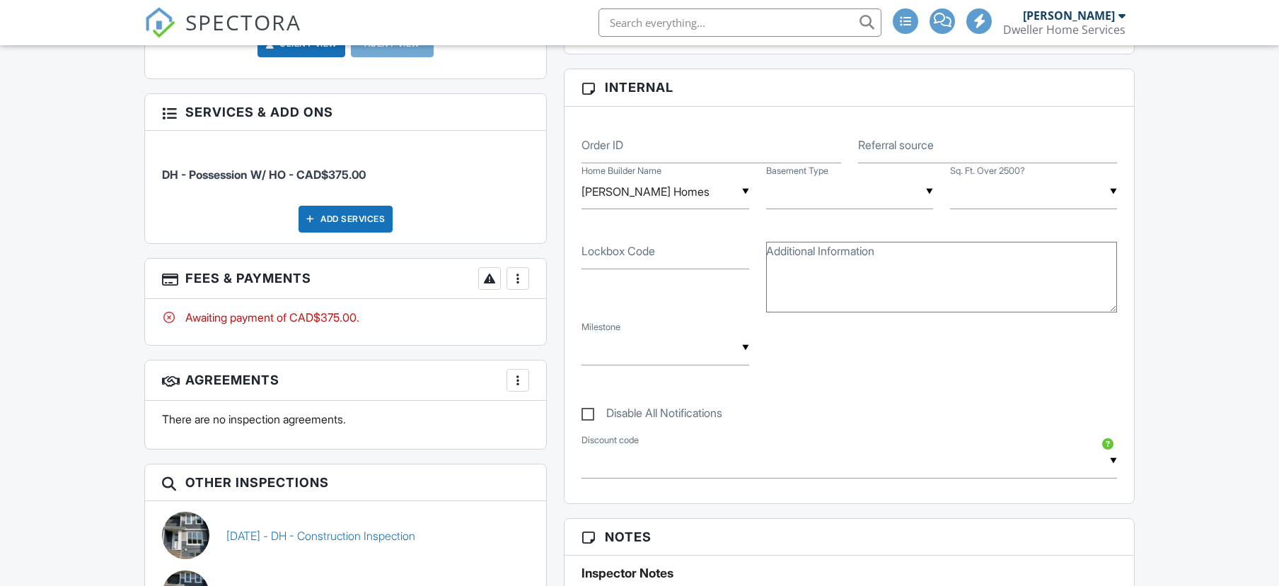
click at [518, 272] on div at bounding box center [518, 279] width 14 height 14
click at [538, 424] on div "Paid In Full" at bounding box center [589, 427] width 136 height 17
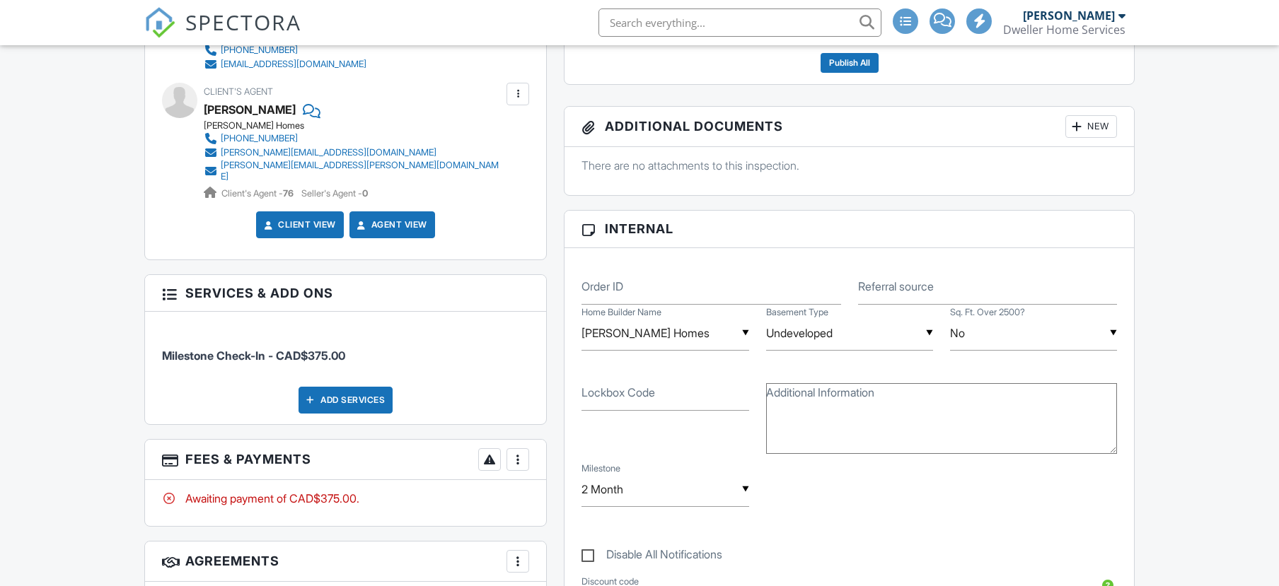
click at [521, 455] on div at bounding box center [518, 460] width 14 height 14
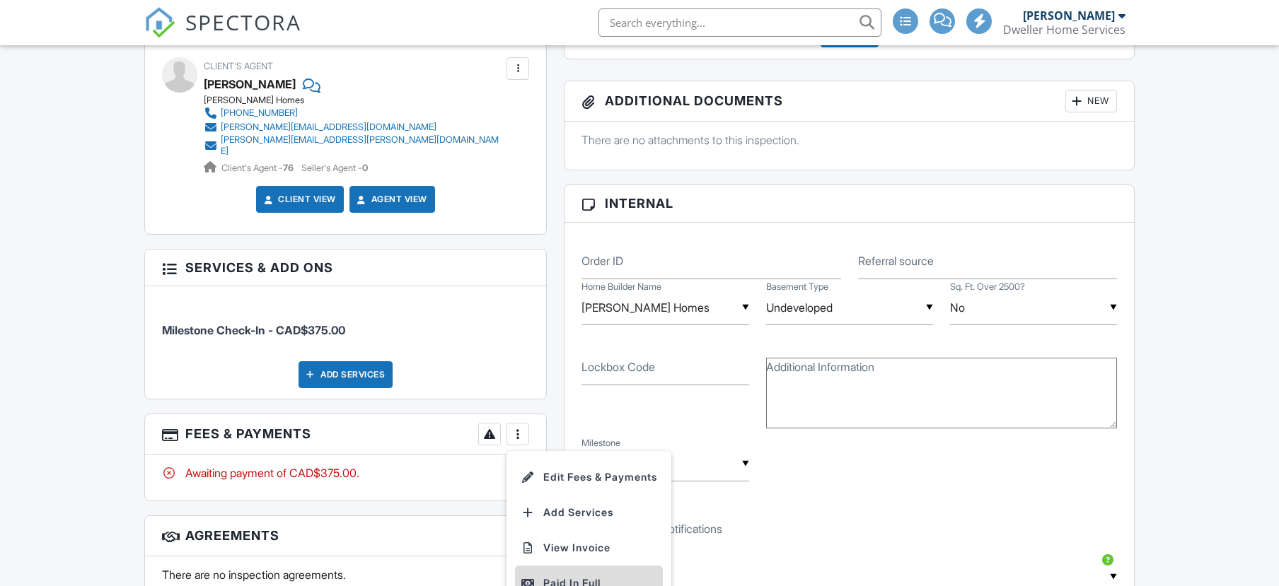
scroll to position [0, 0]
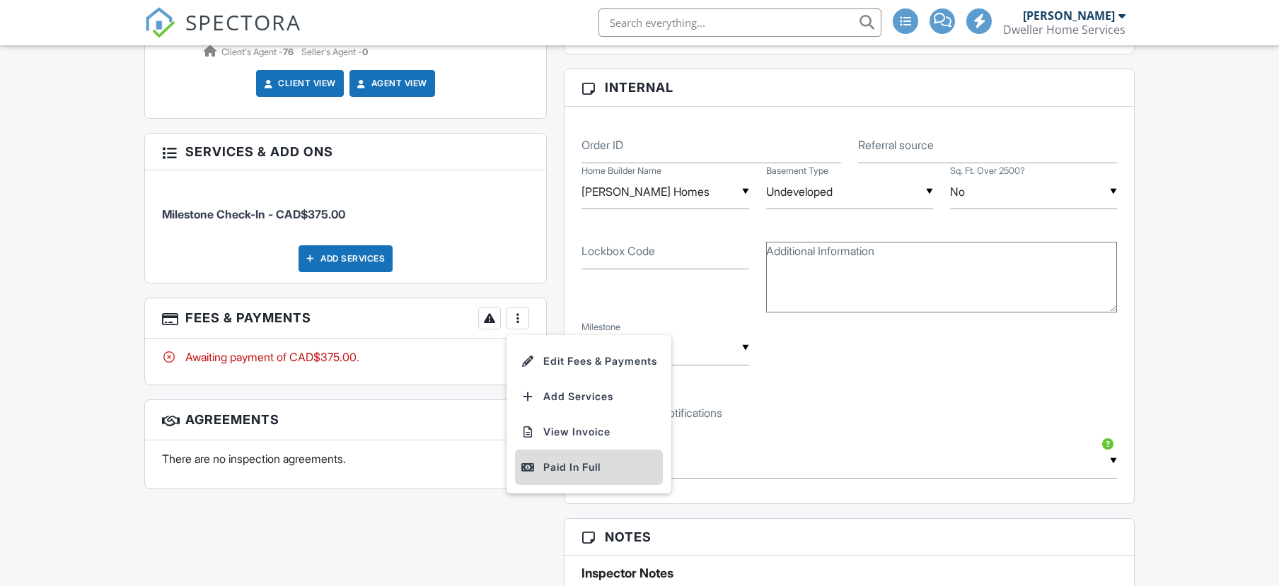
click at [556, 459] on div "Paid In Full" at bounding box center [589, 467] width 136 height 17
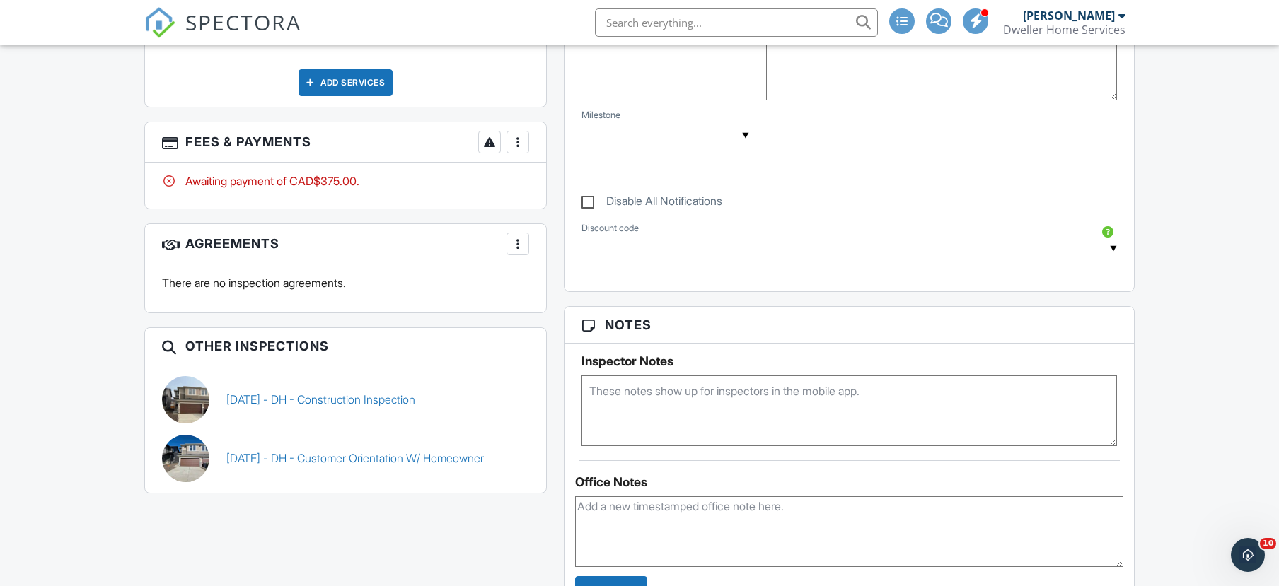
click at [530, 141] on h3 "Fees & Payments More Edit Fees & Payments Add Services View Invoice Paid In Full" at bounding box center [345, 142] width 401 height 40
click at [521, 140] on div at bounding box center [518, 142] width 14 height 14
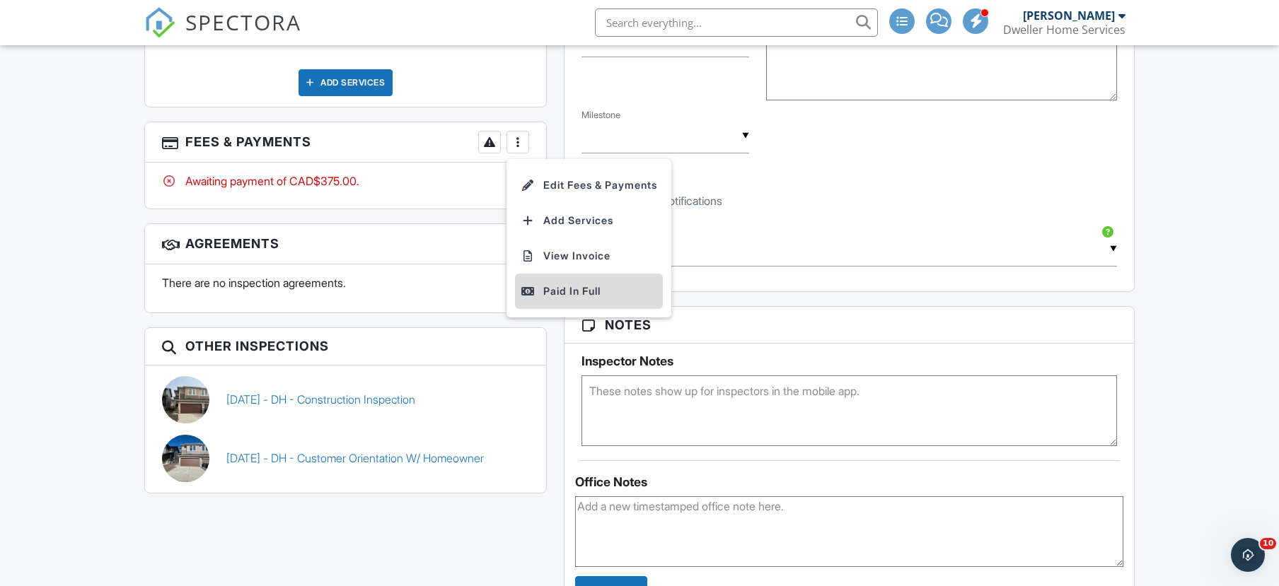
click at [539, 286] on div "Paid In Full" at bounding box center [589, 291] width 136 height 17
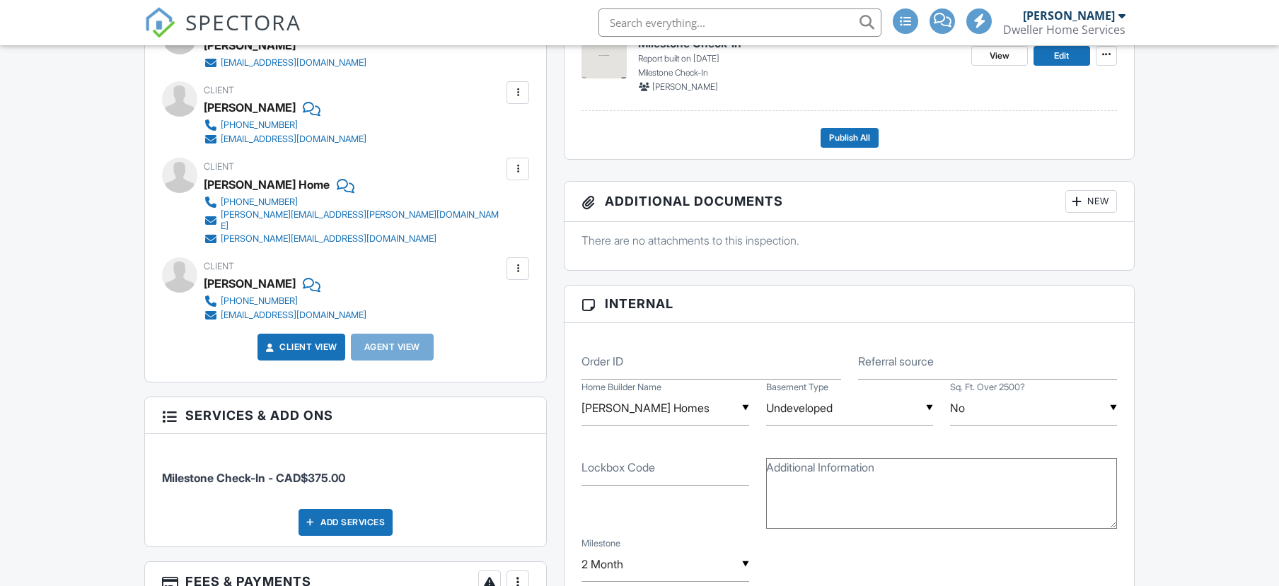
scroll to position [602, 0]
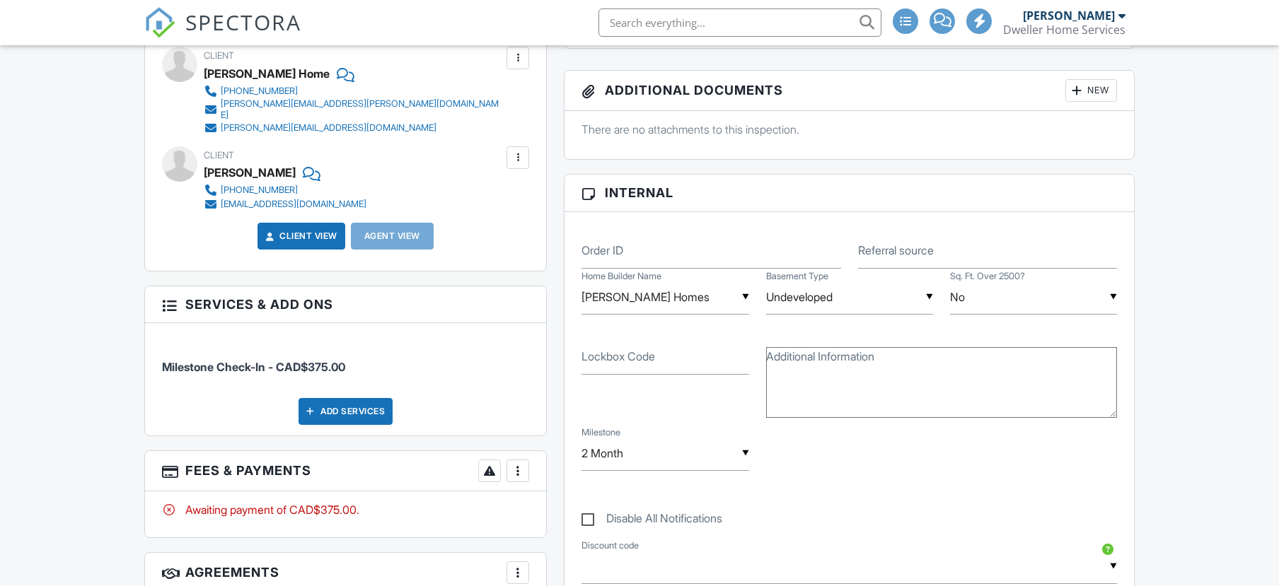
click at [521, 464] on div at bounding box center [518, 471] width 14 height 14
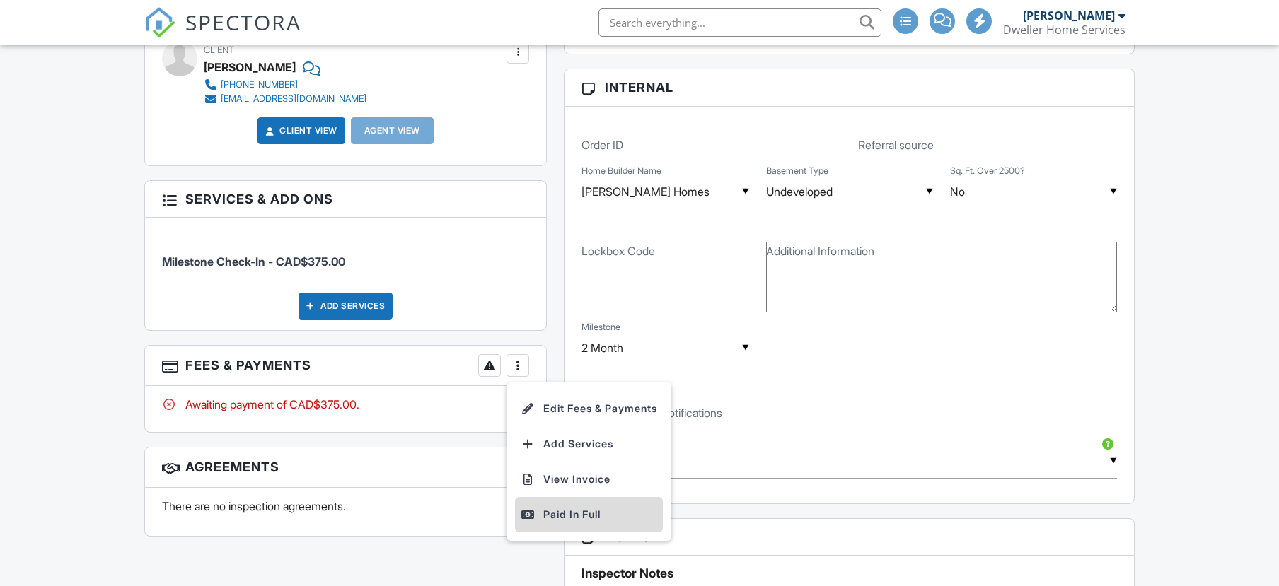
scroll to position [0, 0]
click at [559, 509] on div "Paid In Full" at bounding box center [589, 514] width 136 height 17
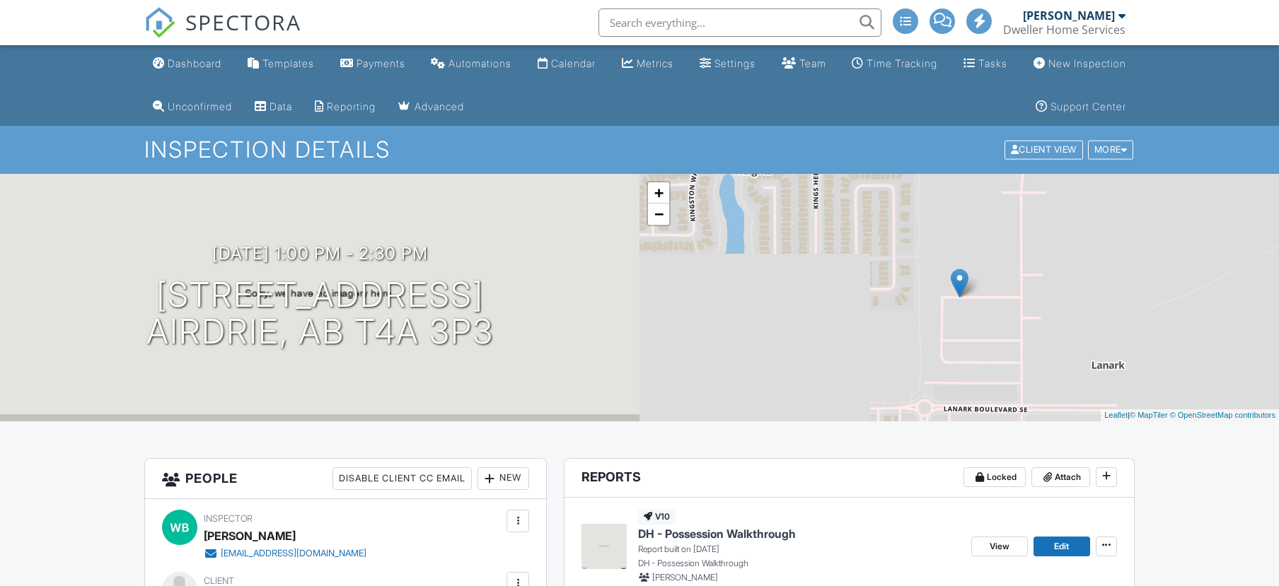
click at [517, 338] on div "[DATE] 1:00 pm - 2:30 pm [STREET_ADDRESS] [STREET_ADDRESS]" at bounding box center [319, 297] width 639 height 107
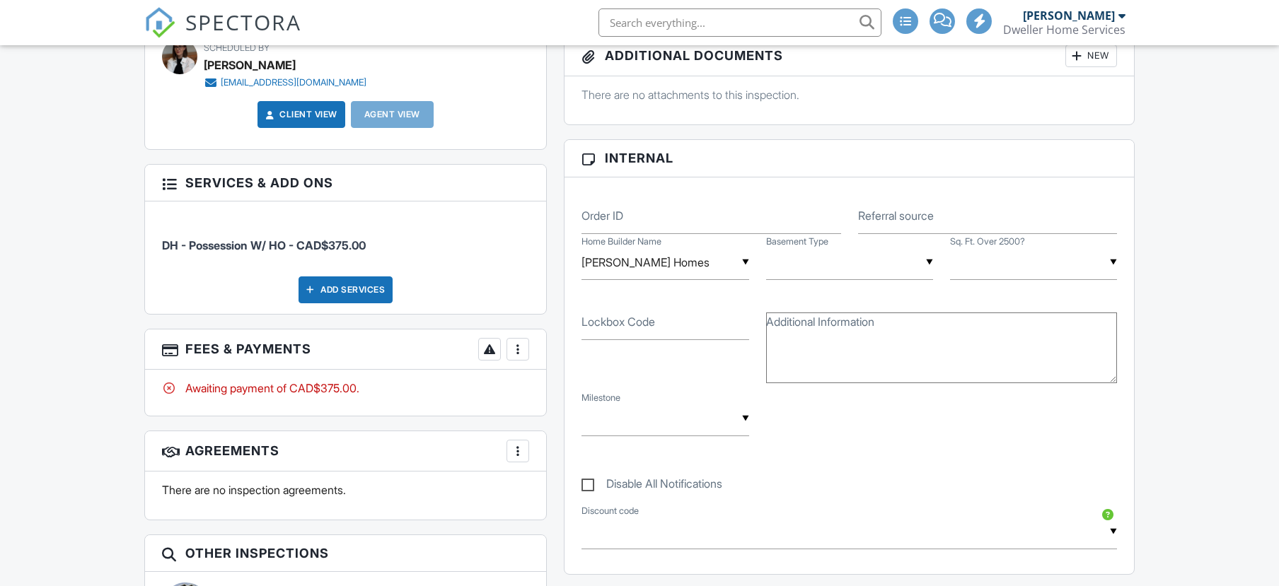
scroll to position [636, 0]
click at [518, 345] on div at bounding box center [518, 349] width 14 height 14
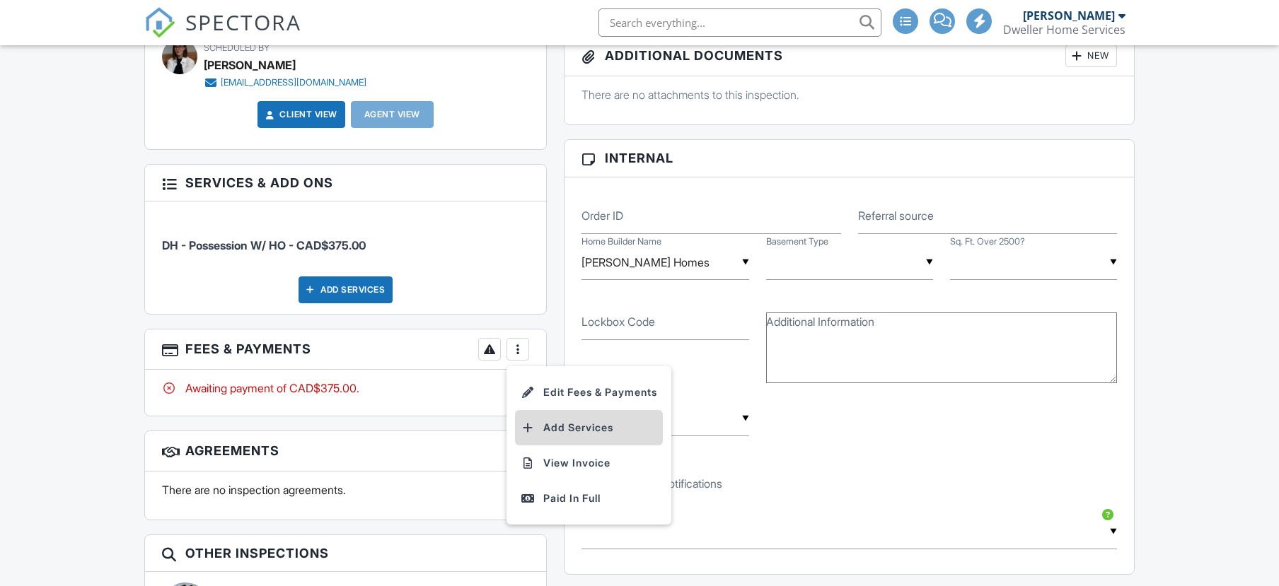
scroll to position [0, 0]
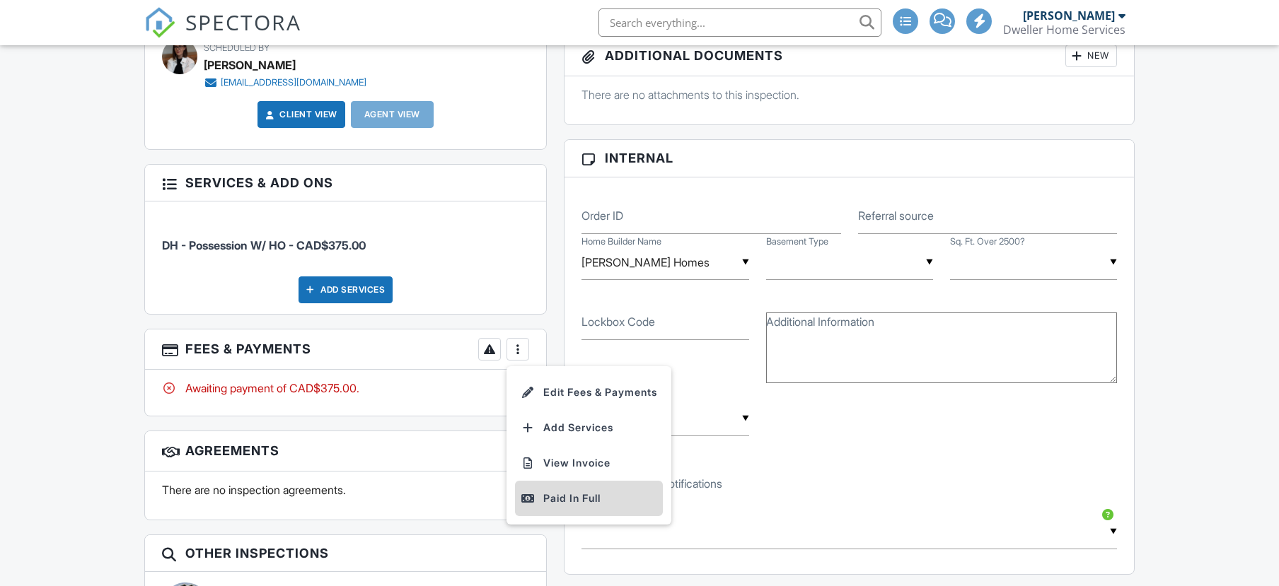
click at [564, 492] on div "Paid In Full" at bounding box center [589, 498] width 136 height 17
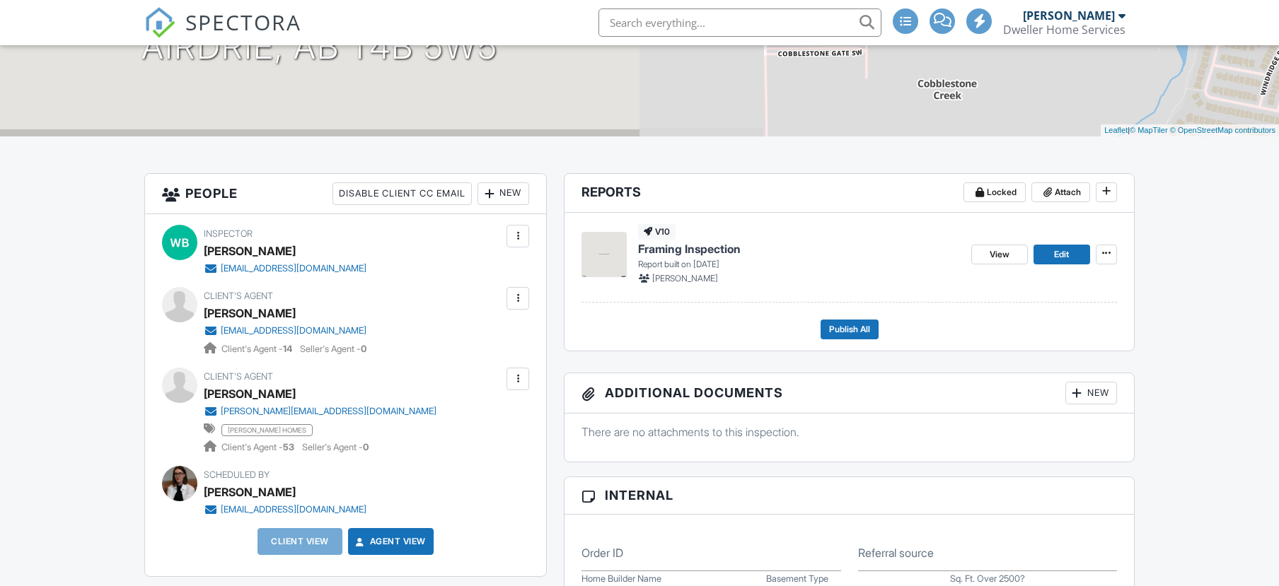
scroll to position [636, 0]
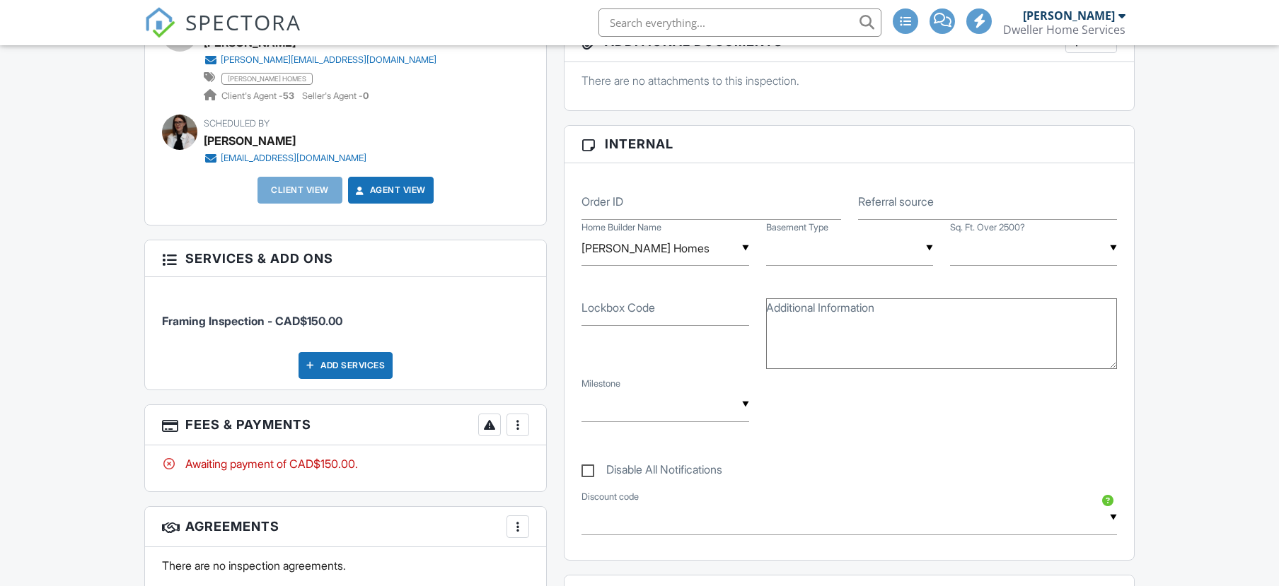
click at [521, 426] on div at bounding box center [518, 425] width 14 height 14
click at [550, 577] on div "Paid In Full" at bounding box center [589, 574] width 136 height 17
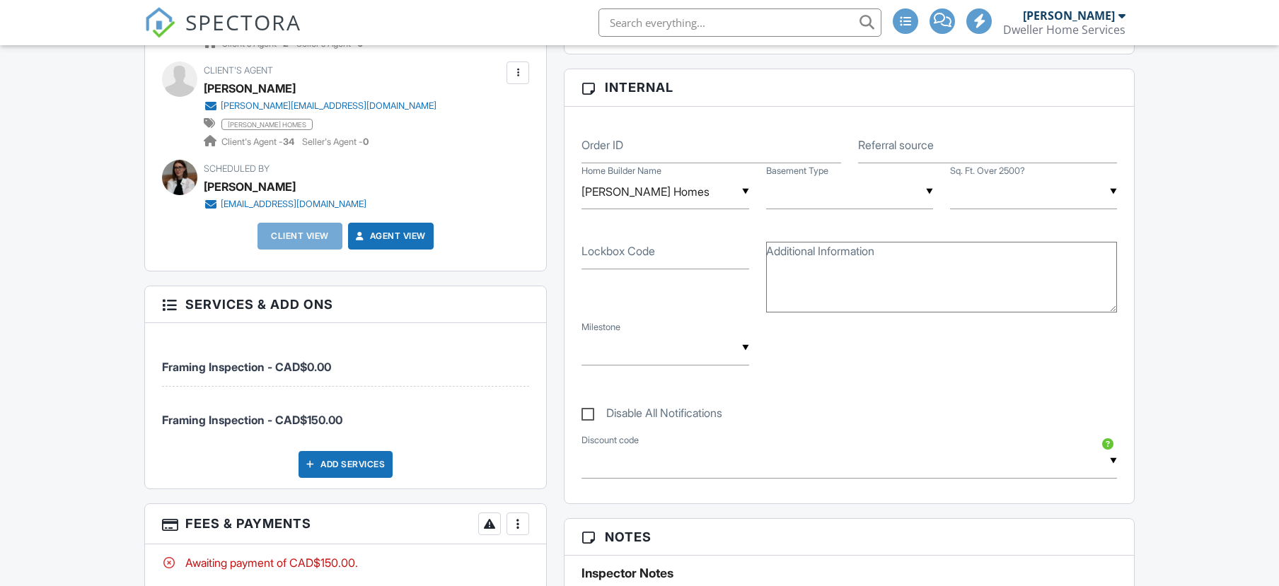
click at [517, 525] on div at bounding box center [518, 524] width 14 height 14
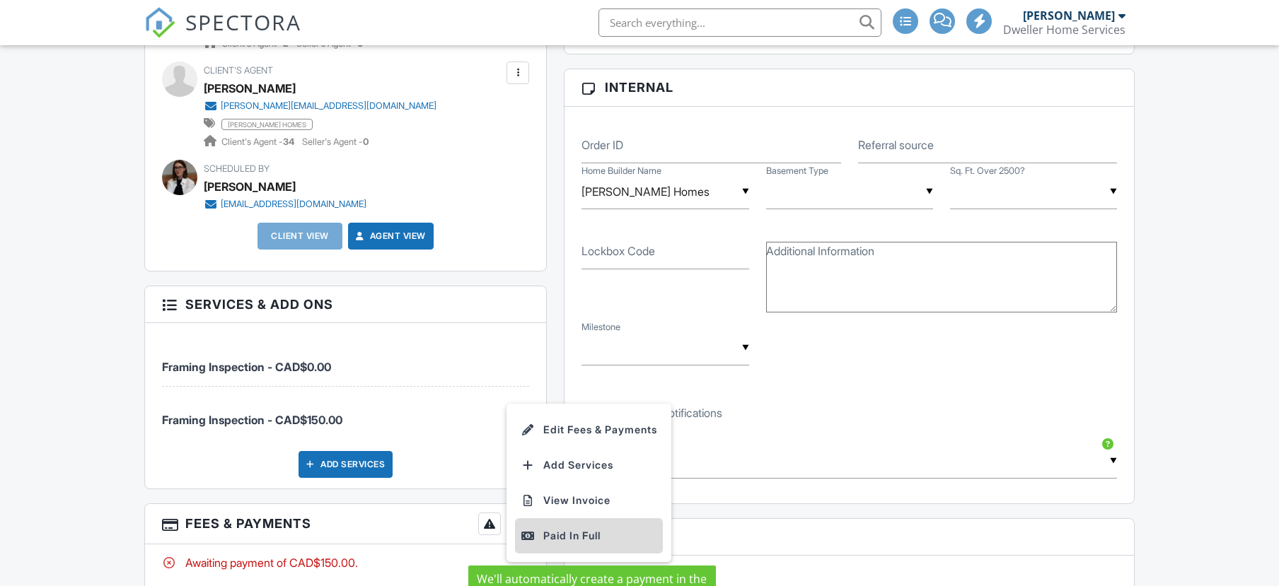
click at [562, 539] on div "Paid In Full" at bounding box center [589, 536] width 136 height 17
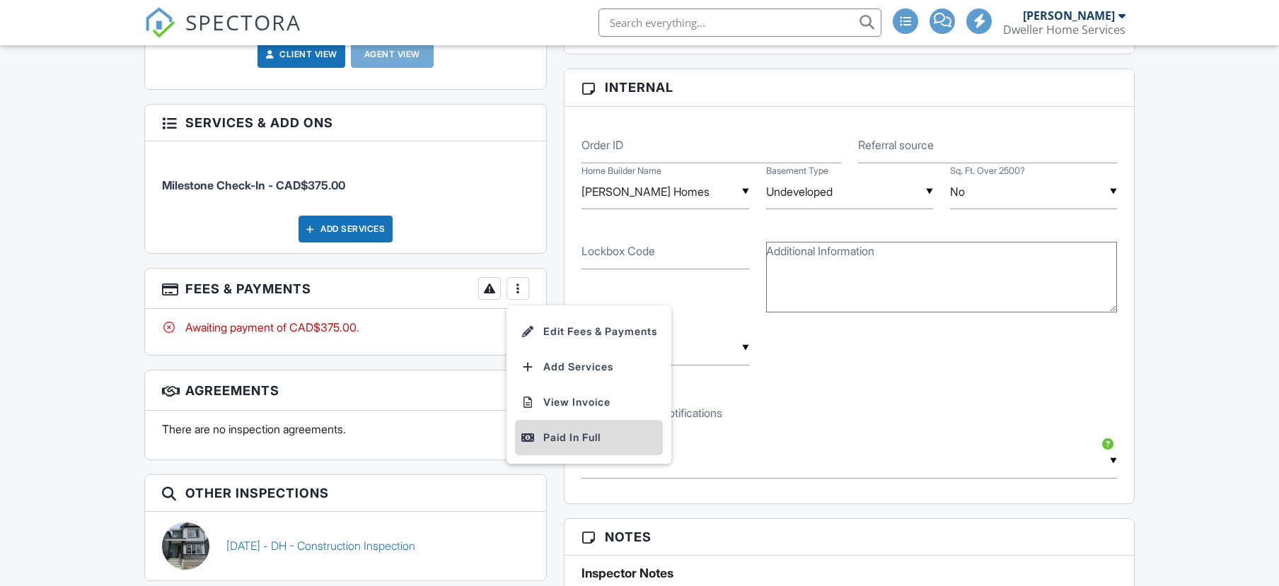
click at [570, 429] on div "Paid In Full" at bounding box center [589, 437] width 136 height 17
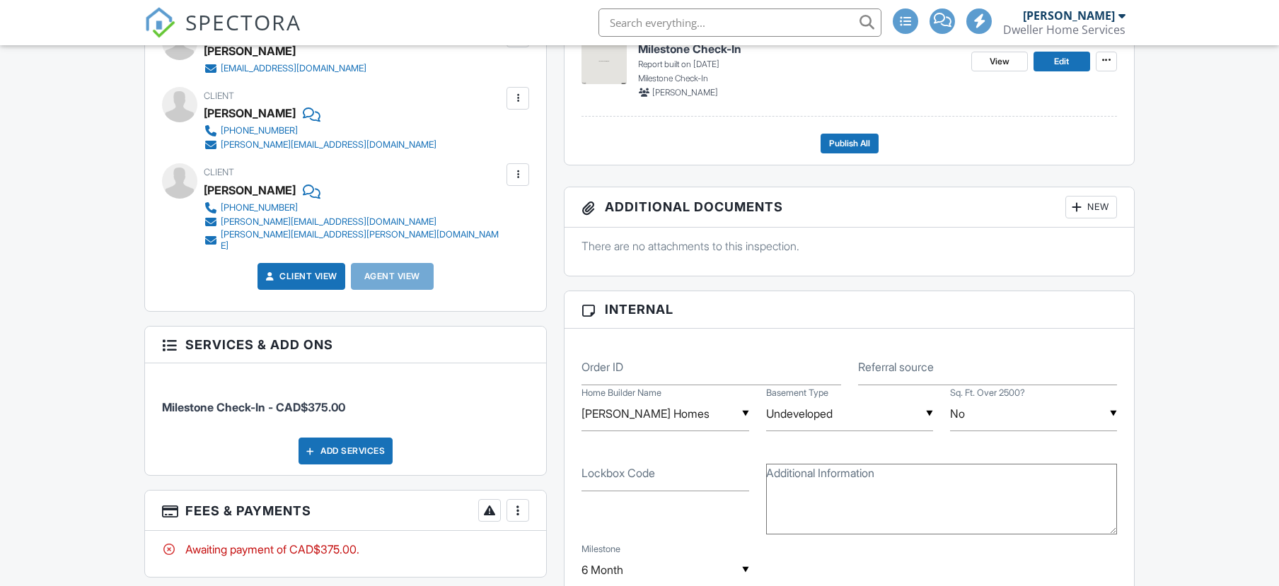
scroll to position [495, 0]
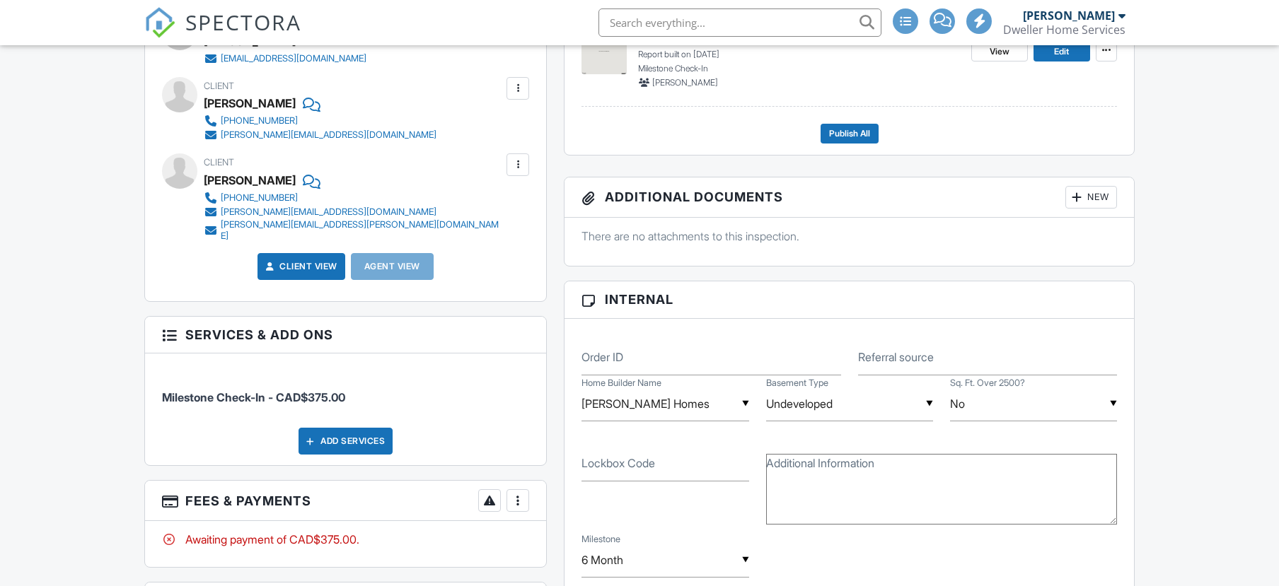
click at [519, 494] on div at bounding box center [518, 501] width 14 height 14
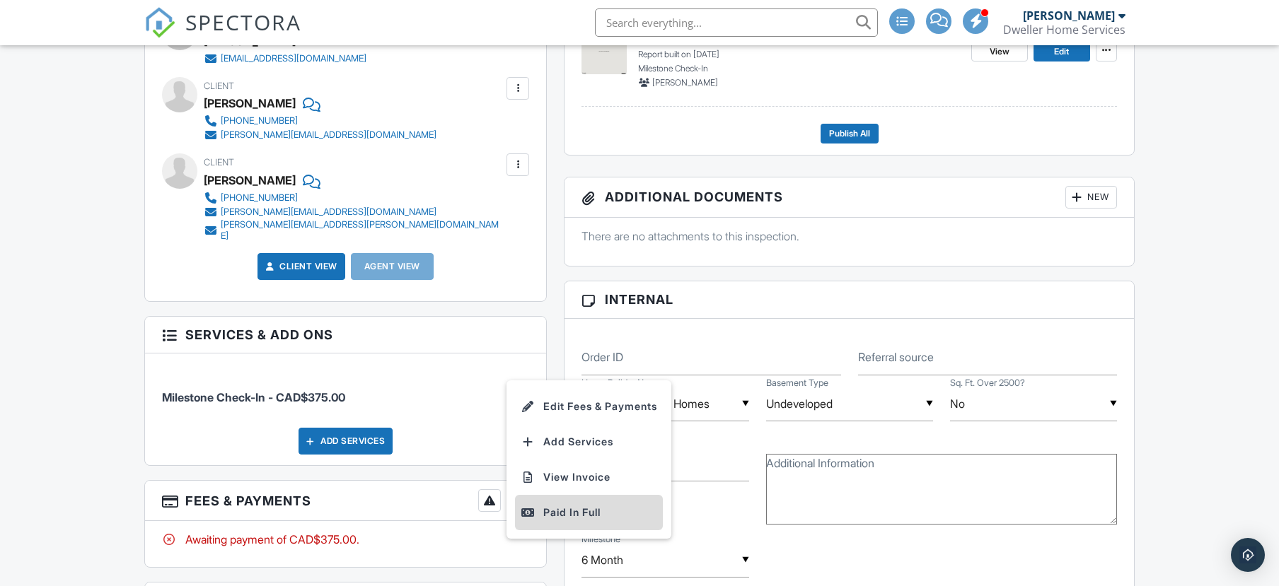
click at [545, 504] on div "Paid In Full" at bounding box center [589, 512] width 136 height 17
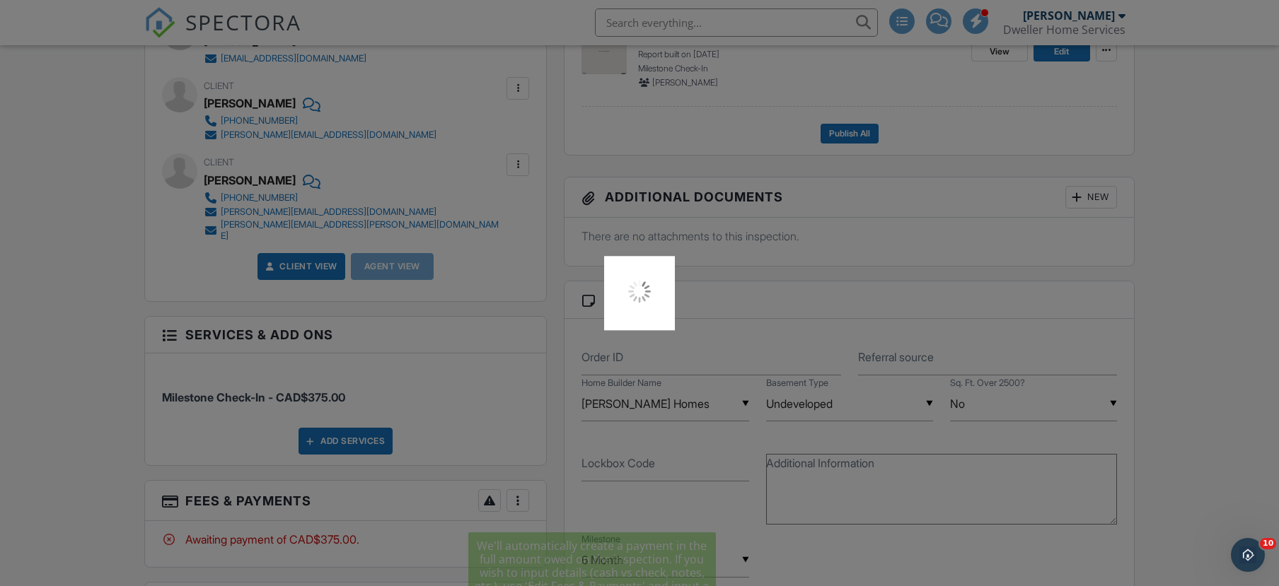
scroll to position [0, 0]
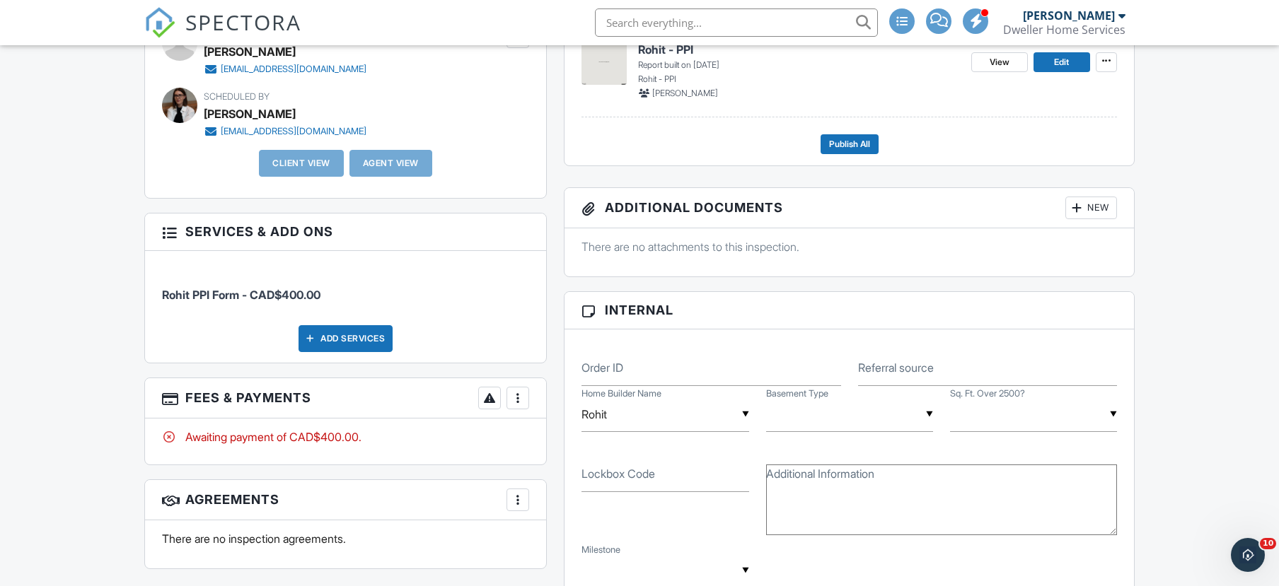
scroll to position [495, 0]
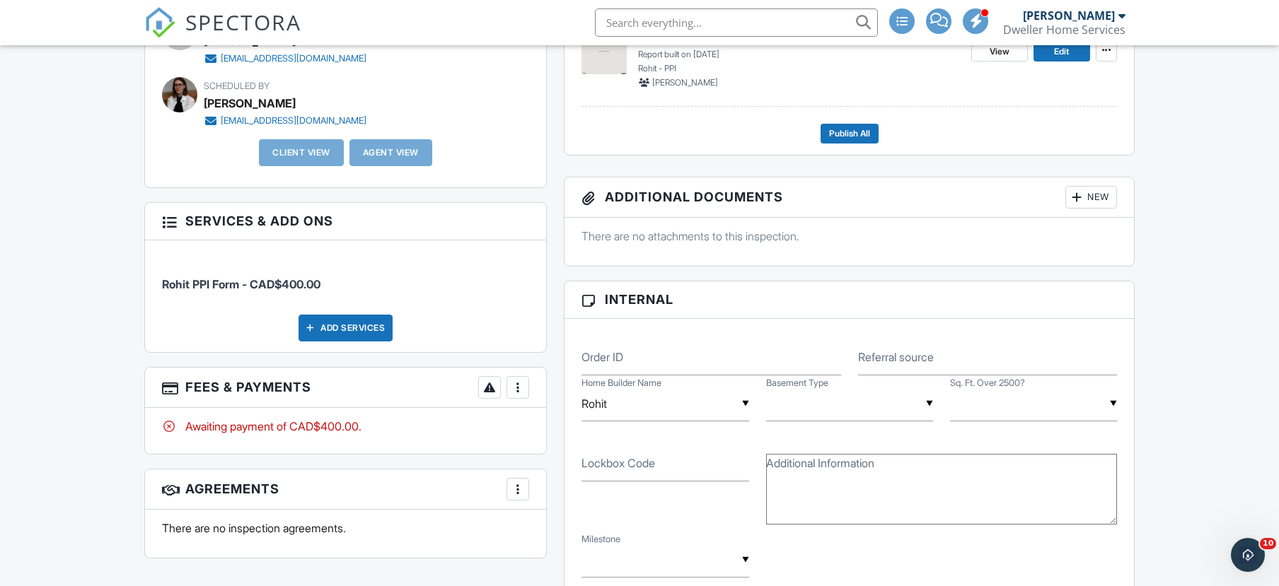
click at [511, 384] on div at bounding box center [518, 387] width 14 height 14
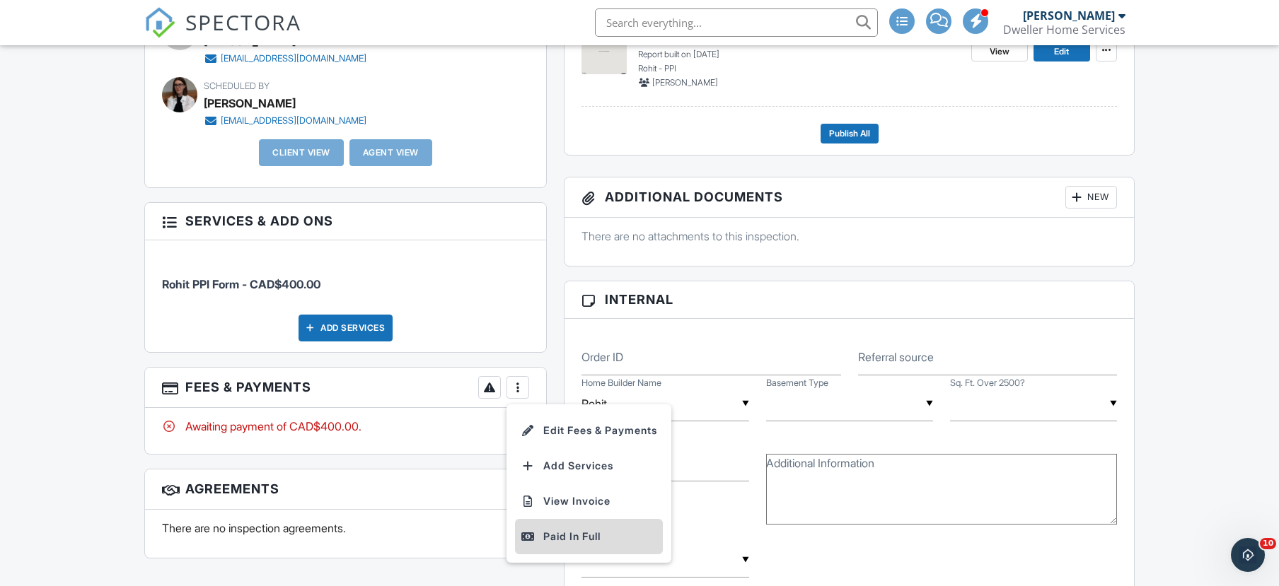
click at [532, 531] on div at bounding box center [528, 537] width 14 height 14
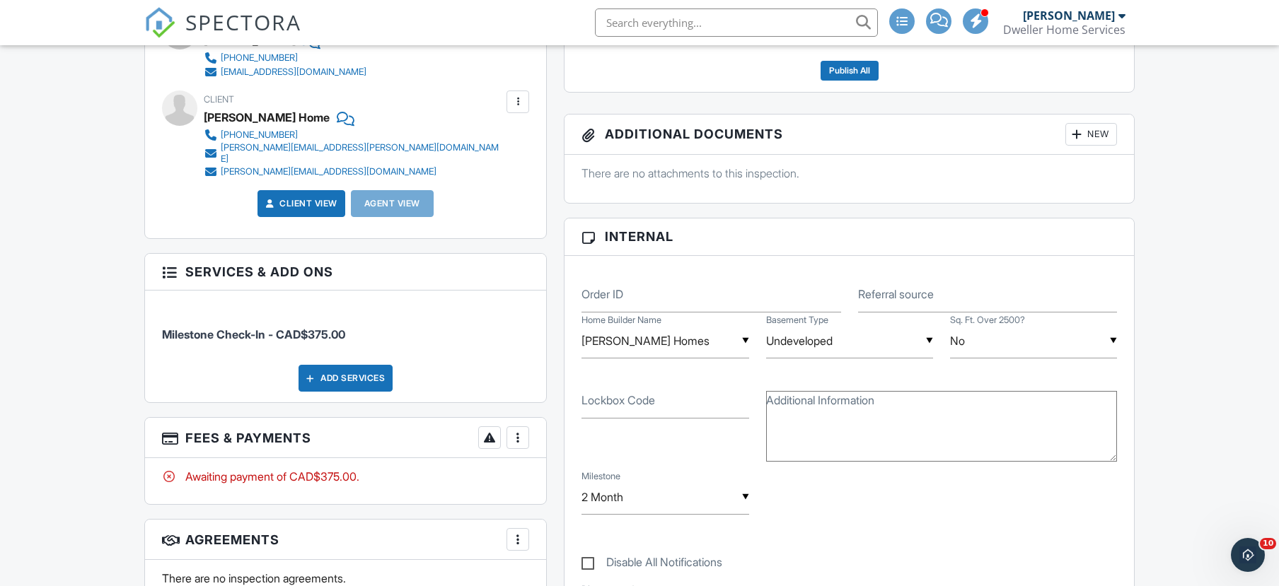
scroll to position [566, 0]
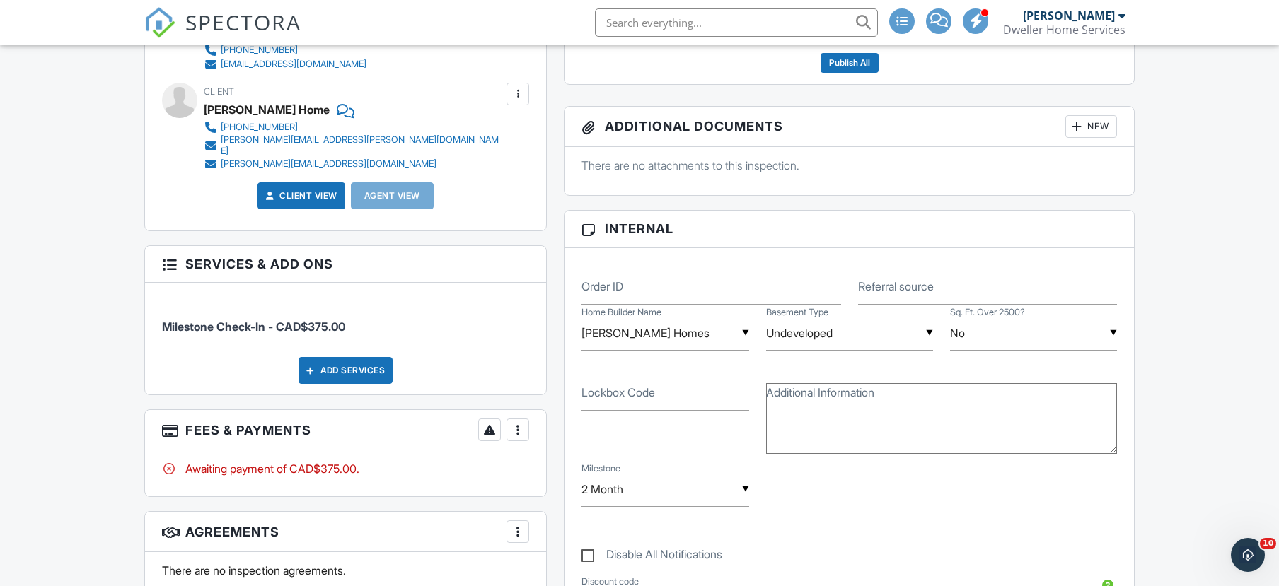
click at [519, 426] on div at bounding box center [518, 430] width 14 height 14
click at [543, 571] on div "Paid In Full" at bounding box center [589, 579] width 136 height 17
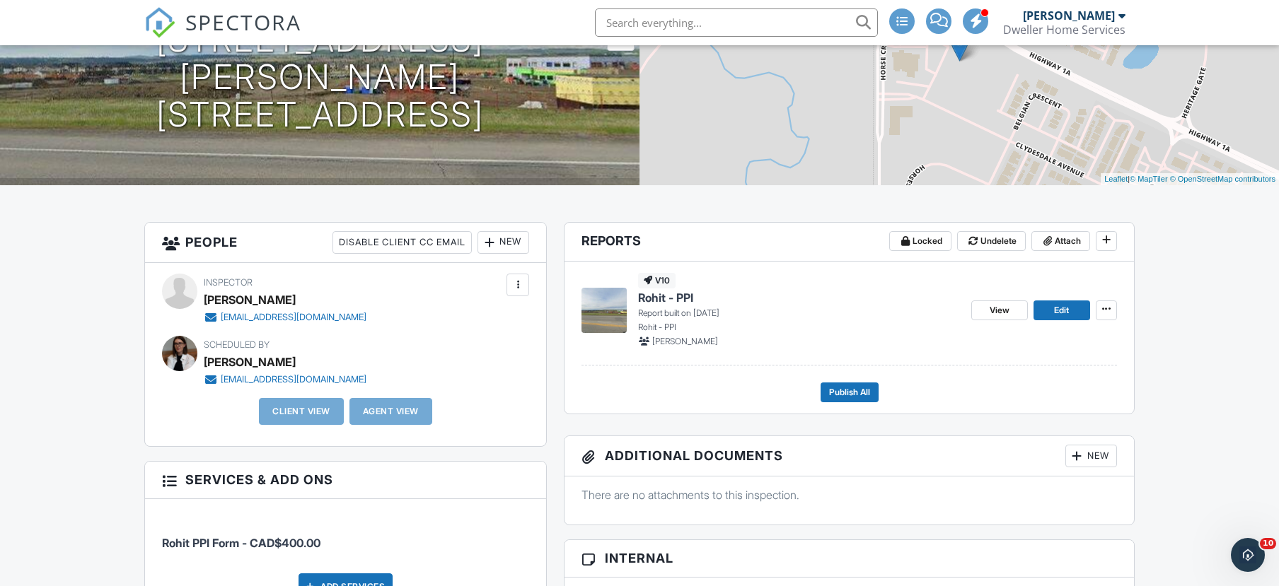
scroll to position [495, 0]
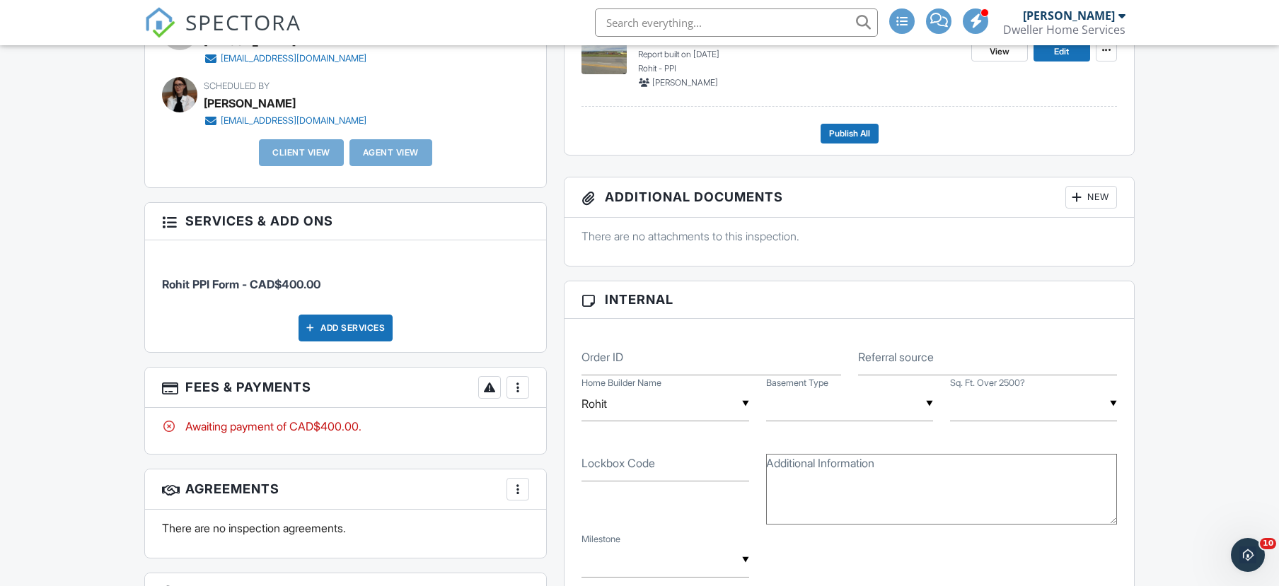
click at [521, 388] on div at bounding box center [518, 387] width 14 height 14
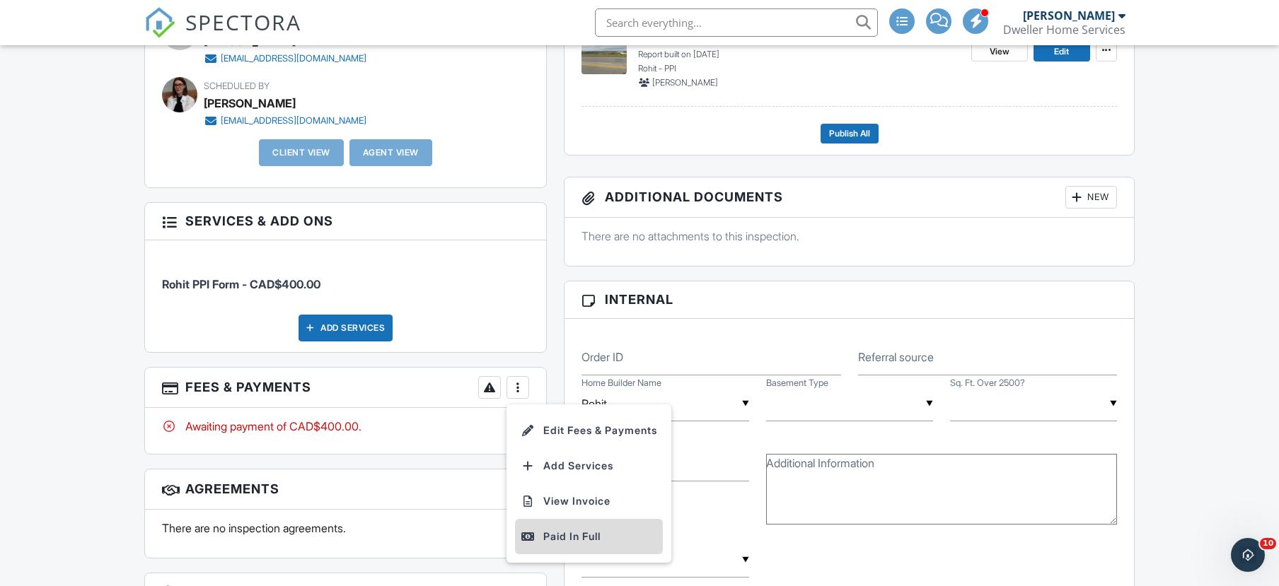
click at [542, 534] on div "Paid In Full" at bounding box center [589, 536] width 136 height 17
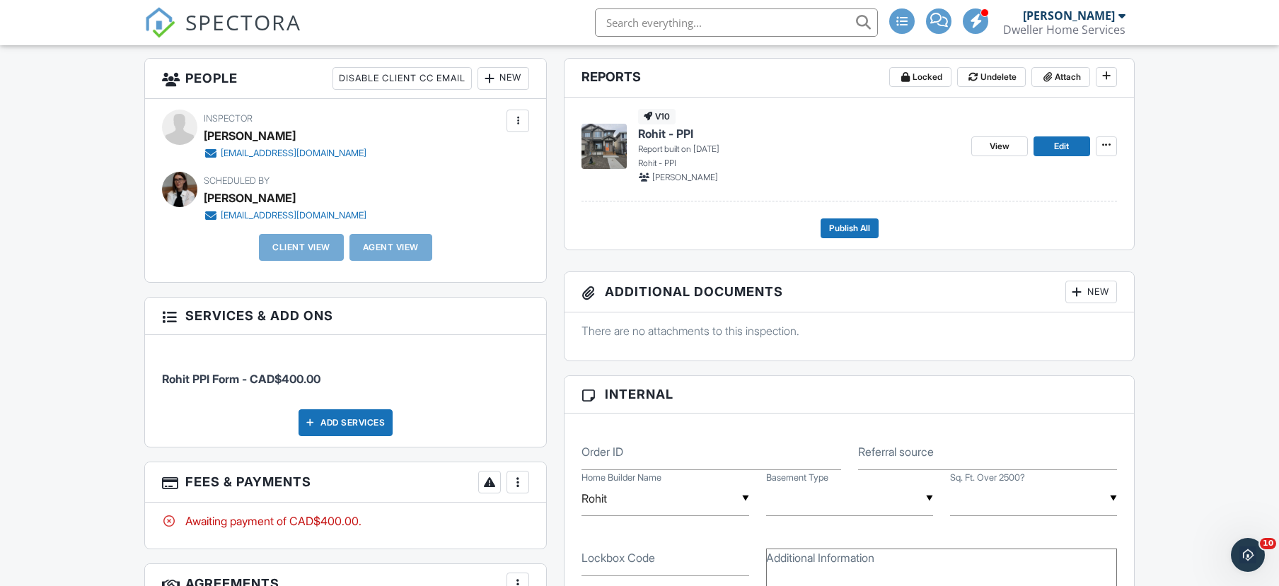
scroll to position [424, 0]
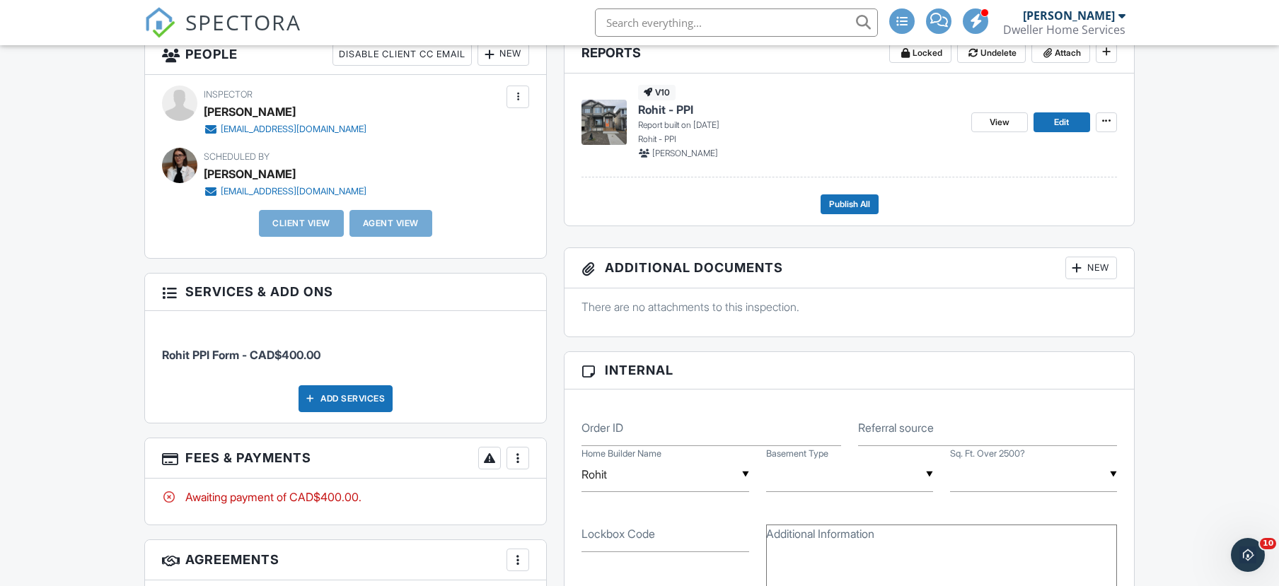
click at [516, 464] on div at bounding box center [518, 458] width 14 height 14
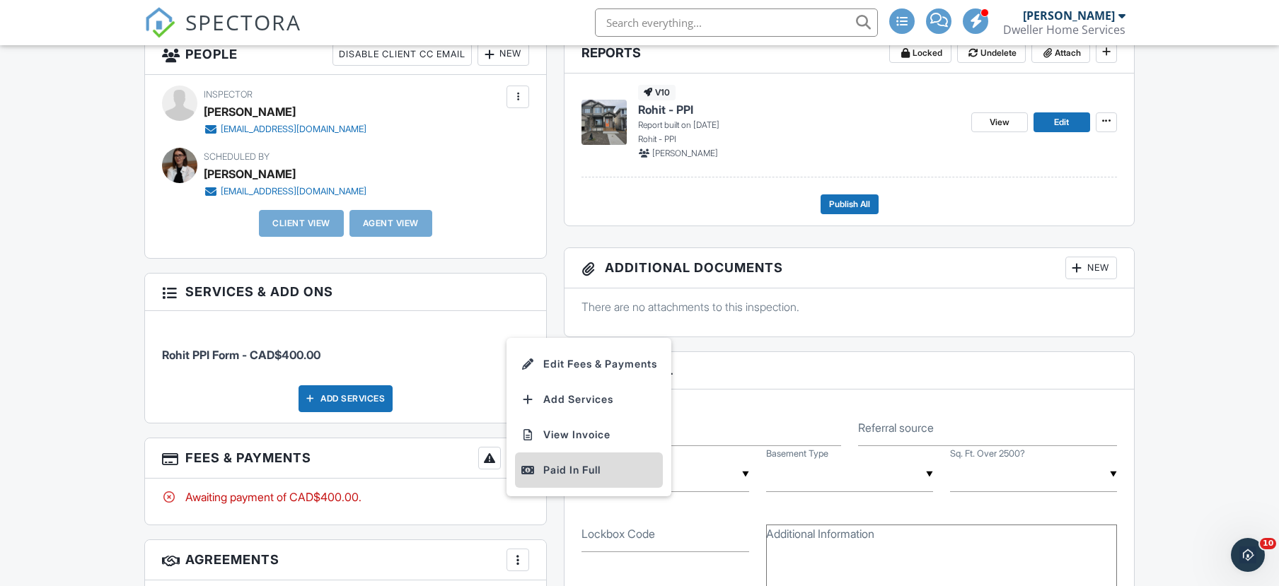
click at [554, 467] on div "Paid In Full" at bounding box center [589, 470] width 136 height 17
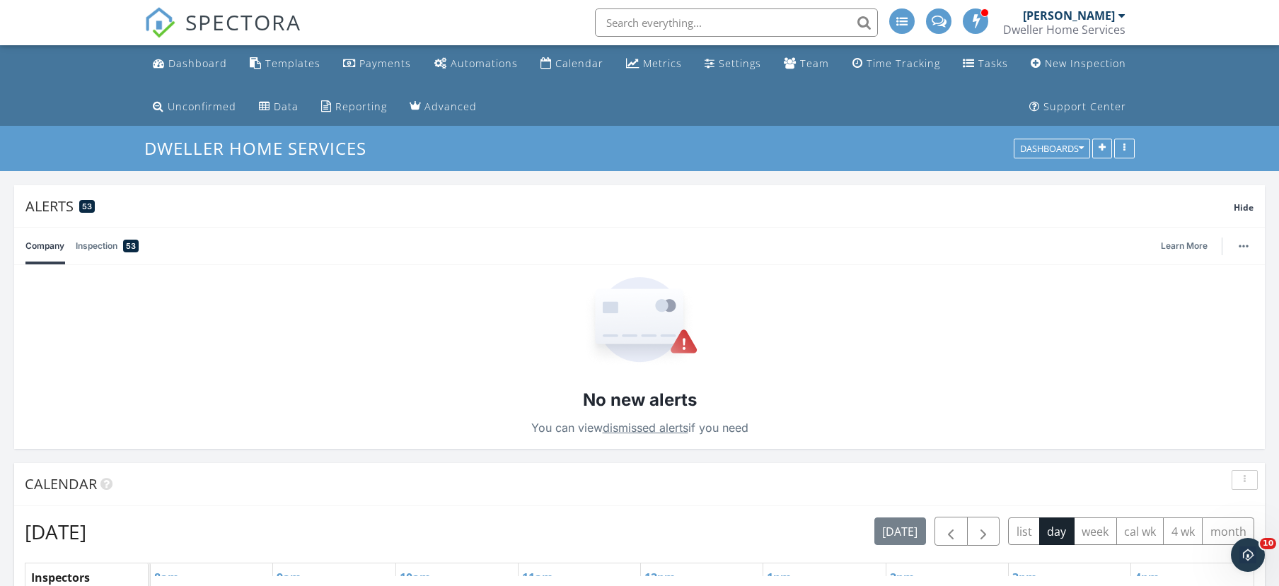
scroll to position [71, 0]
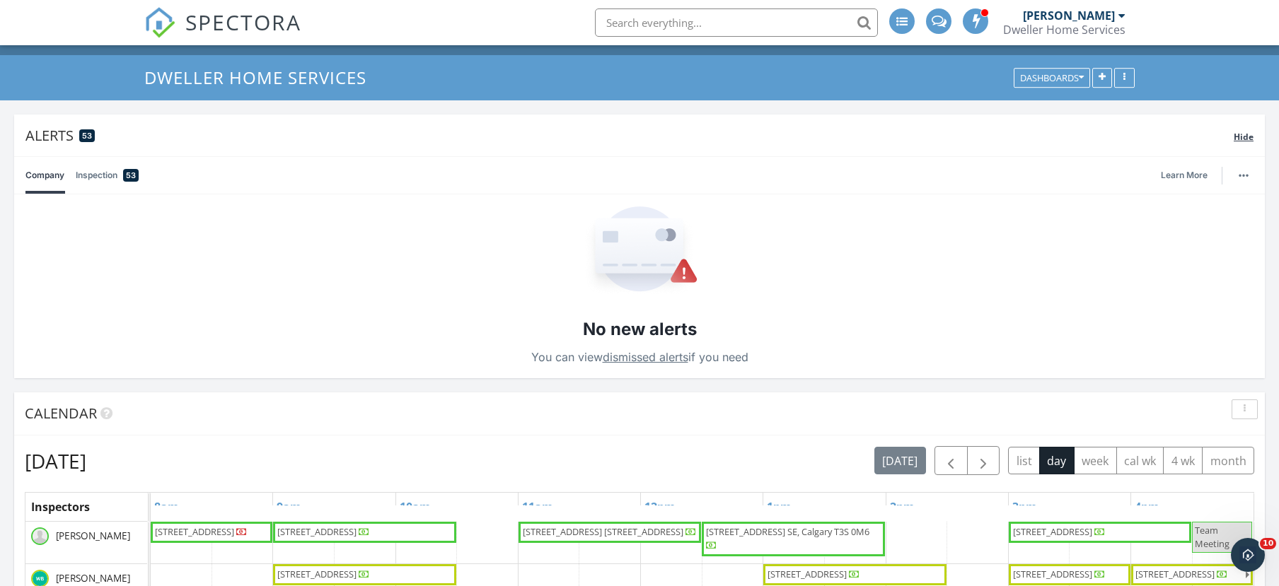
click at [1249, 141] on span "Hide" at bounding box center [1243, 137] width 20 height 12
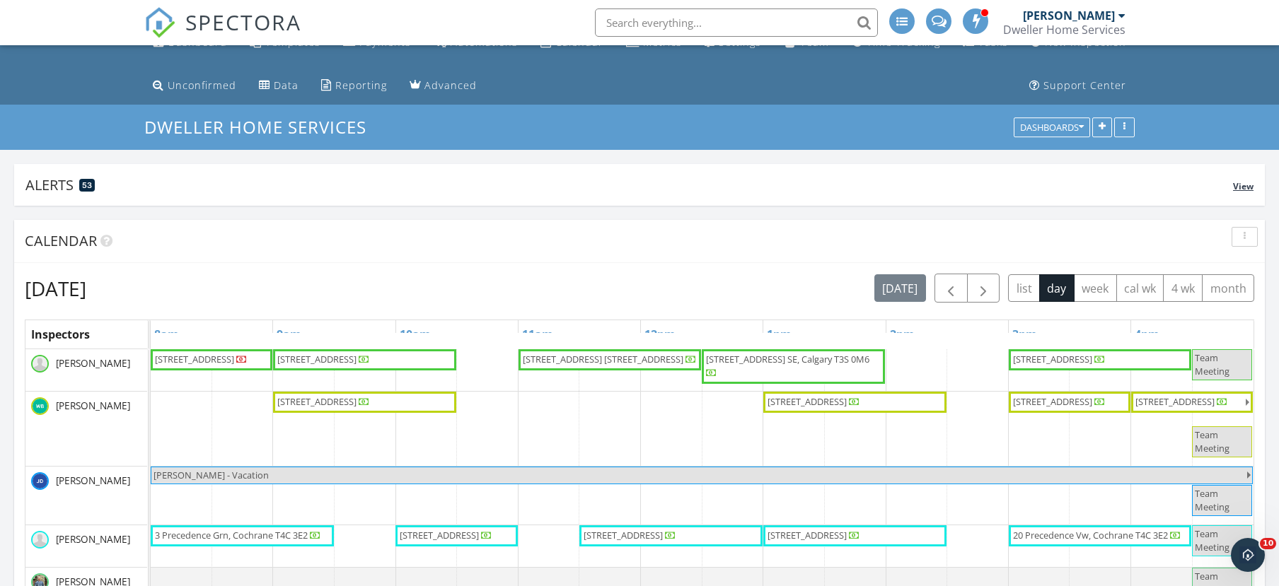
scroll to position [0, 0]
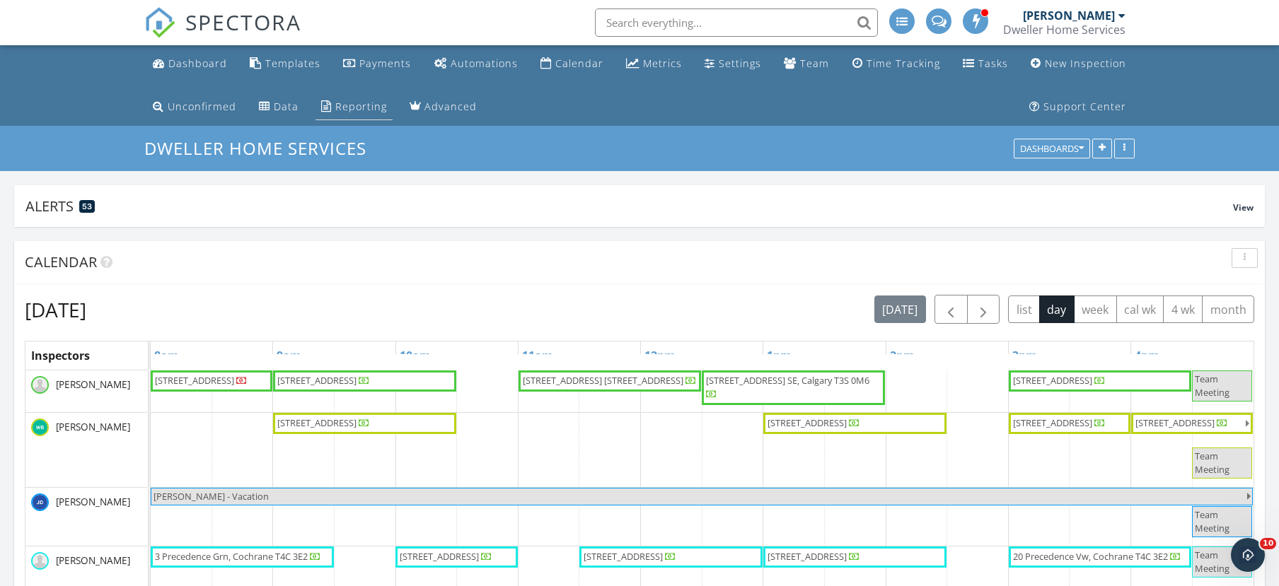
click at [366, 113] on div "Reporting" at bounding box center [361, 106] width 52 height 13
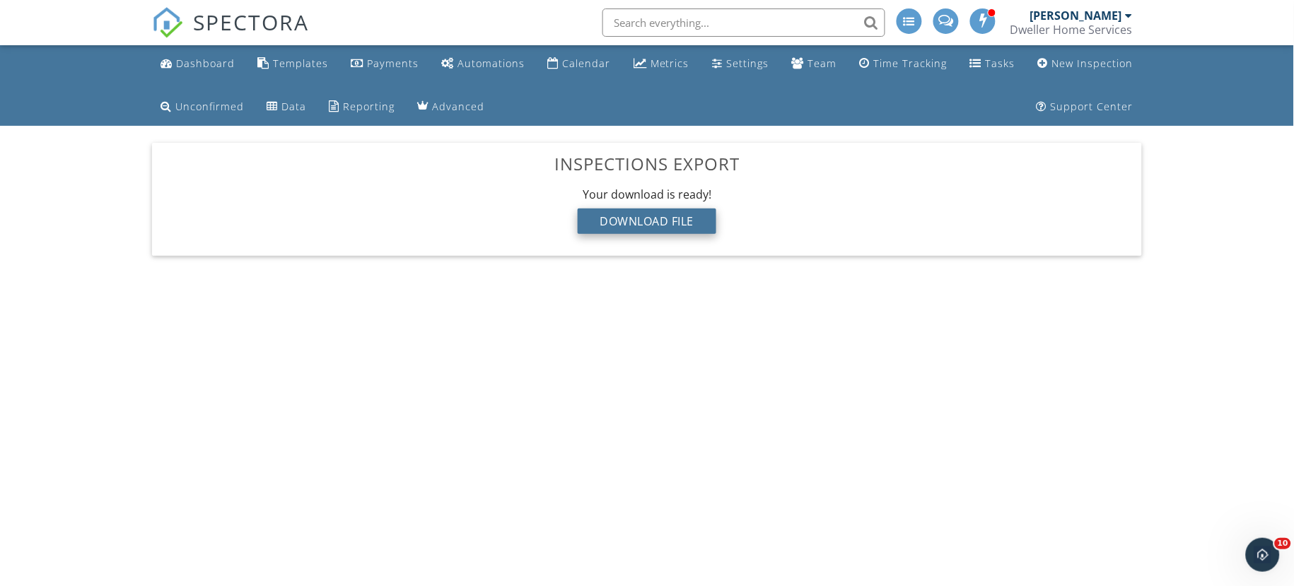
click at [685, 223] on div "Download File" at bounding box center [647, 221] width 139 height 25
